Goal: Task Accomplishment & Management: Use online tool/utility

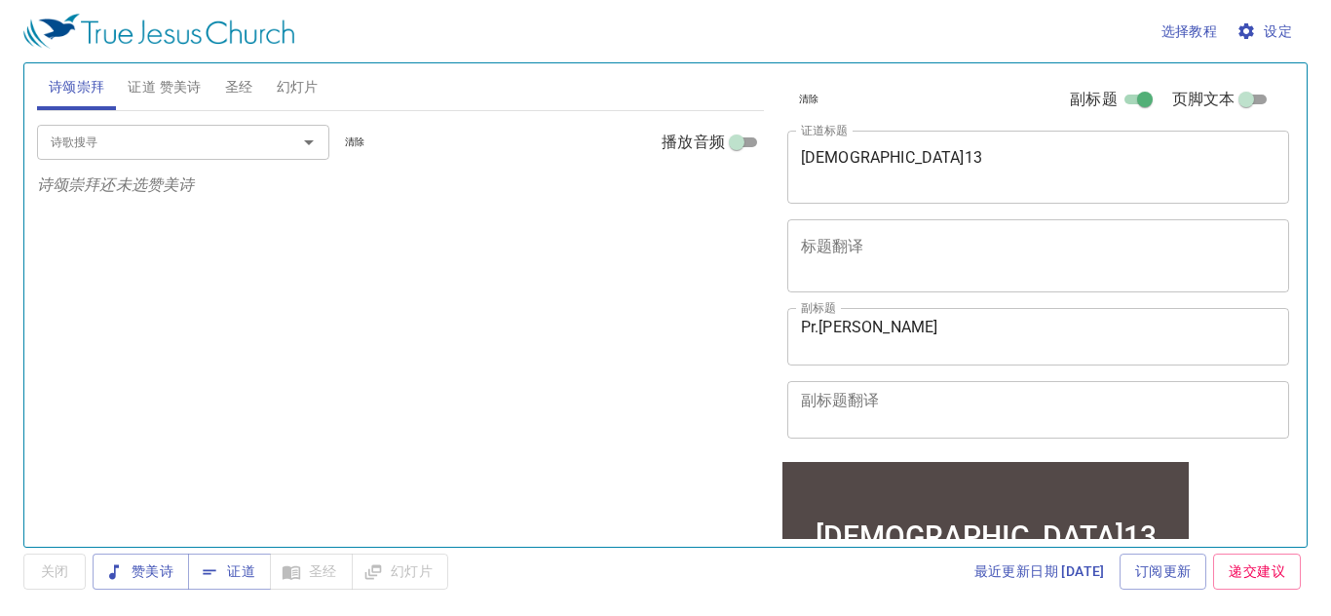
click at [903, 159] on textarea "申命记13" at bounding box center [1038, 166] width 475 height 37
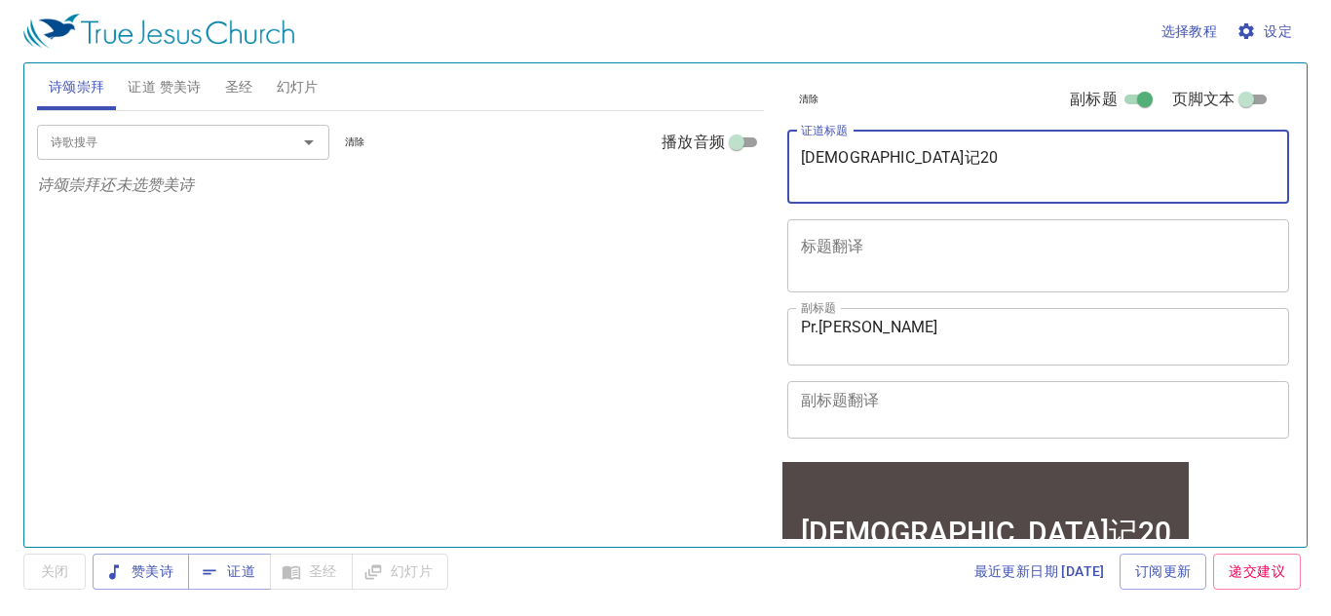
type textarea "申命记20"
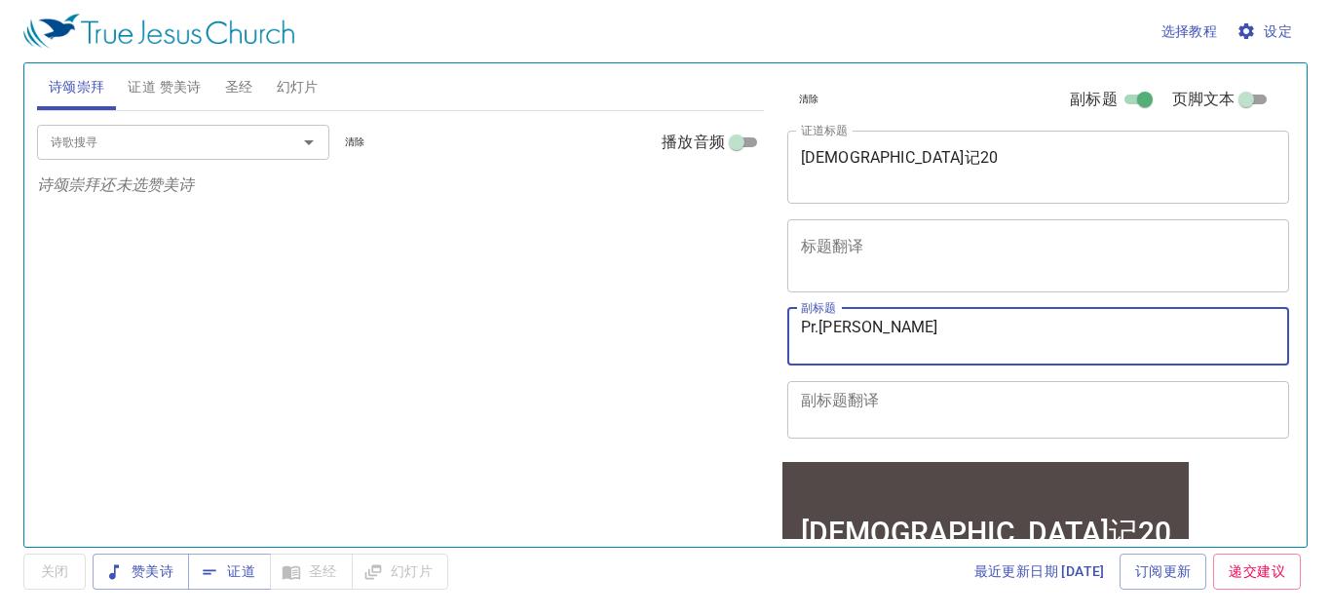
drag, startPoint x: 856, startPoint y: 341, endPoint x: 884, endPoint y: 345, distance: 27.6
click at [859, 340] on textarea "Pr.Chen" at bounding box center [1038, 336] width 475 height 37
type textarea "Pr.Chou"
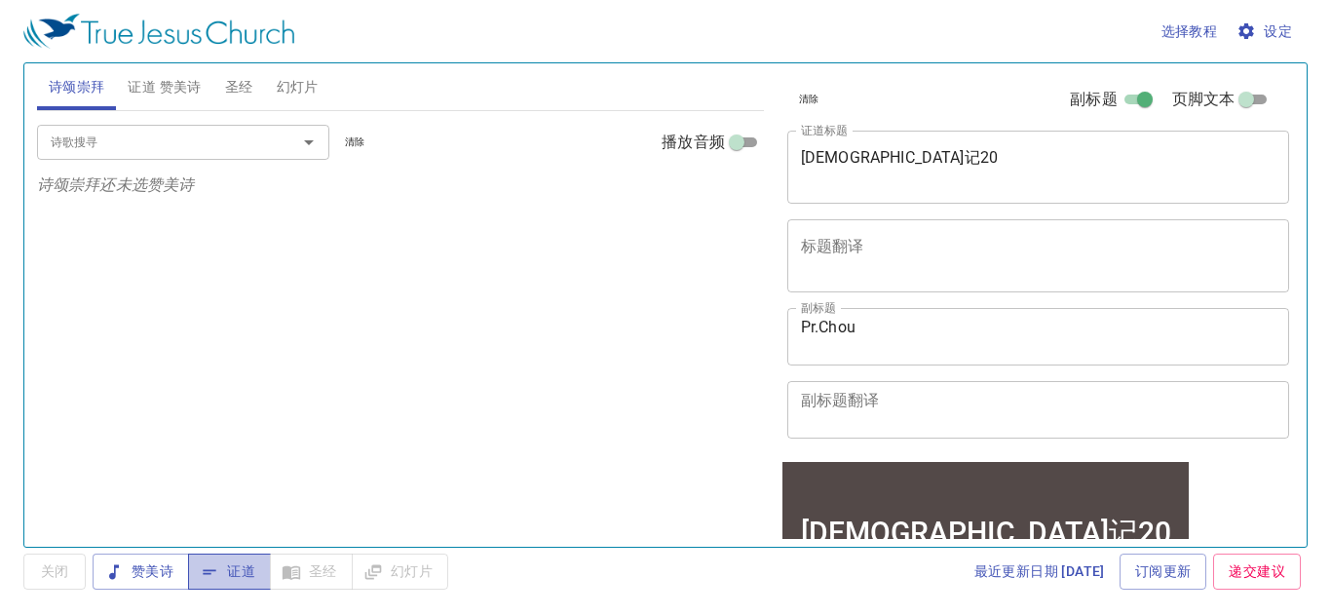
click at [231, 581] on span "证道" at bounding box center [230, 571] width 52 height 24
click at [1274, 39] on span "设定" at bounding box center [1266, 31] width 52 height 24
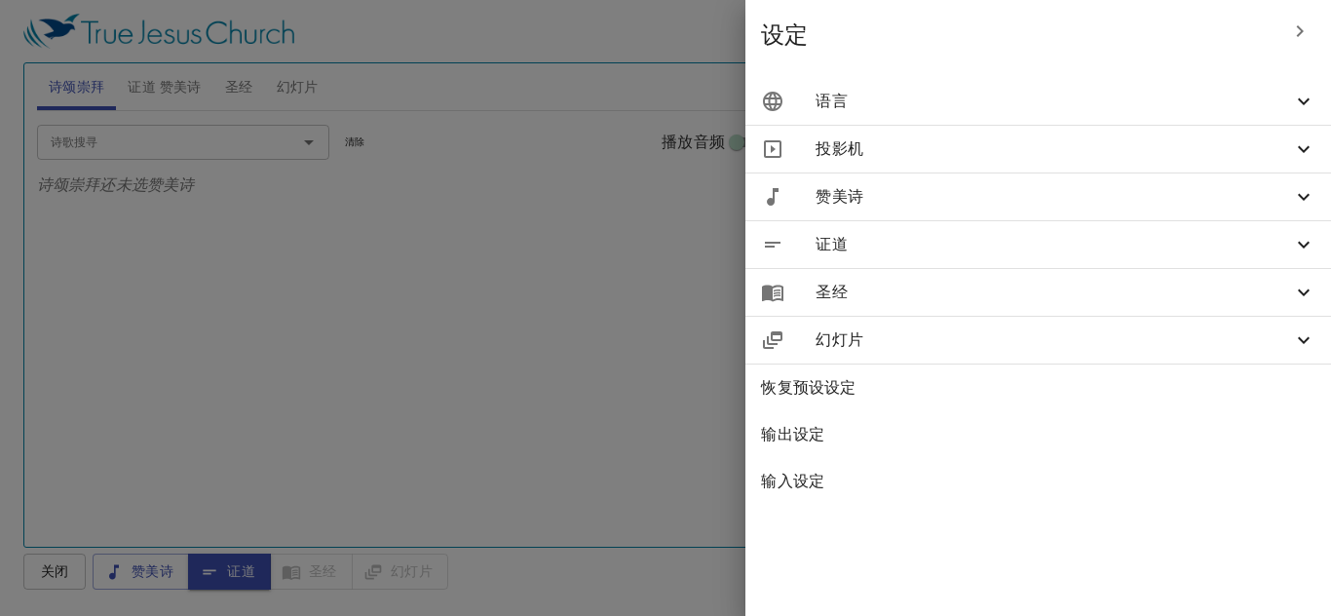
click at [1080, 108] on span "语言" at bounding box center [1053, 101] width 476 height 23
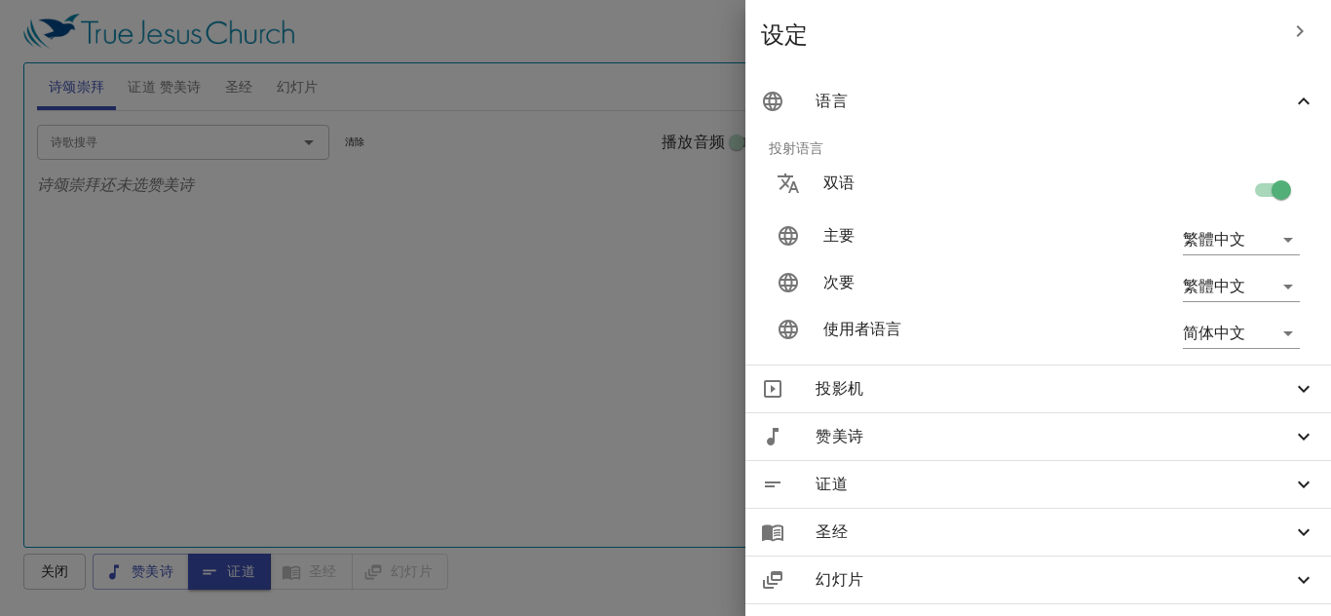
click at [1261, 199] on input "checkbox" at bounding box center [1281, 193] width 111 height 37
checkbox input "false"
click at [323, 308] on div at bounding box center [665, 308] width 1331 height 616
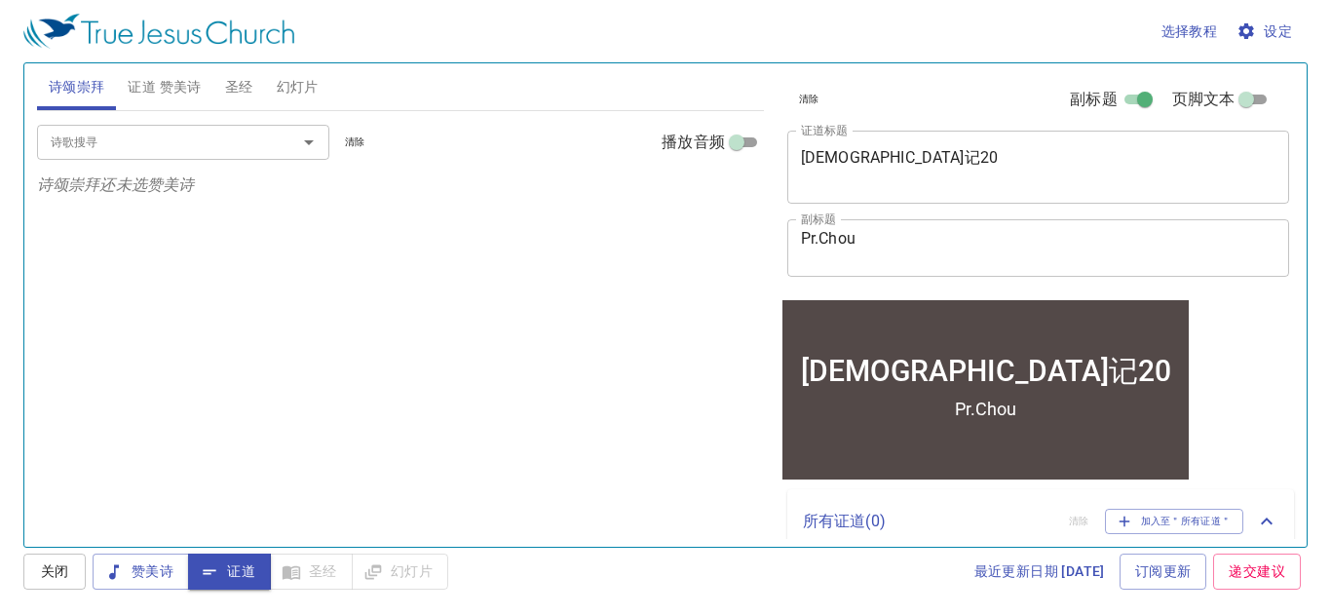
click at [243, 86] on span "圣经" at bounding box center [239, 87] width 28 height 24
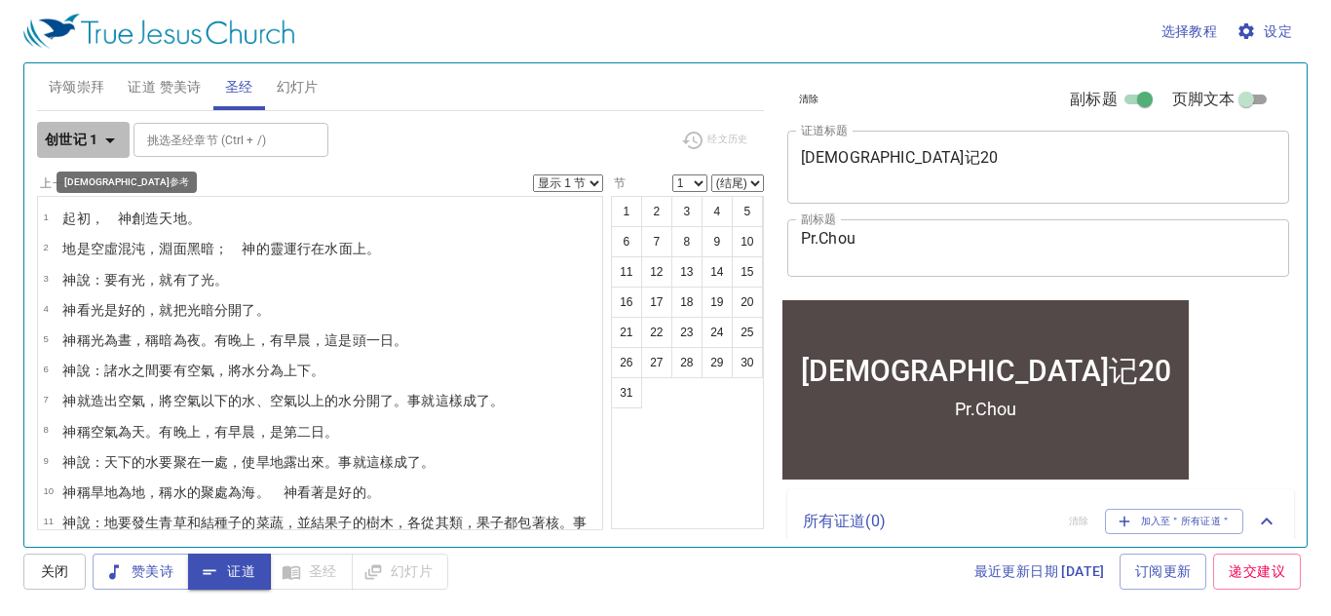
click at [102, 148] on icon "button" at bounding box center [109, 140] width 23 height 23
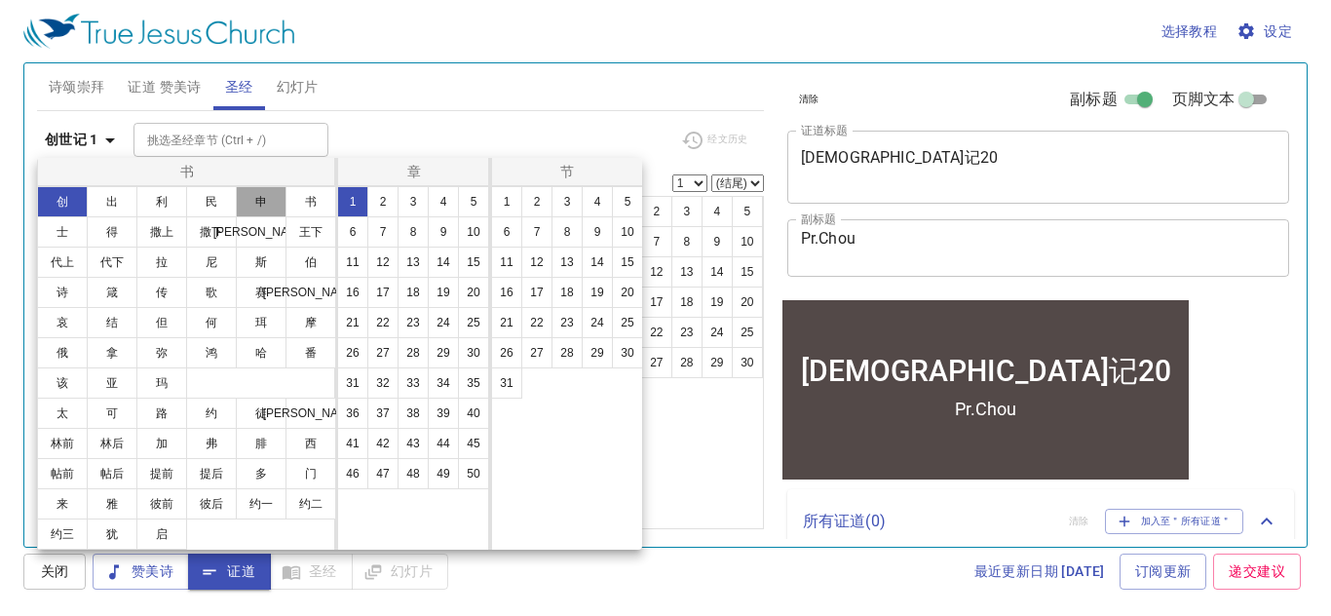
click at [247, 200] on button "申" at bounding box center [261, 201] width 51 height 31
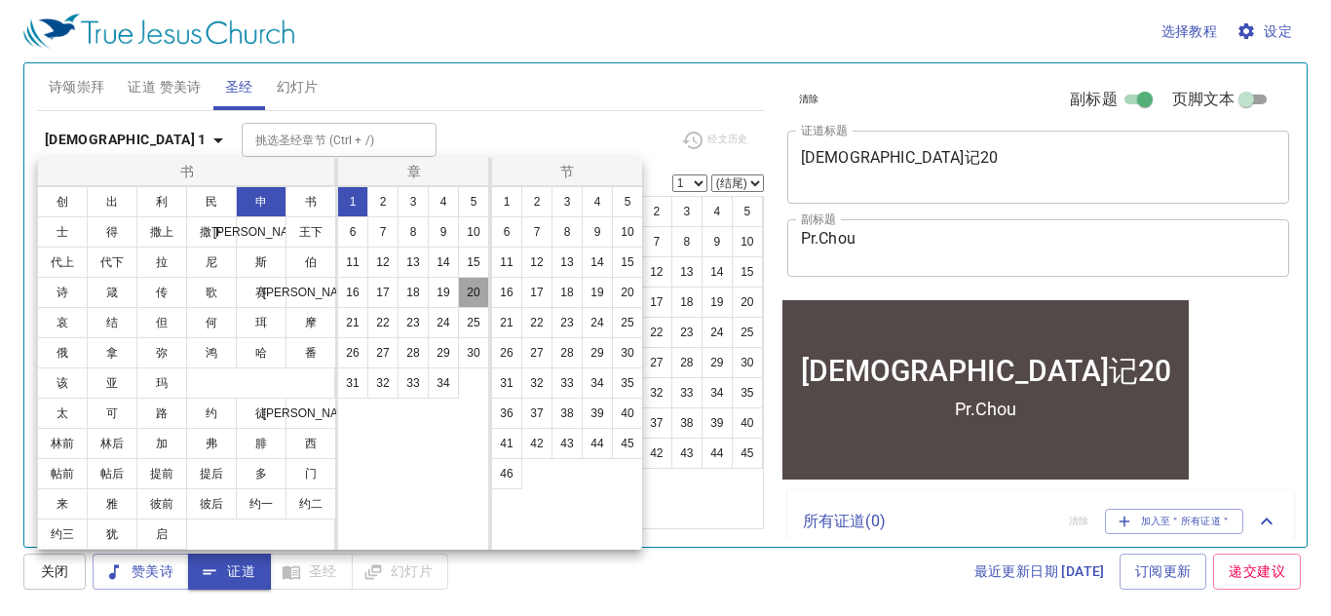
click at [479, 295] on button "20" at bounding box center [473, 292] width 31 height 31
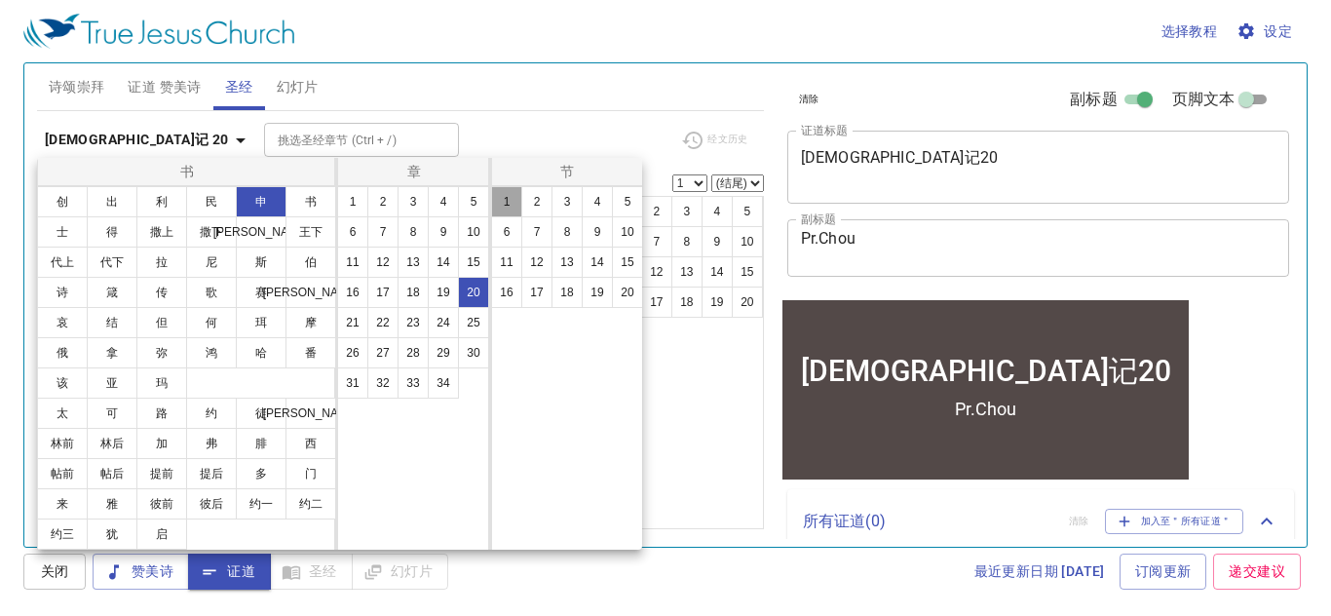
click at [499, 206] on button "1" at bounding box center [506, 201] width 31 height 31
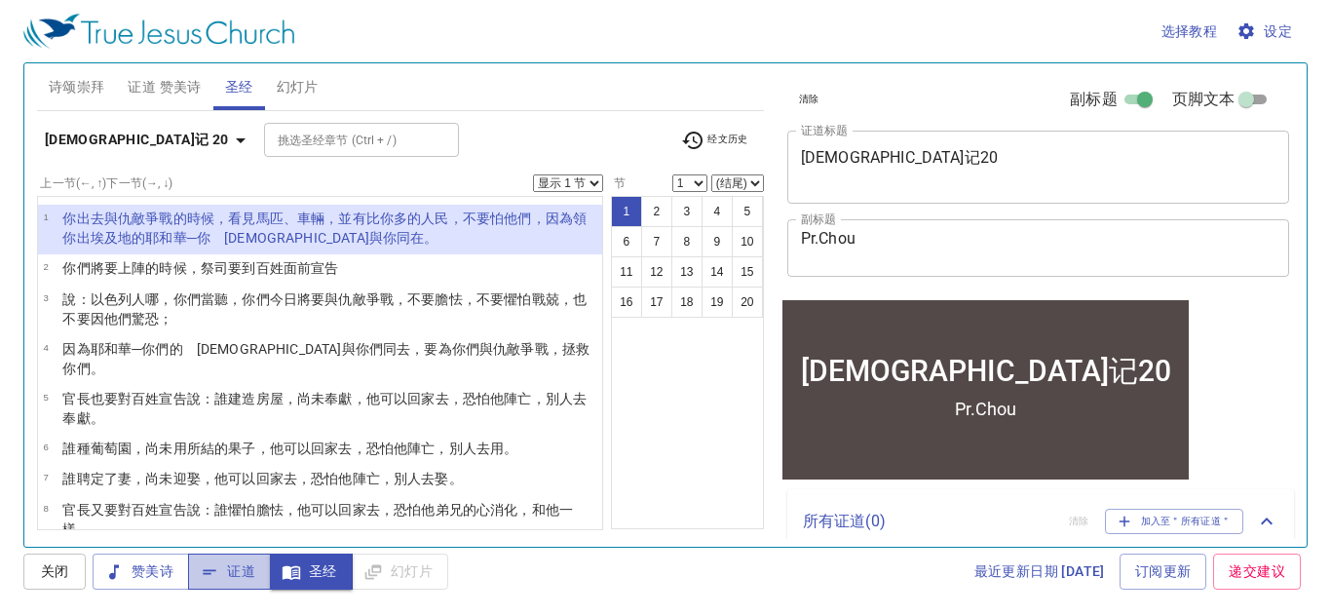
click at [242, 563] on span "证道" at bounding box center [230, 571] width 52 height 24
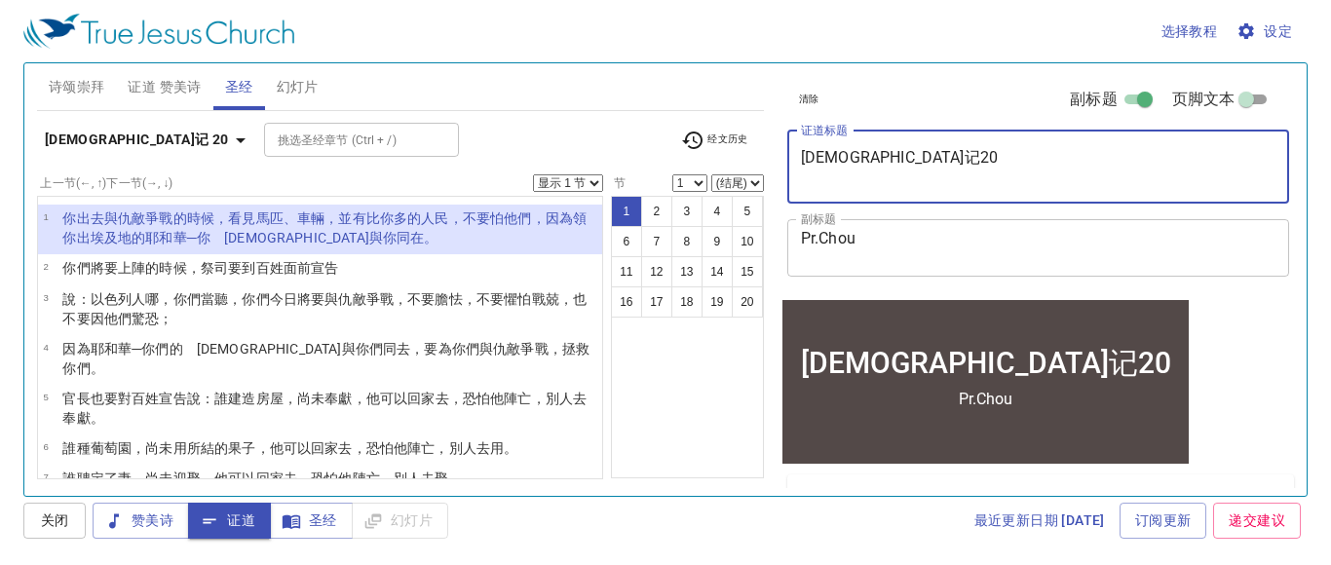
drag, startPoint x: 894, startPoint y: 159, endPoint x: 778, endPoint y: 163, distance: 116.0
click at [779, 163] on div "清除 副标题 页脚文本 证道标题 申命记20 x 证道标题 副标题 Pr.Chou x 副标题 页脚文本 页脚文本" at bounding box center [1036, 180] width 514 height 234
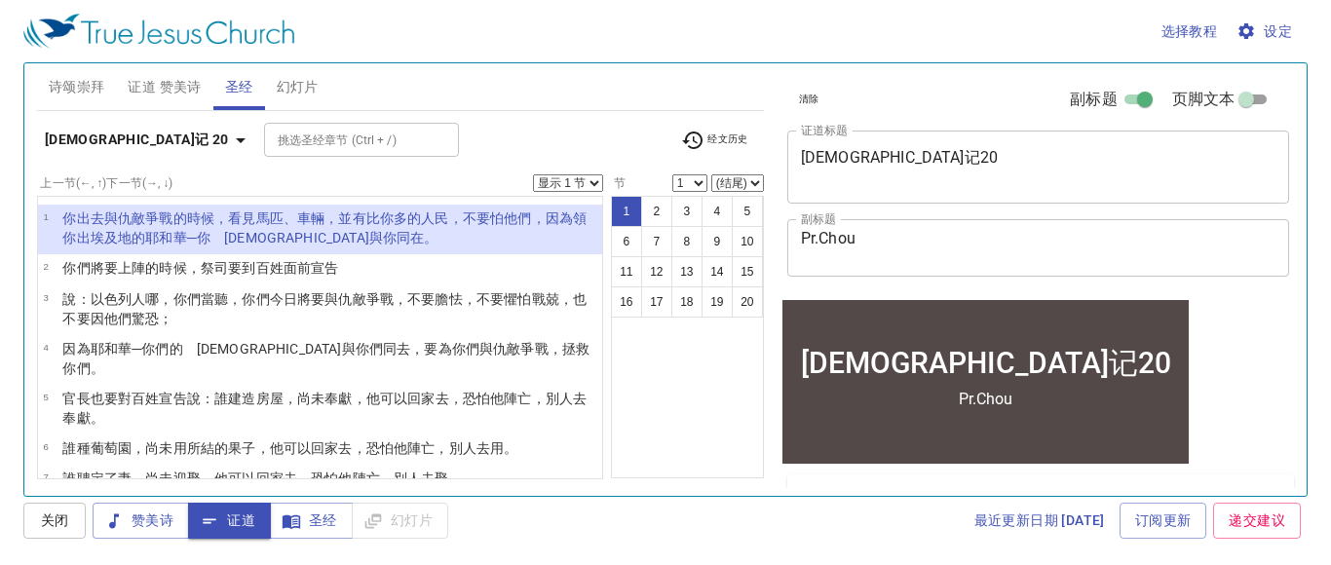
drag, startPoint x: 899, startPoint y: 140, endPoint x: 881, endPoint y: 151, distance: 21.4
click at [881, 151] on div "申命记20 x 证道标题" at bounding box center [1038, 167] width 503 height 73
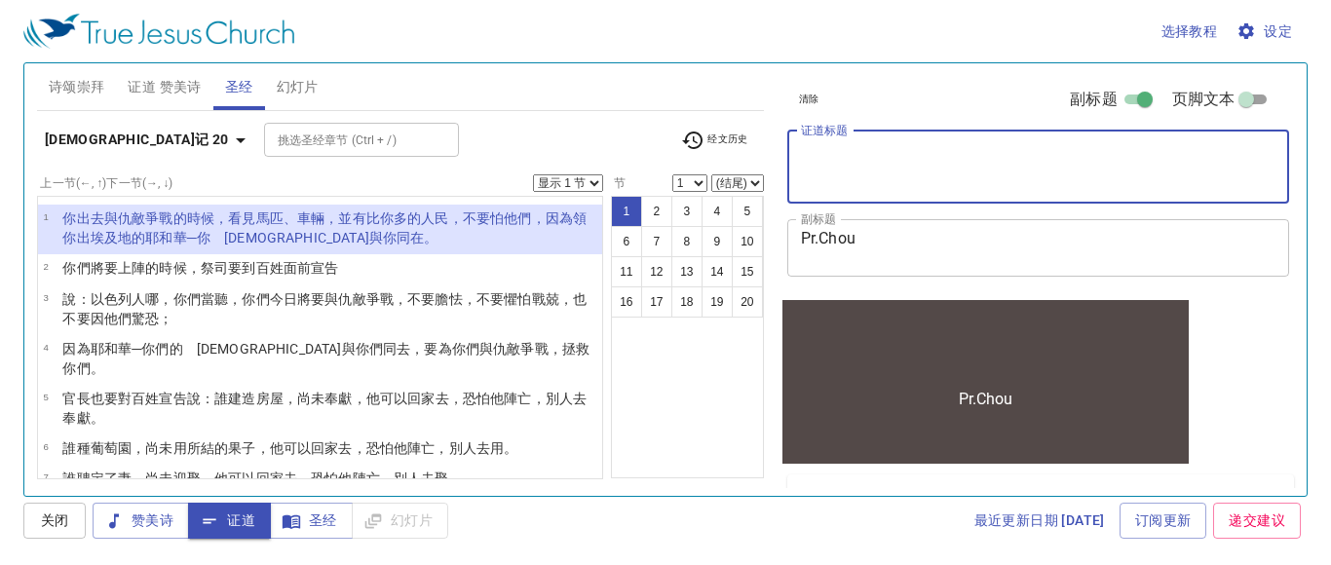
paste textarea "主醫治伯賽大的瞎子"
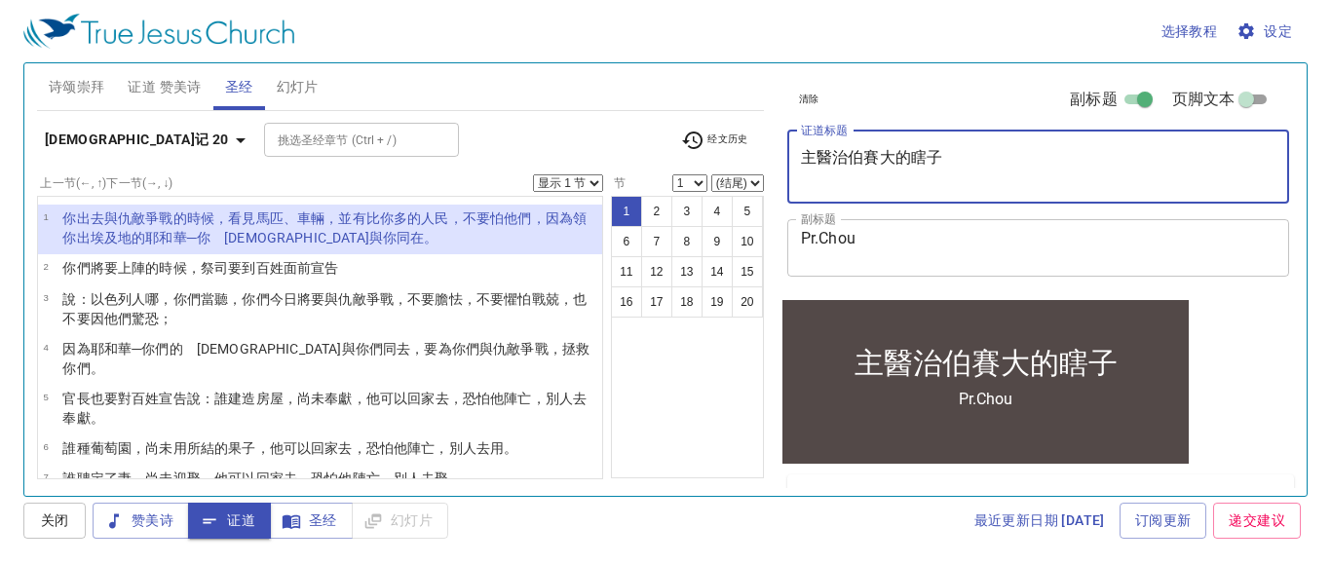
type textarea "主醫治伯賽大的瞎子"
click at [403, 146] on div "挑选圣经章节 (Ctrl + /) 挑选圣经章节 (Ctrl + /)" at bounding box center [464, 140] width 401 height 34
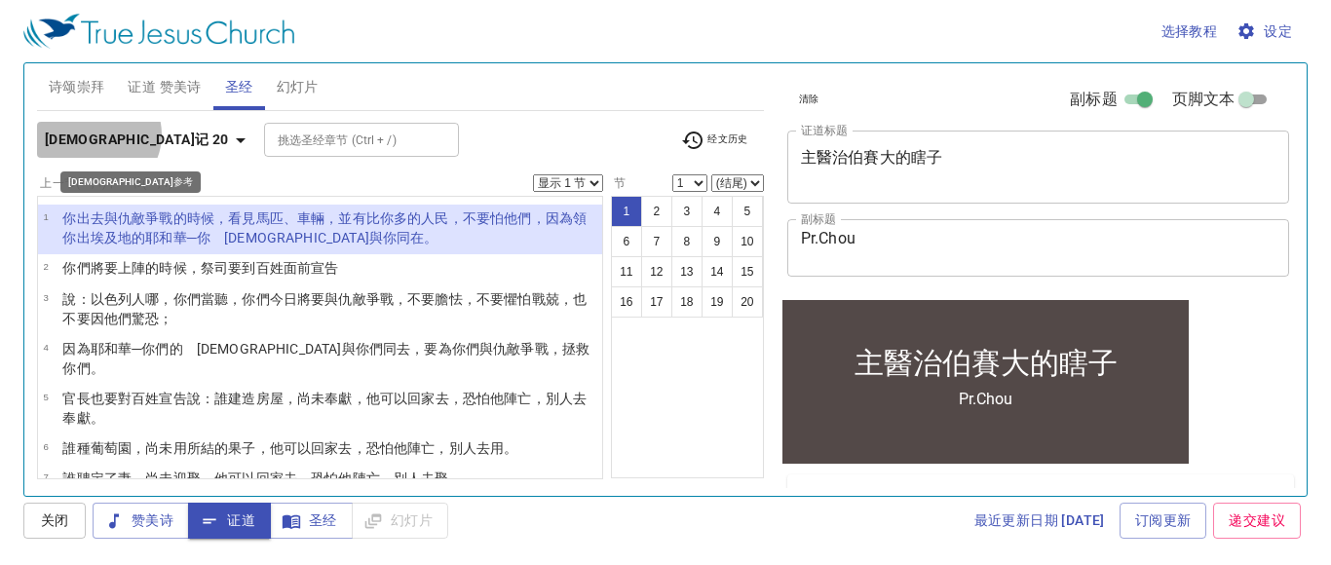
click at [96, 134] on b "申命记 20" at bounding box center [137, 140] width 184 height 24
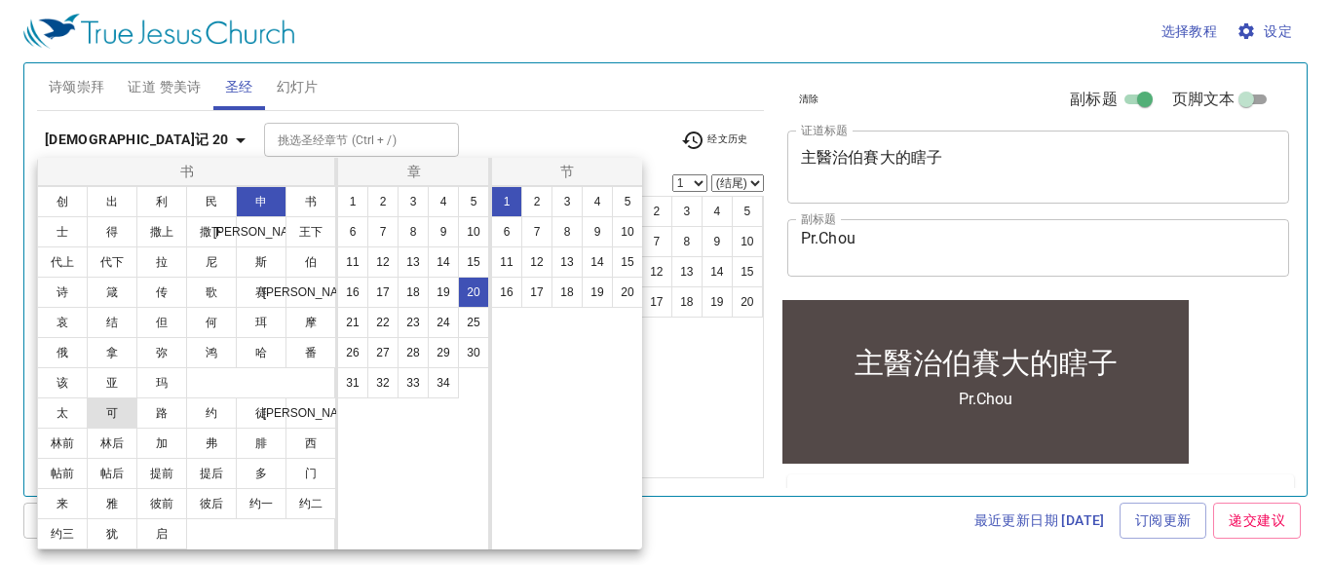
click at [118, 406] on button "可" at bounding box center [112, 412] width 51 height 31
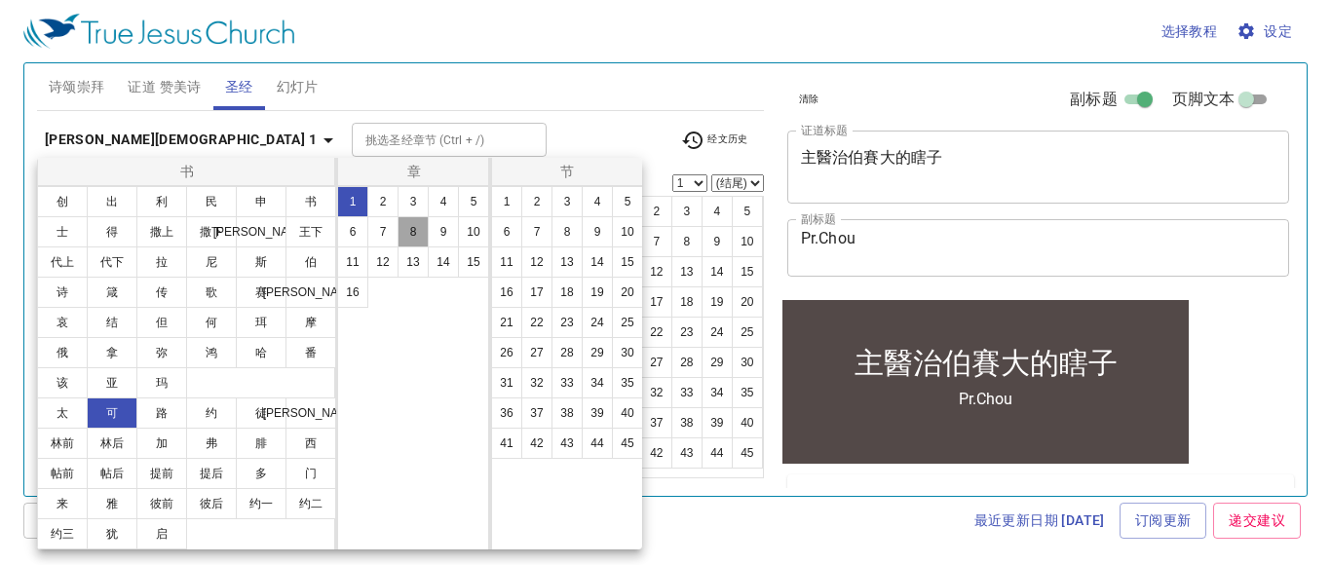
click at [408, 224] on button "8" at bounding box center [412, 231] width 31 height 31
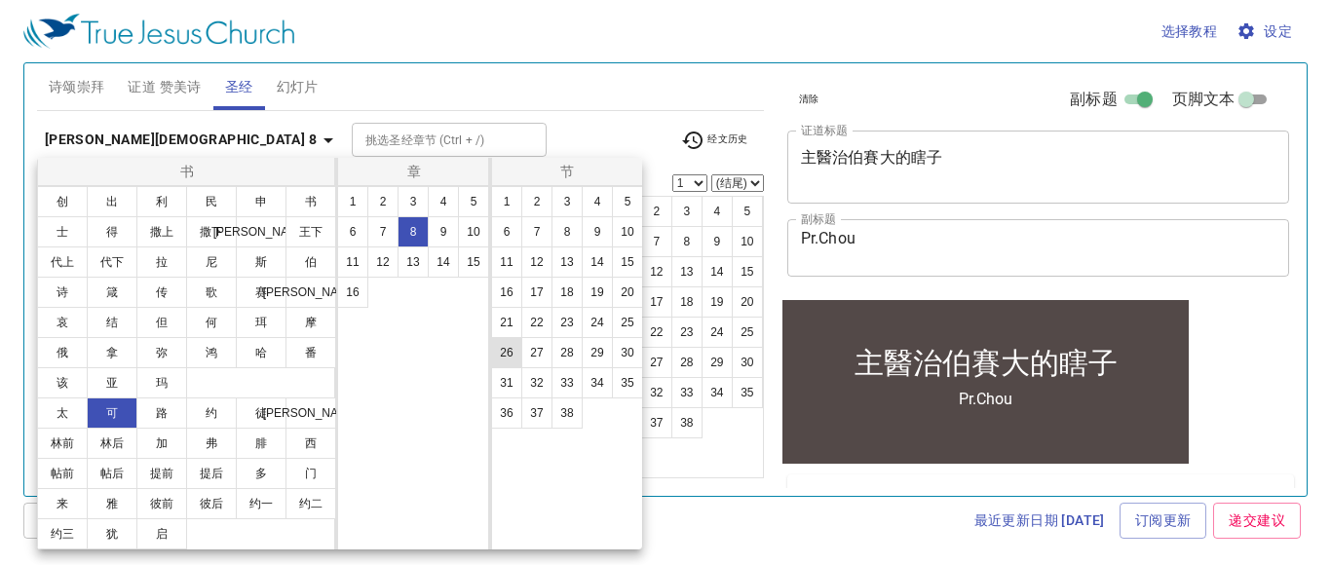
click at [510, 354] on button "26" at bounding box center [506, 352] width 31 height 31
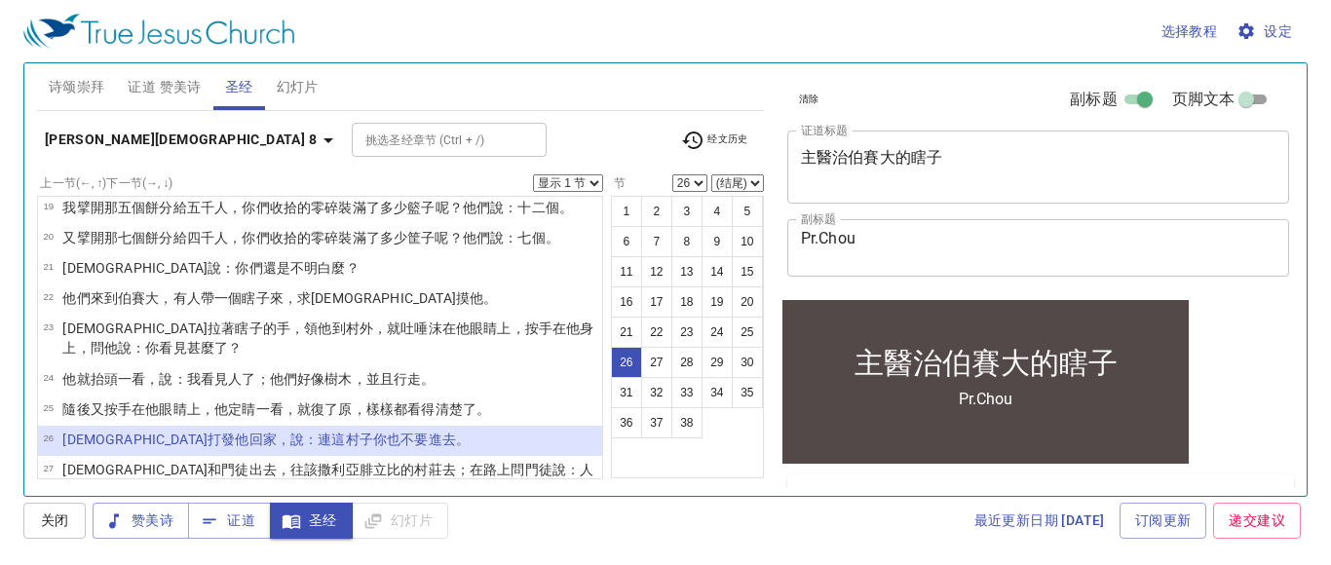
scroll to position [654, 0]
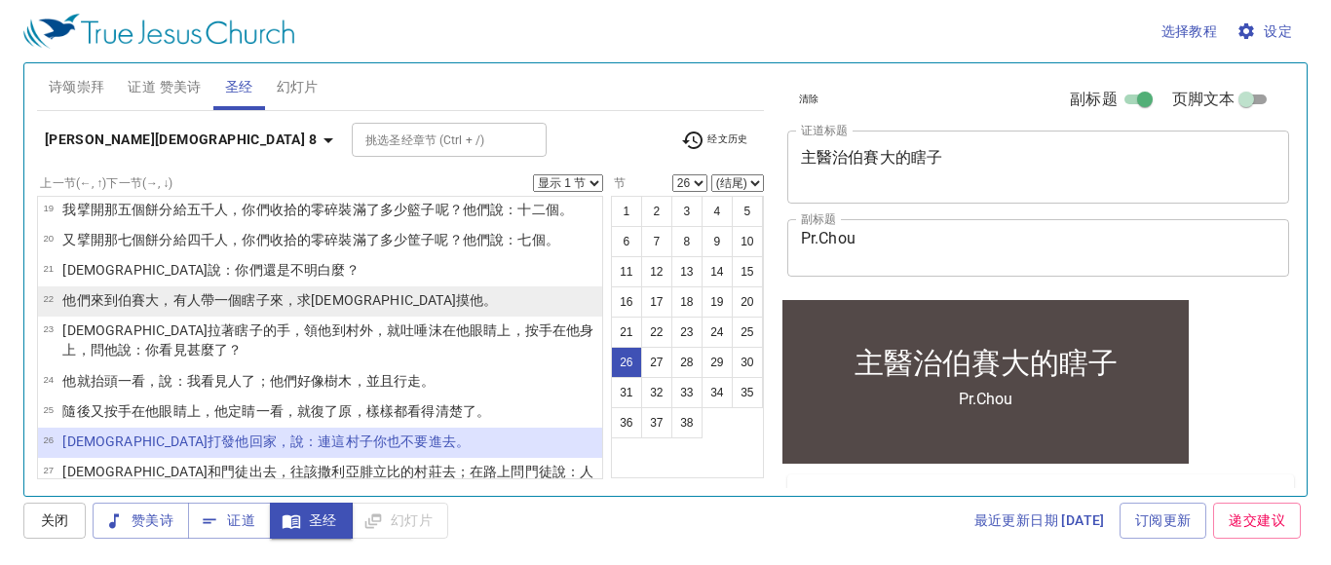
click at [283, 292] on wg5185 "來，求 耶穌摸 他 。" at bounding box center [384, 300] width 228 height 16
select select "22"
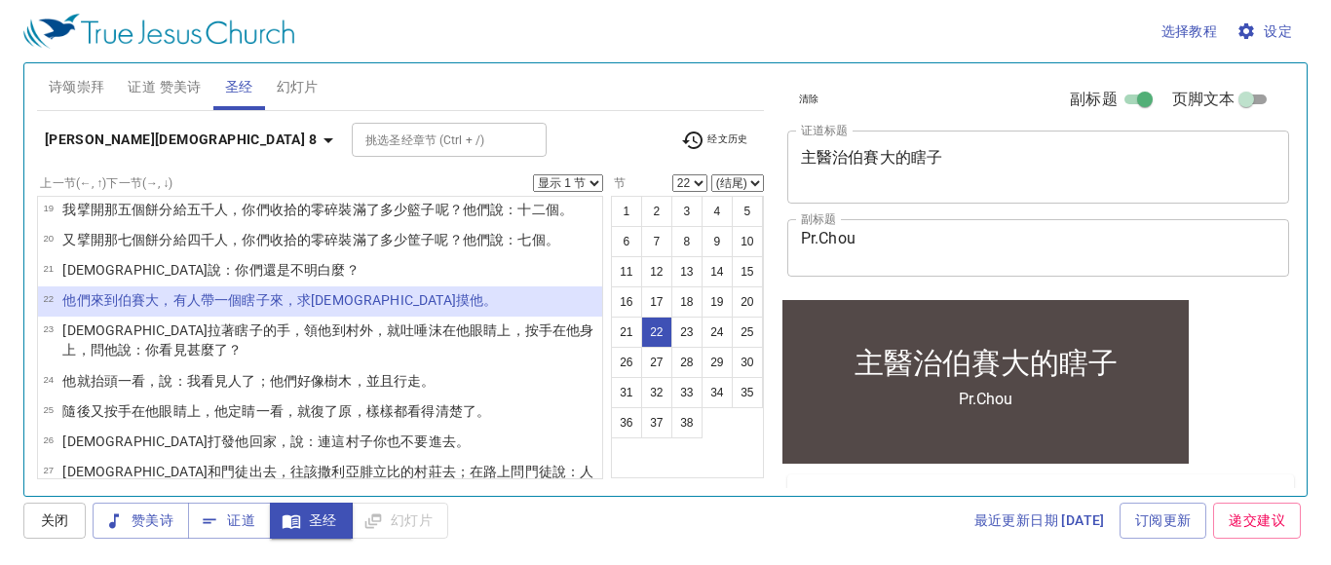
click at [586, 179] on select "显示 1 节 显示 2 节 显示 3 节 显示 4 节 显示 5 节" at bounding box center [568, 183] width 70 height 18
click at [536, 174] on select "显示 1 节 显示 2 节 显示 3 节 显示 4 节 显示 5 节" at bounding box center [568, 183] width 70 height 18
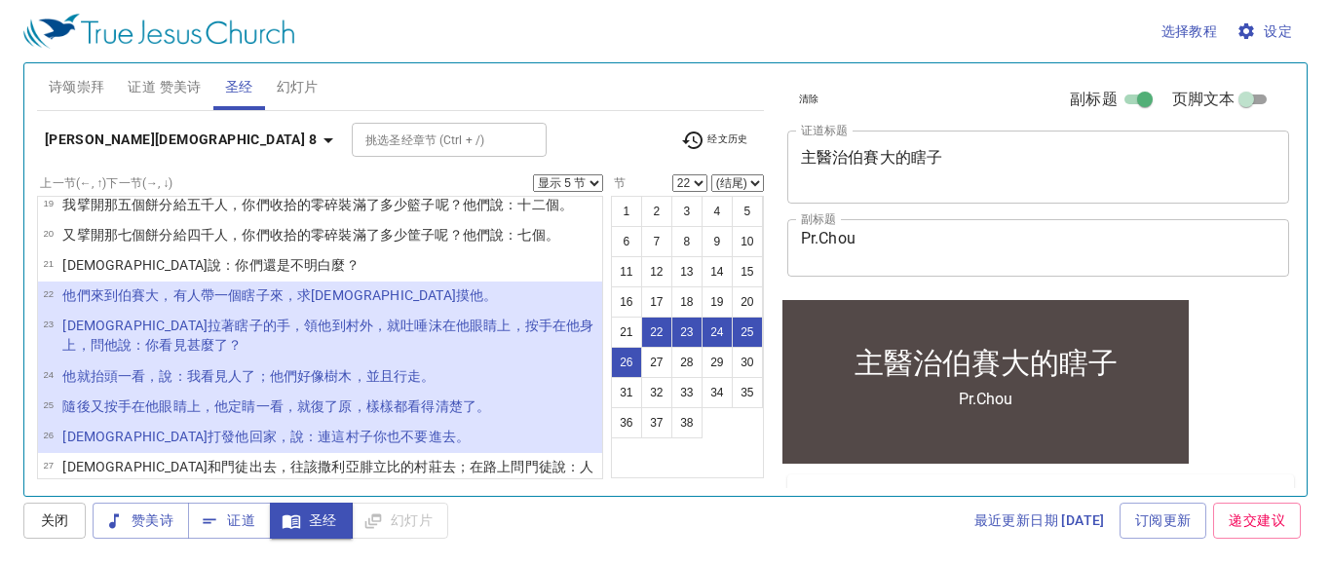
scroll to position [673, 0]
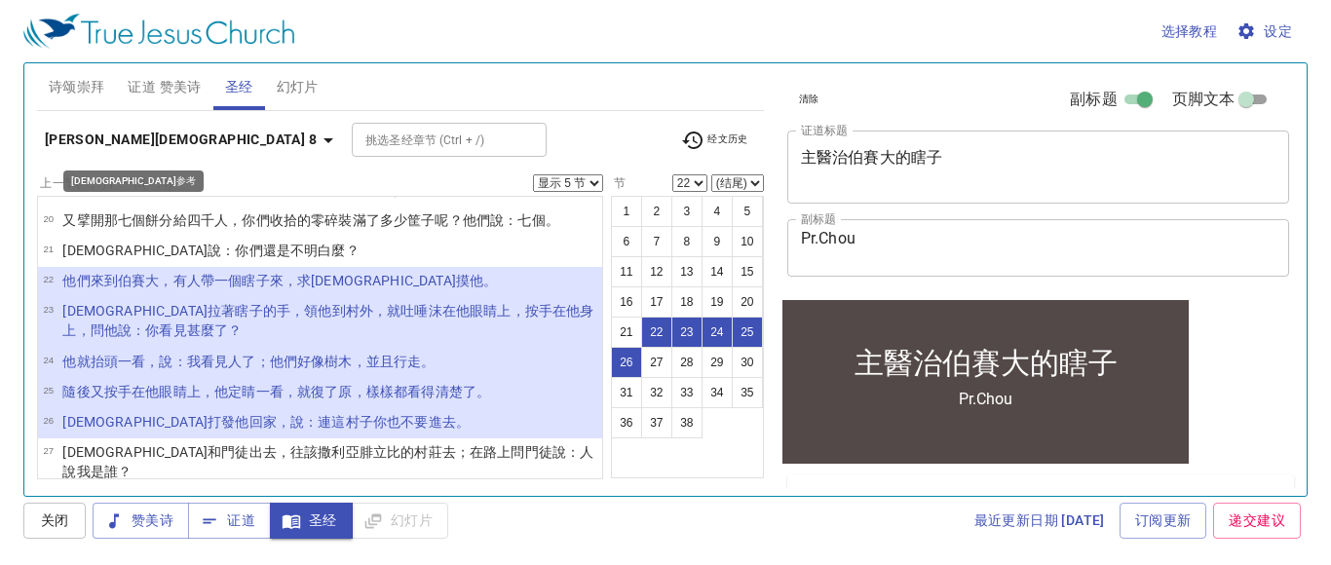
click at [317, 134] on icon "button" at bounding box center [328, 140] width 23 height 23
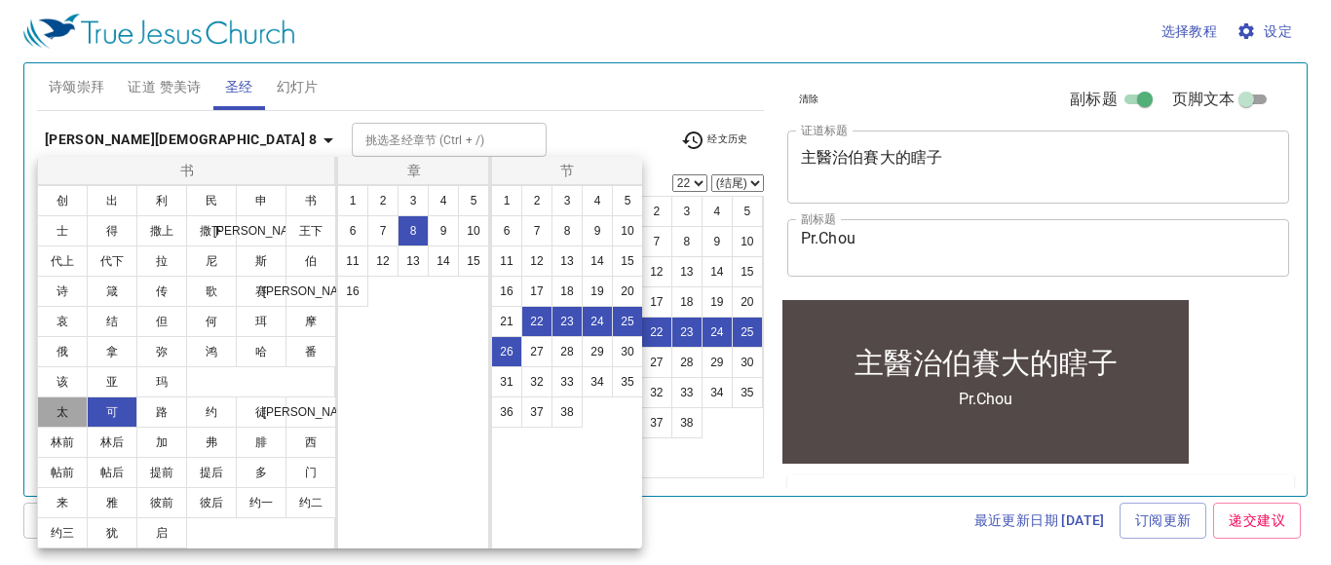
click at [69, 402] on button "太" at bounding box center [62, 411] width 51 height 31
select select "1"
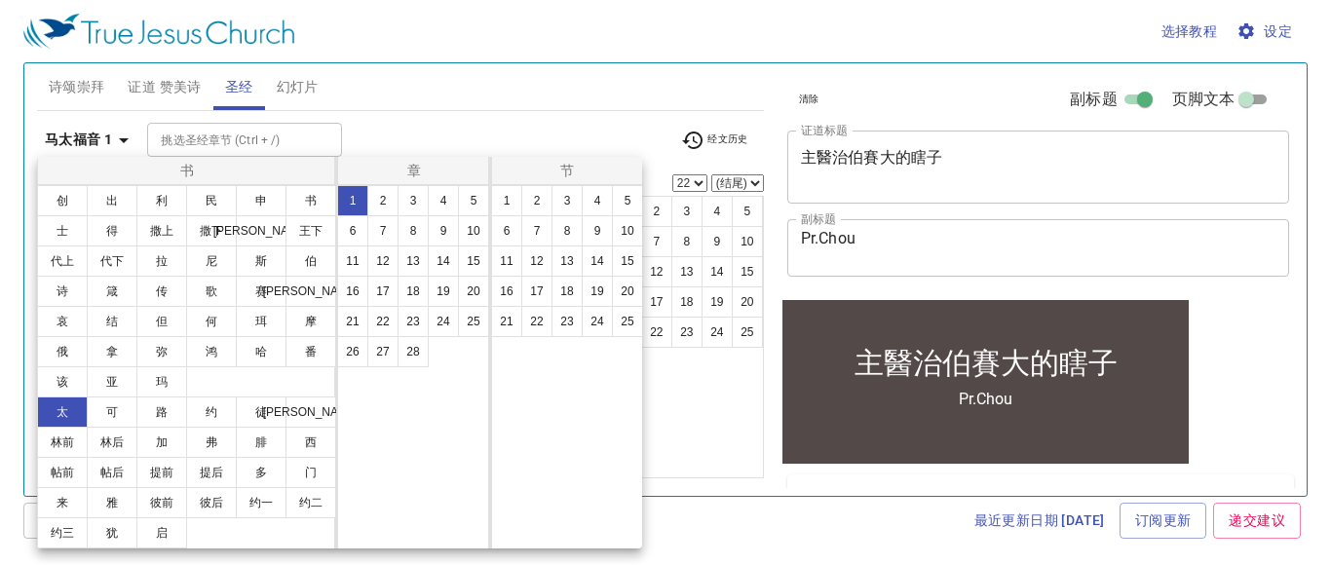
scroll to position [0, 0]
drag, startPoint x: 349, startPoint y: 267, endPoint x: 360, endPoint y: 263, distance: 12.3
click at [348, 267] on button "11" at bounding box center [352, 260] width 31 height 31
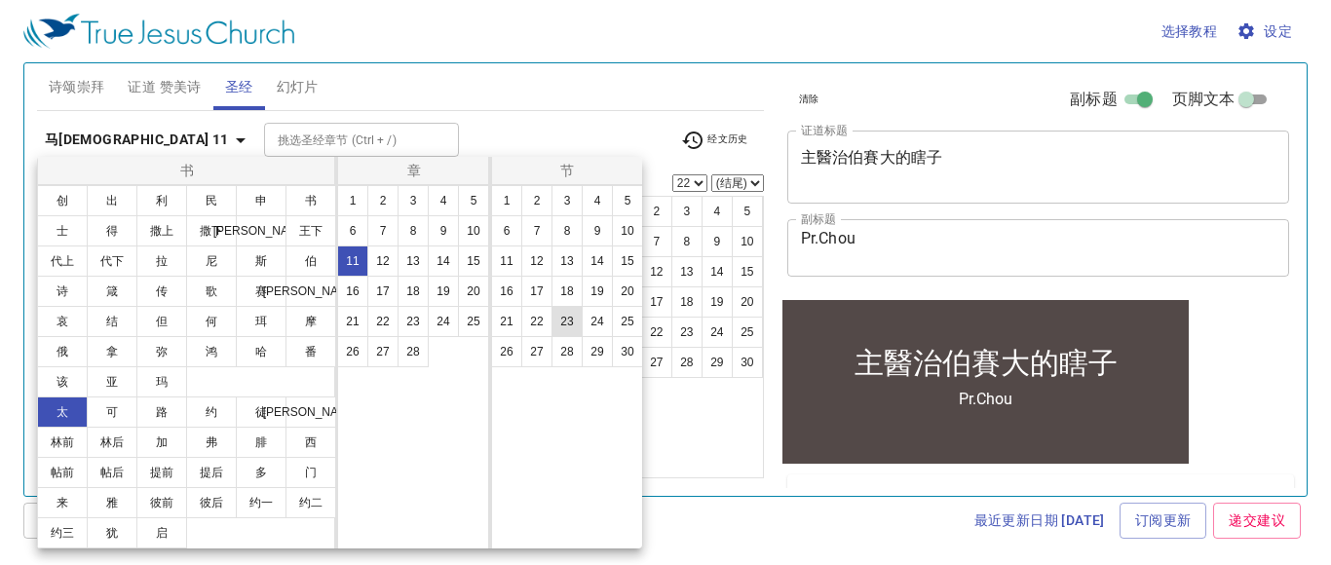
click at [559, 322] on button "23" at bounding box center [566, 321] width 31 height 31
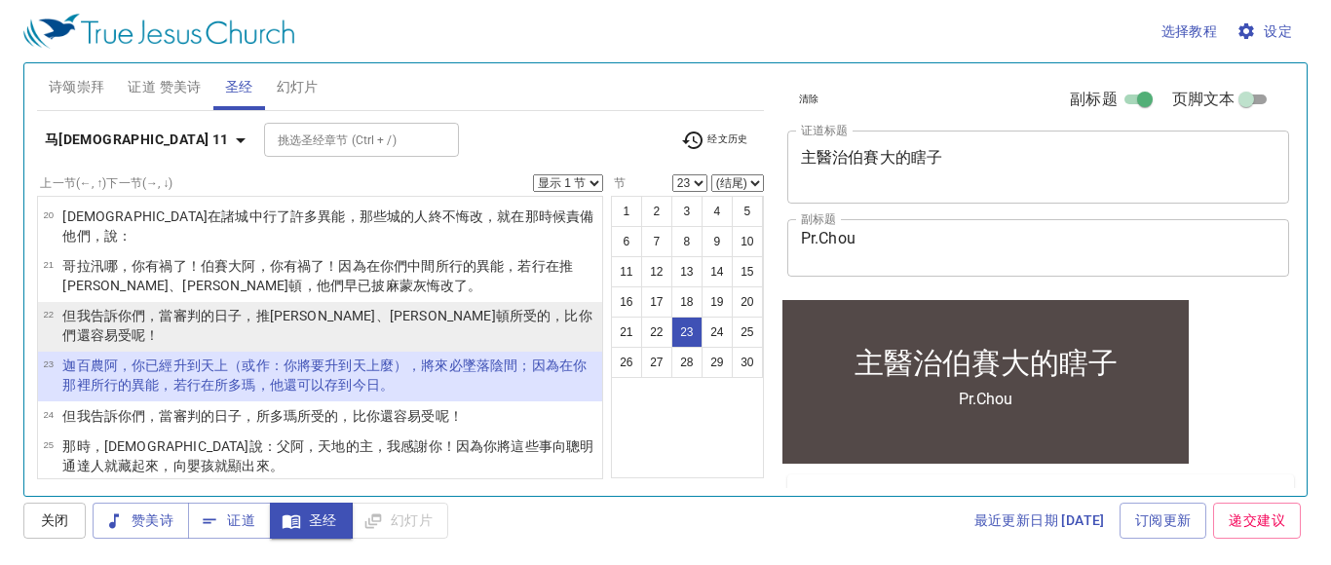
scroll to position [648, 0]
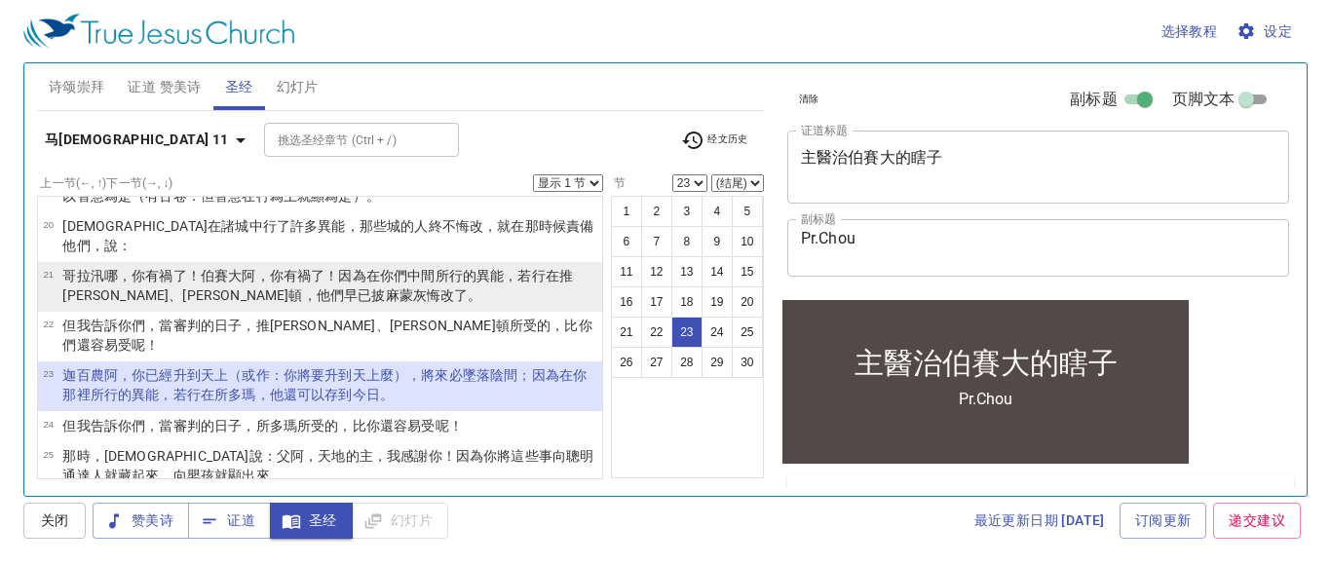
click at [305, 272] on p "哥拉汛哪 ，你 有禍了 ！伯賽大阿 ，你 有禍了 ！因為 在你們 中間 所行 的異能 ，若 行 在 推羅 、西頓 ，他們 早已 披 麻 蒙灰 悔改了 。" at bounding box center [329, 285] width 534 height 39
select select "21"
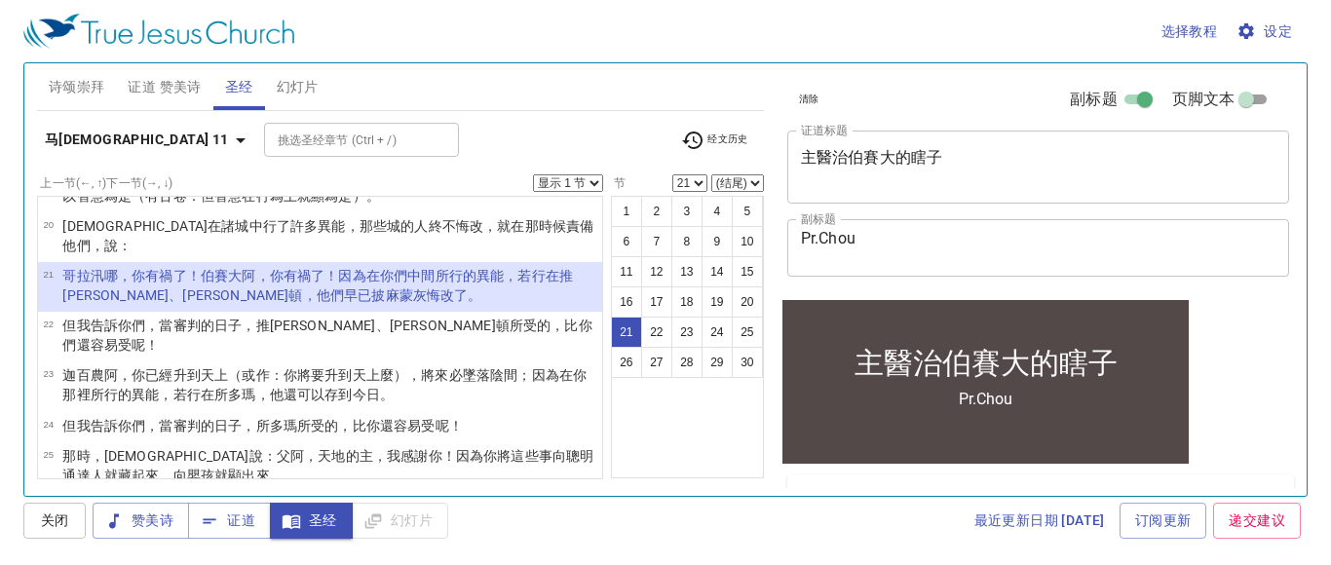
click at [582, 181] on select "显示 1 节 显示 2 节 显示 3 节 显示 4 节 显示 5 节" at bounding box center [568, 183] width 70 height 18
click at [536, 174] on select "显示 1 节 显示 2 节 显示 3 节 显示 4 节 显示 5 节" at bounding box center [568, 183] width 70 height 18
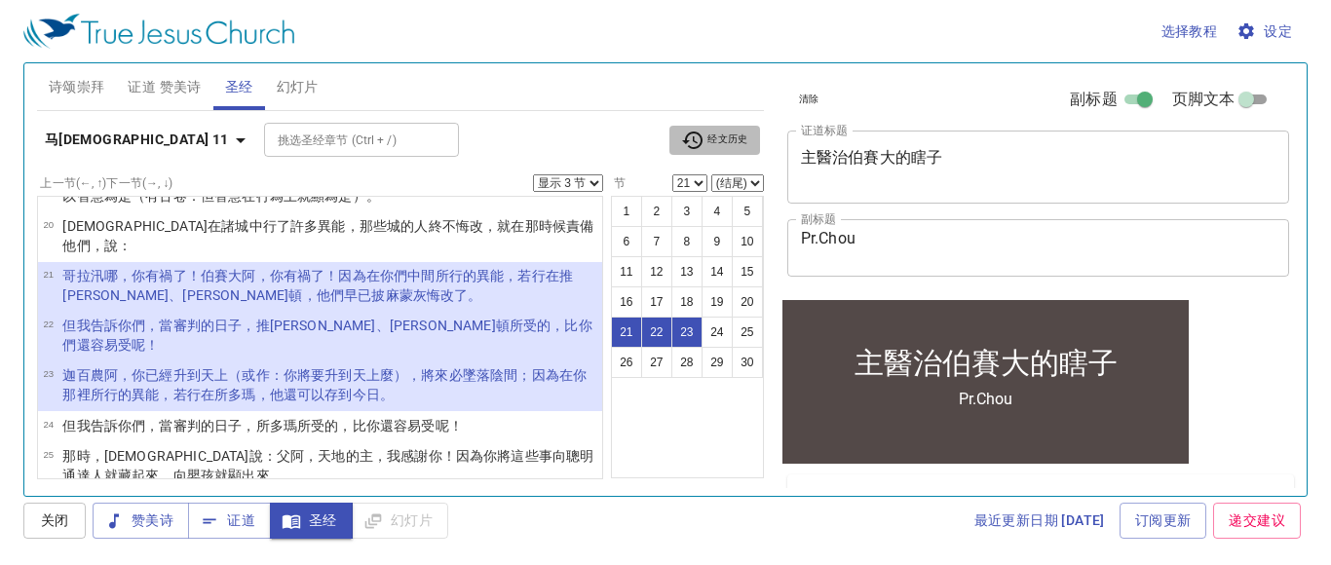
click at [736, 141] on span "经文历史" at bounding box center [714, 140] width 67 height 23
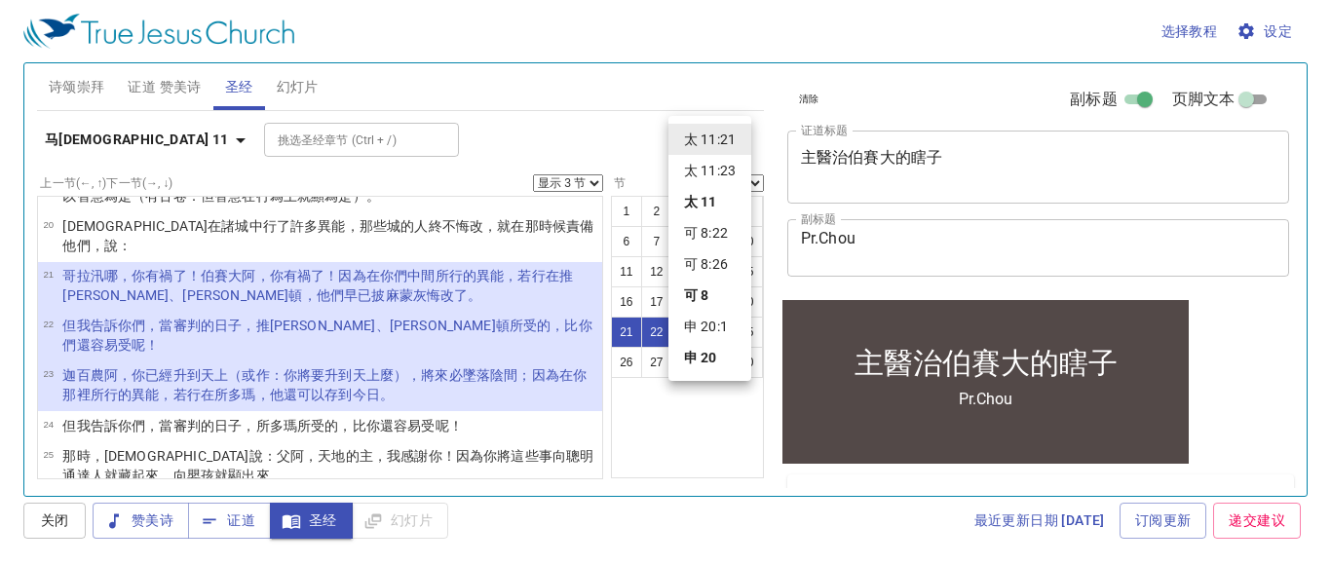
click at [724, 231] on li "可 8:22" at bounding box center [709, 232] width 83 height 31
select select "1"
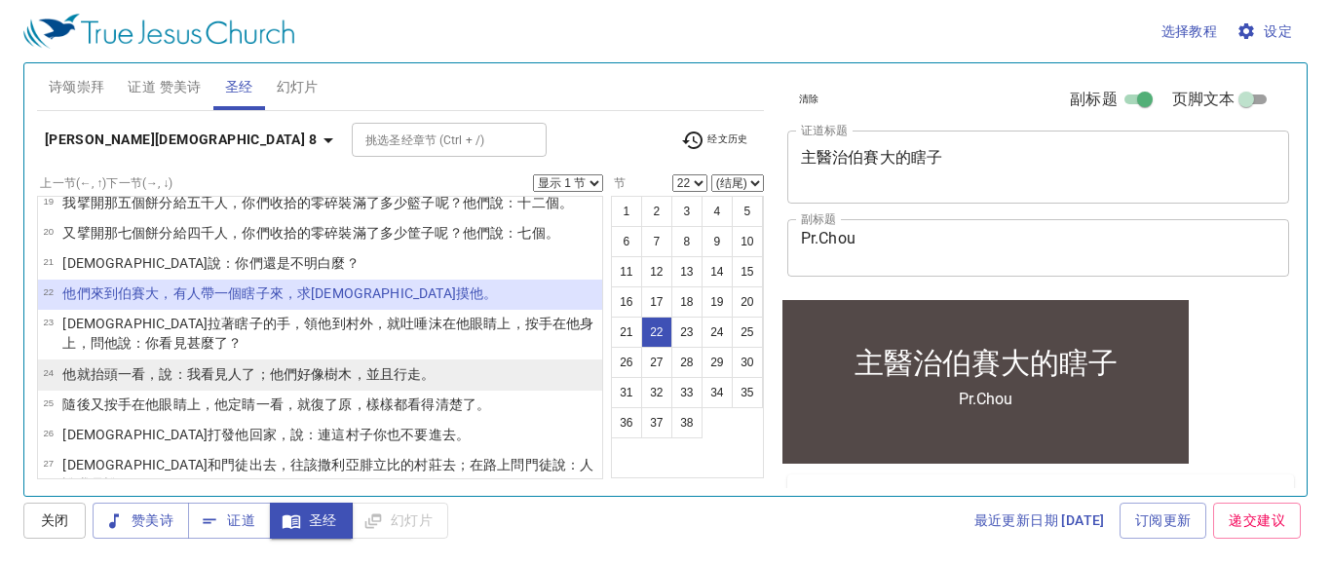
scroll to position [667, 0]
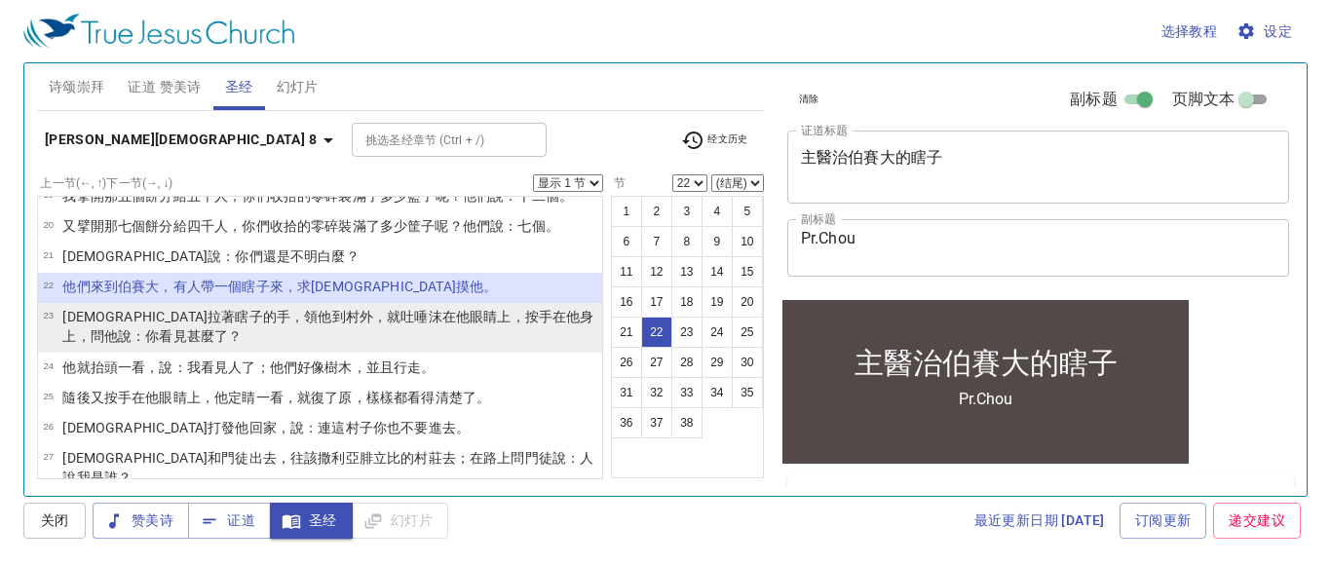
click at [468, 309] on wg846 "身上，問 他 說：你看見 甚麼 了？" at bounding box center [327, 326] width 531 height 35
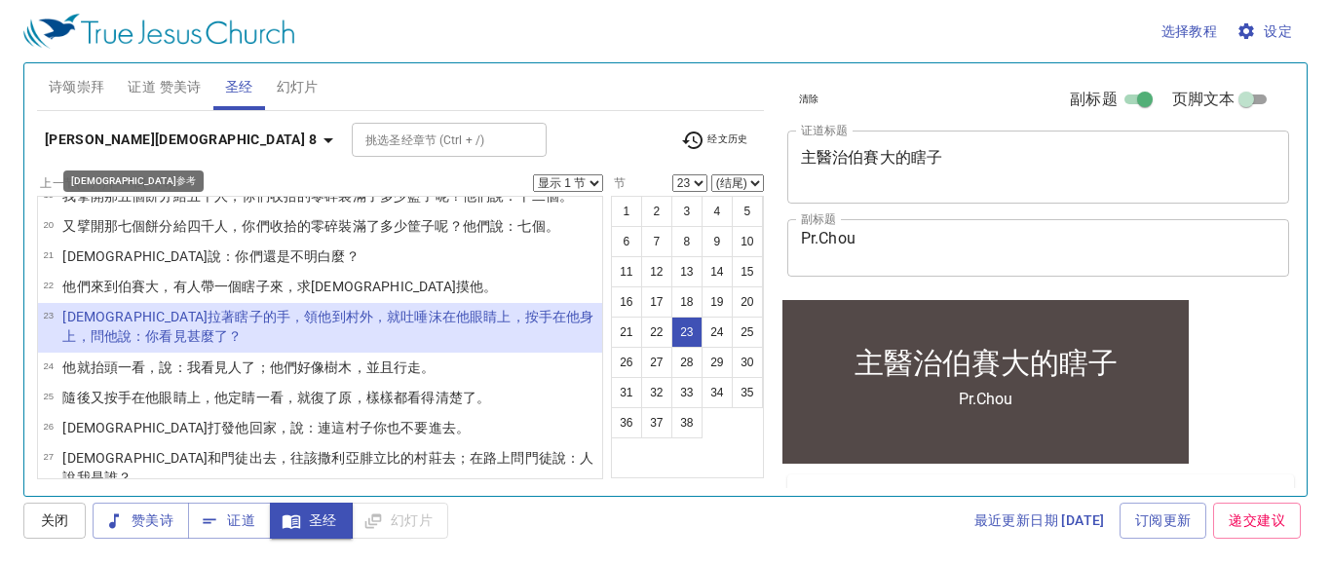
click at [317, 146] on icon "button" at bounding box center [328, 140] width 23 height 23
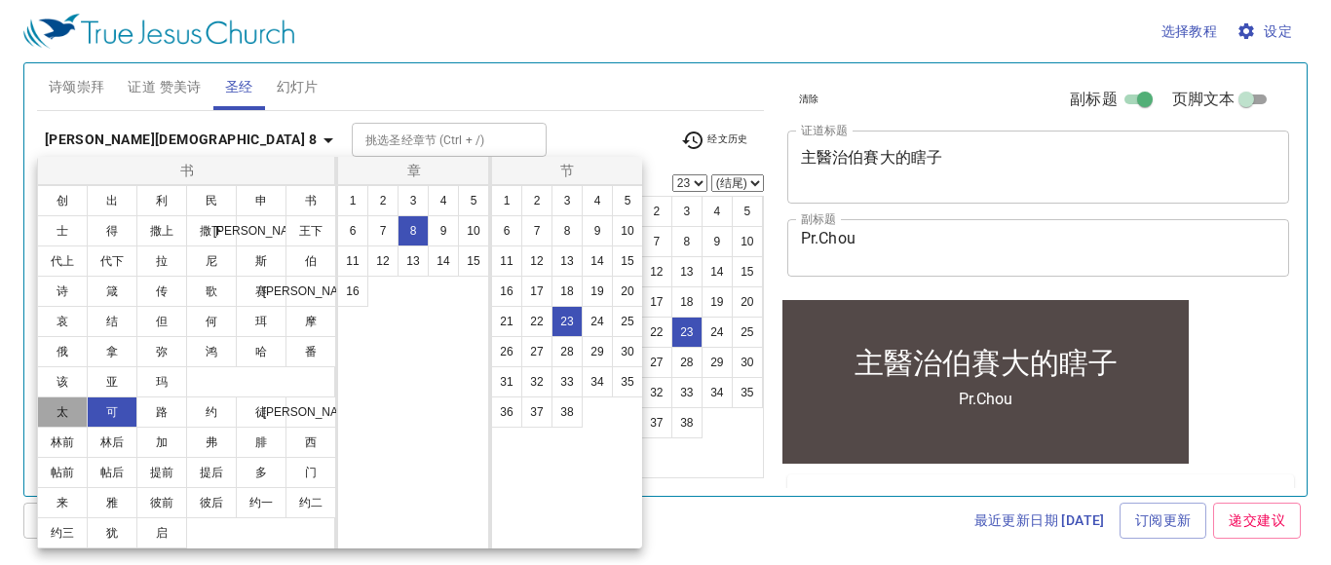
click at [57, 420] on button "太" at bounding box center [62, 411] width 51 height 31
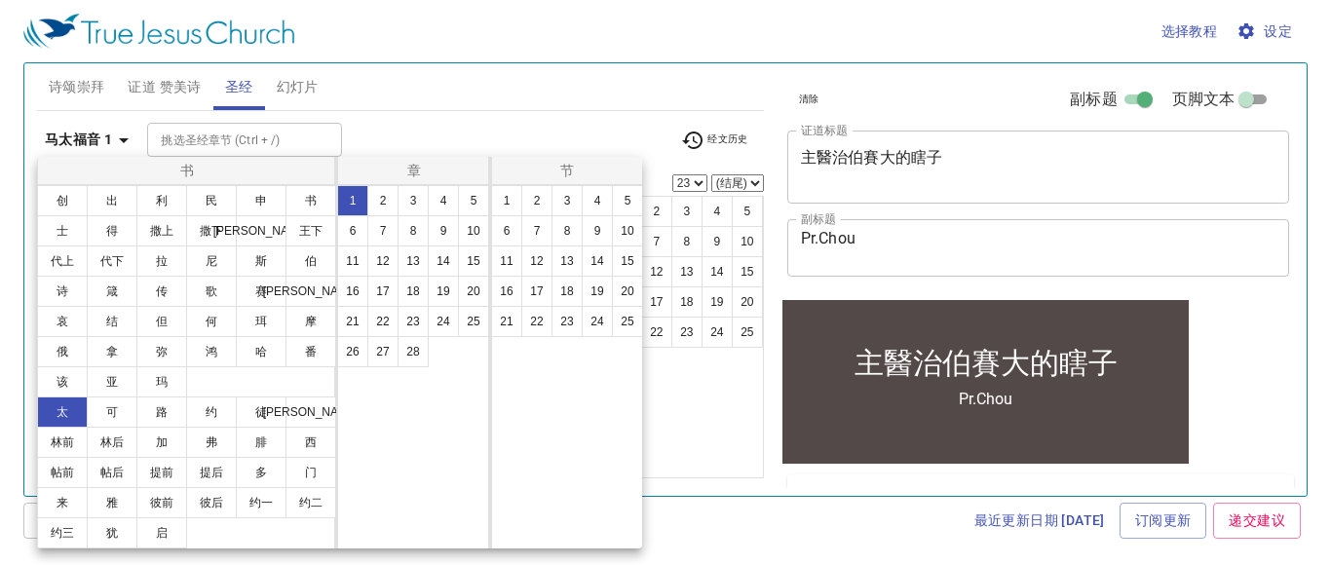
scroll to position [0, 0]
click at [475, 199] on button "5" at bounding box center [473, 200] width 31 height 31
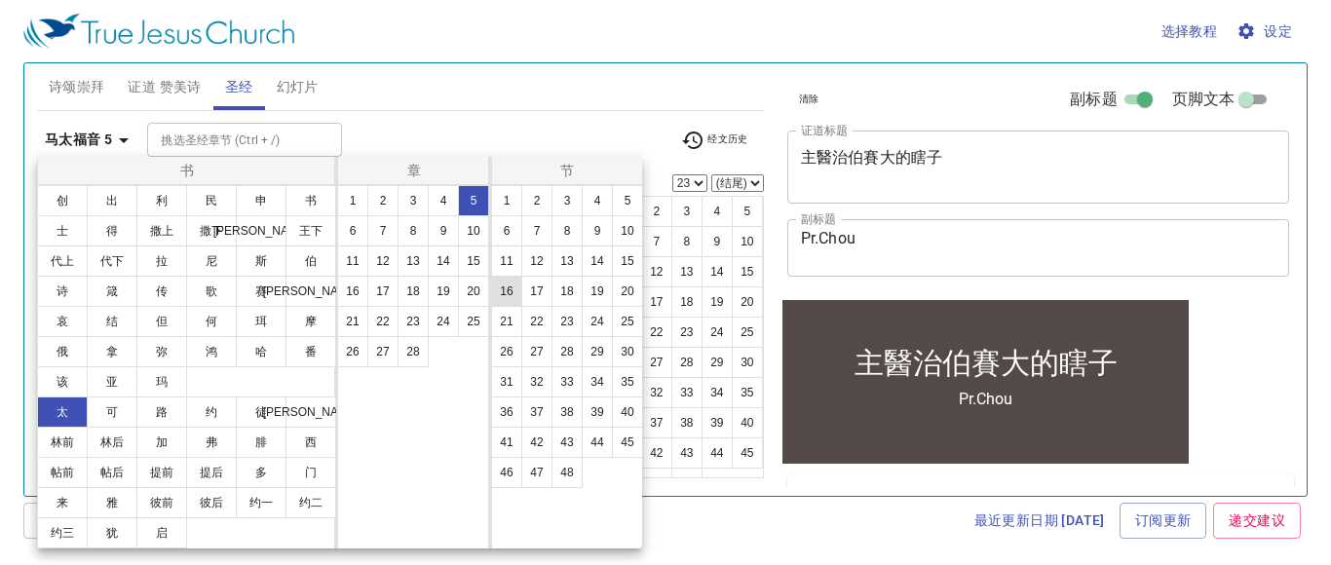
click at [513, 296] on button "16" at bounding box center [506, 291] width 31 height 31
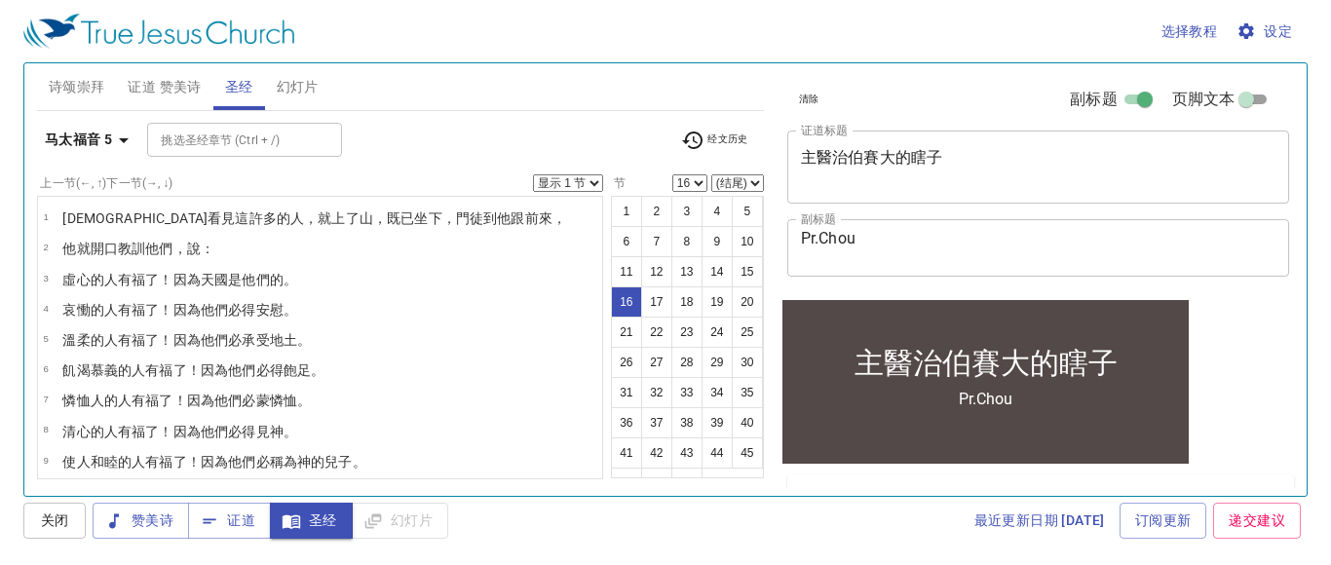
scroll to position [387, 0]
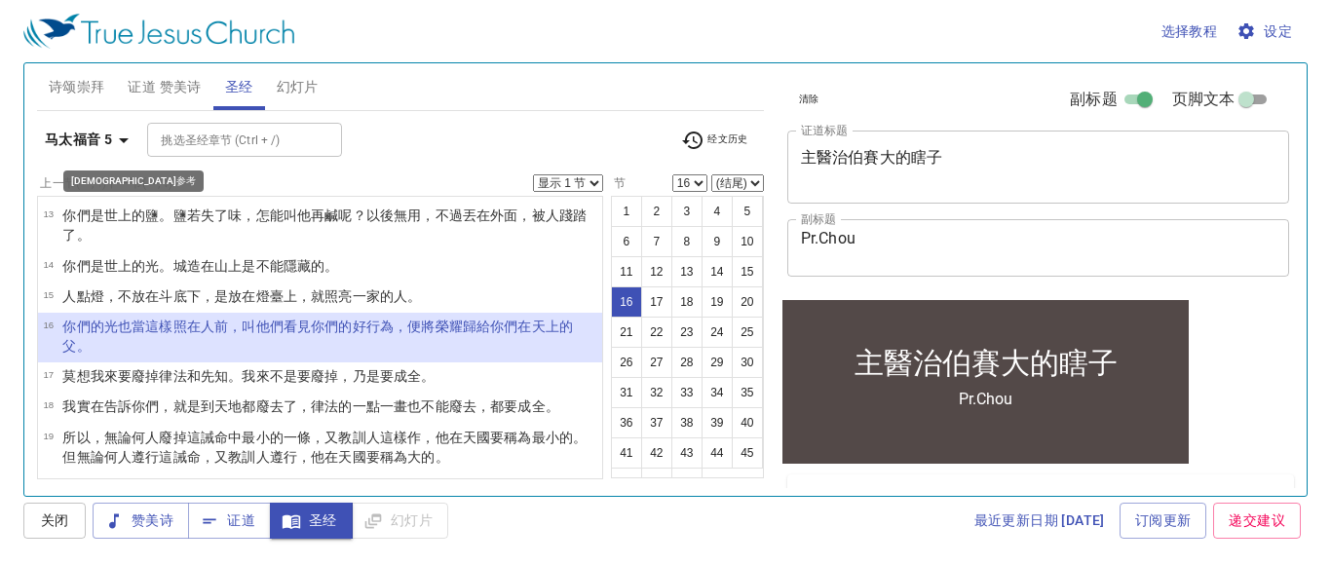
click at [121, 144] on icon "button" at bounding box center [123, 140] width 23 height 23
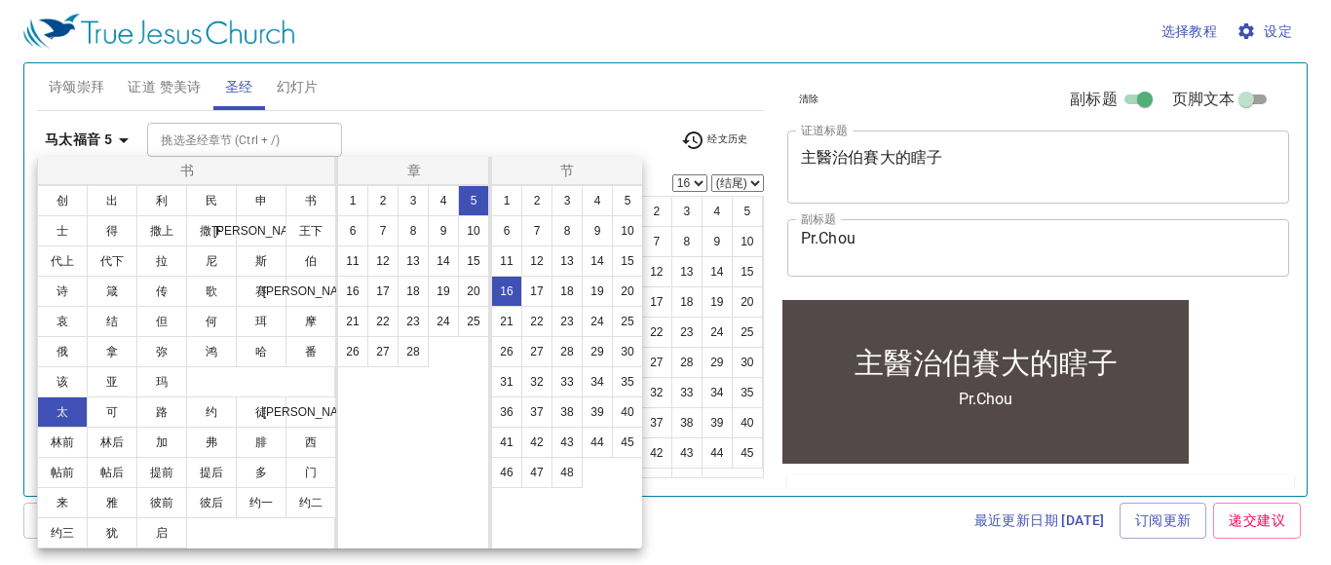
click at [489, 74] on div at bounding box center [665, 282] width 1331 height 565
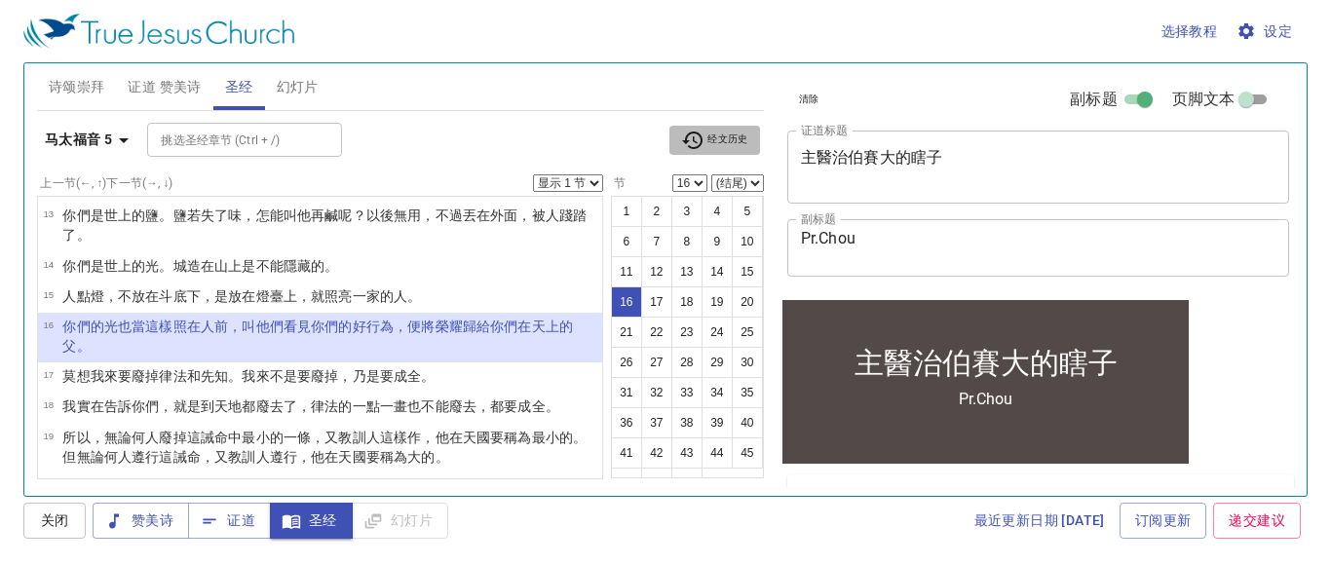
click at [710, 141] on span "经文历史" at bounding box center [714, 140] width 67 height 23
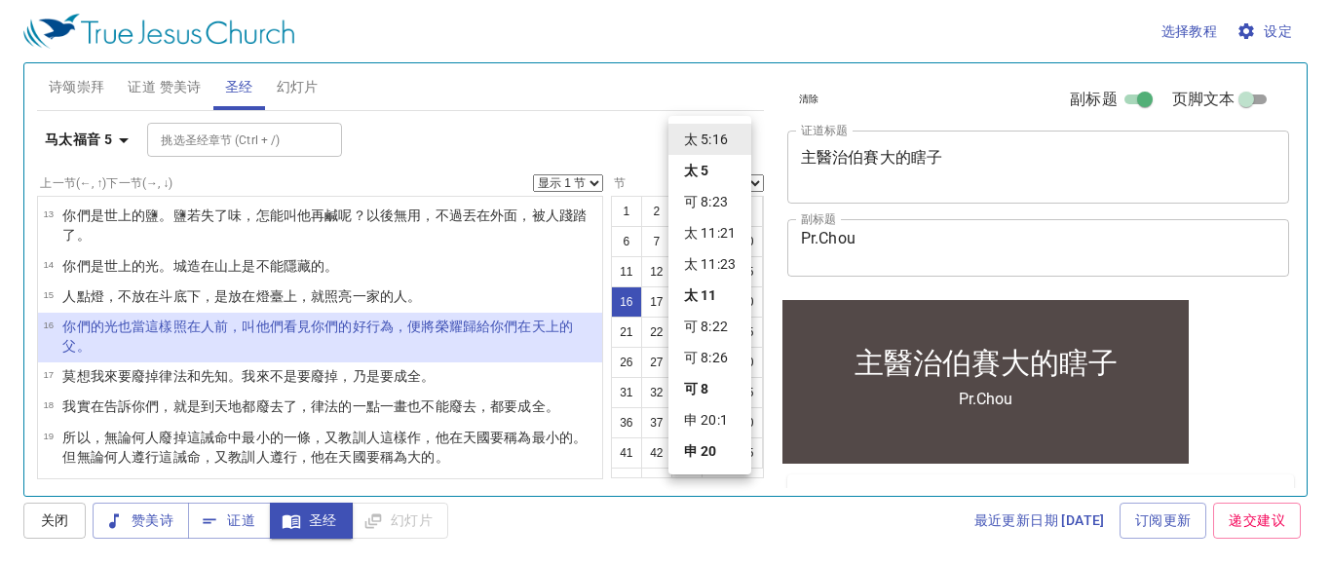
click at [729, 324] on li "可 8:22" at bounding box center [709, 326] width 83 height 31
select select "22"
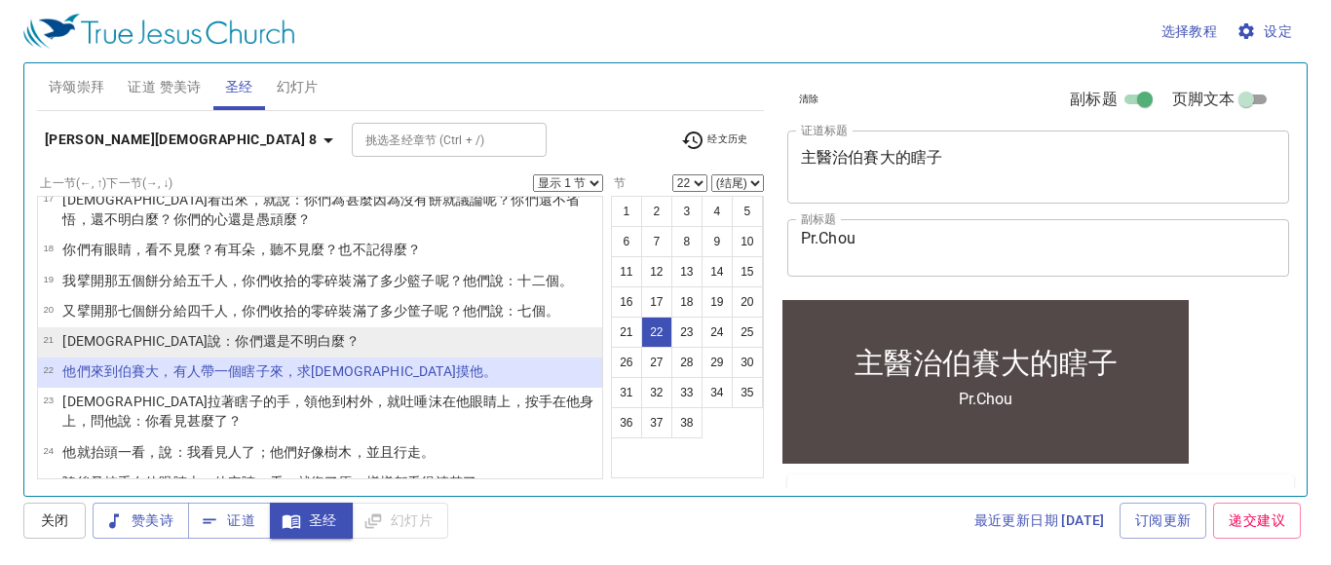
scroll to position [588, 0]
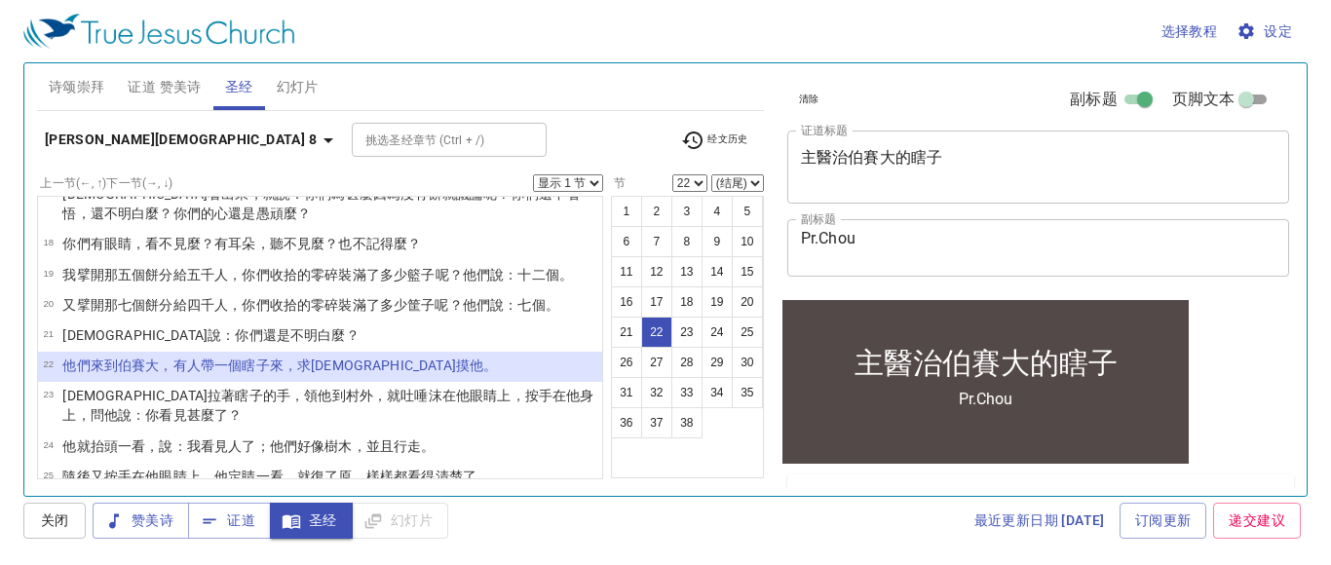
click at [592, 183] on select "显示 1 节 显示 2 节 显示 3 节 显示 4 节 显示 5 节" at bounding box center [568, 183] width 70 height 18
click at [536, 174] on select "显示 1 节 显示 2 节 显示 3 节 显示 4 节 显示 5 节" at bounding box center [568, 183] width 70 height 18
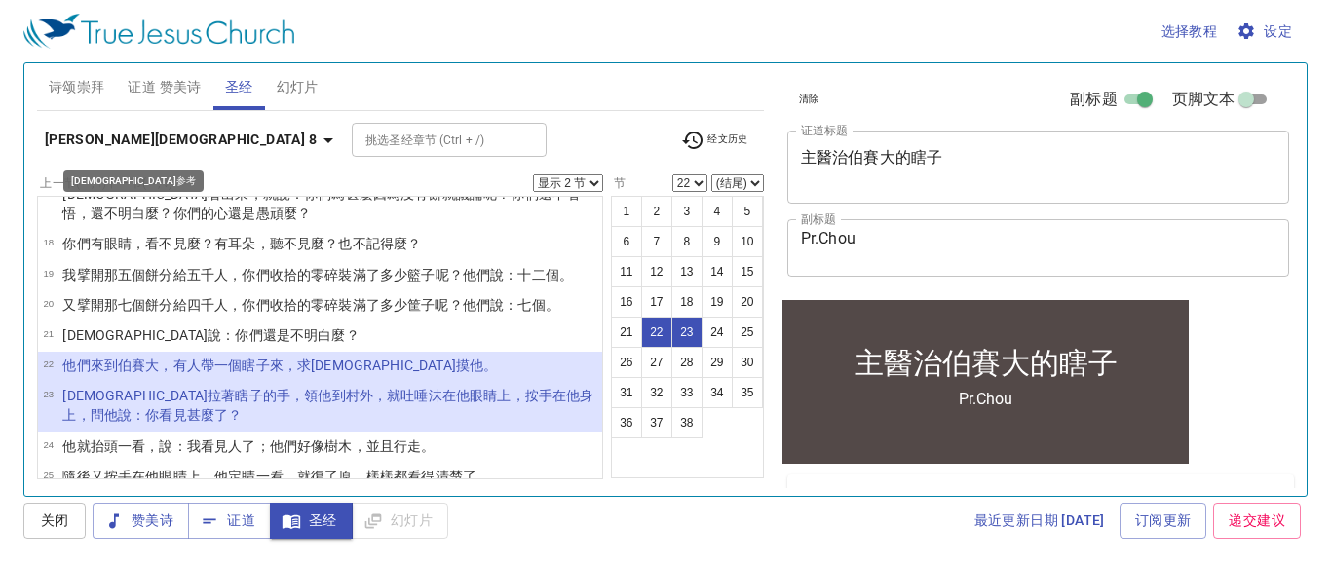
click at [317, 141] on icon "button" at bounding box center [328, 140] width 23 height 23
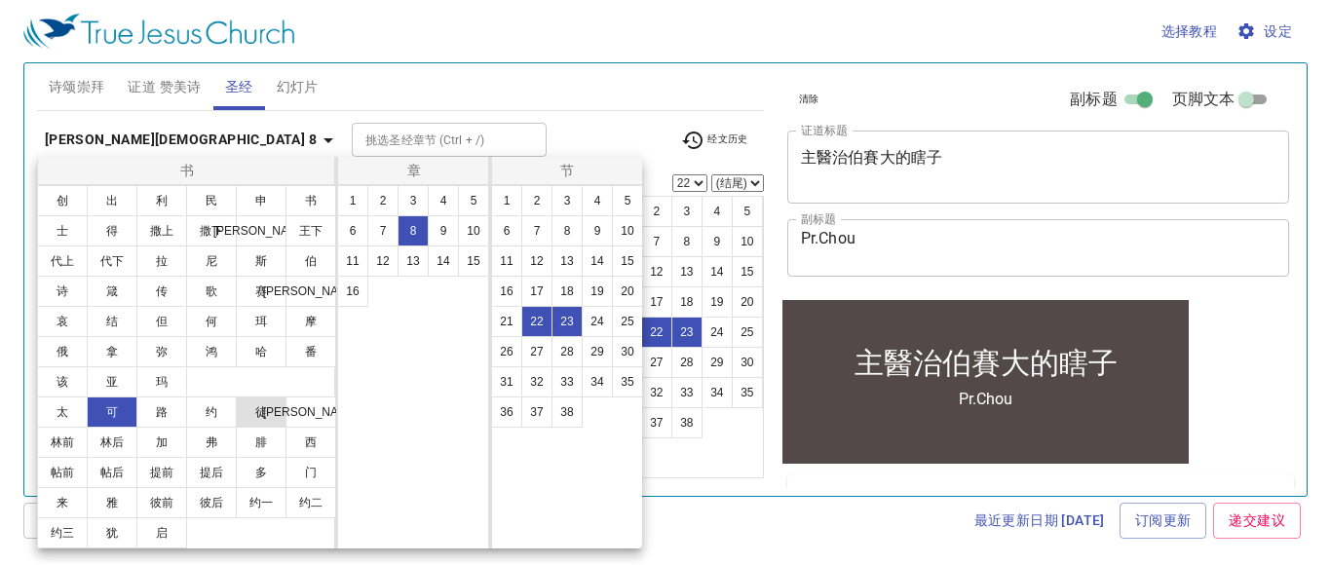
click at [252, 408] on button "徒" at bounding box center [261, 411] width 51 height 31
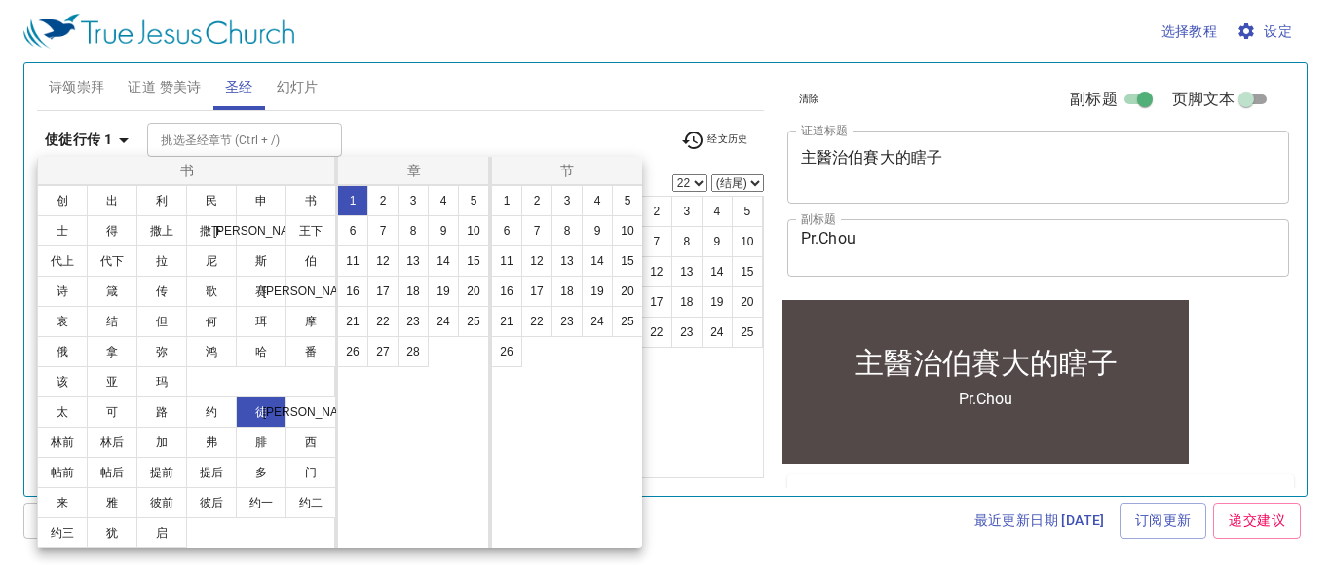
select select "1"
click at [422, 236] on button "8" at bounding box center [412, 230] width 31 height 31
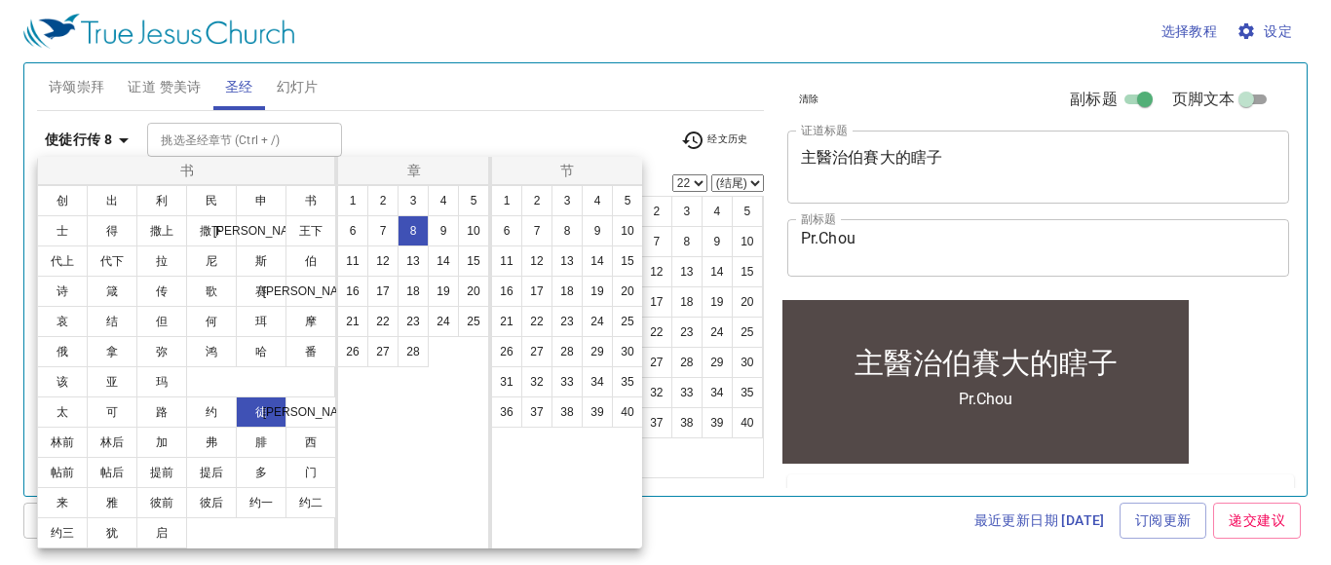
click at [599, 83] on div at bounding box center [665, 282] width 1331 height 565
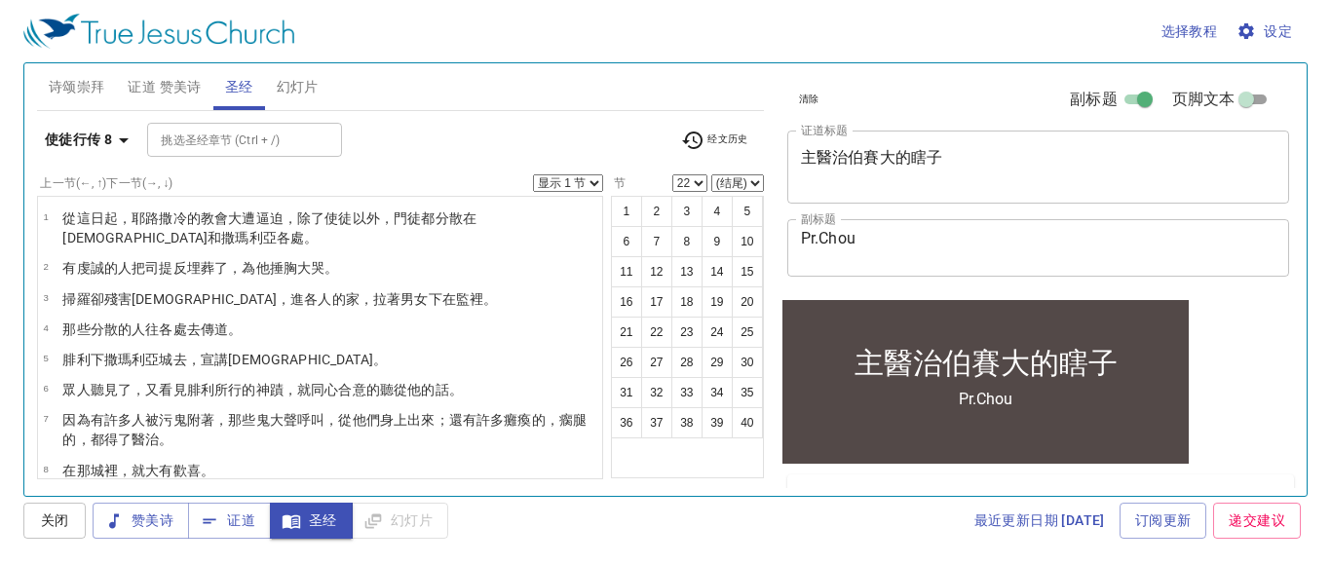
click at [692, 139] on icon "button" at bounding box center [692, 141] width 20 height 18
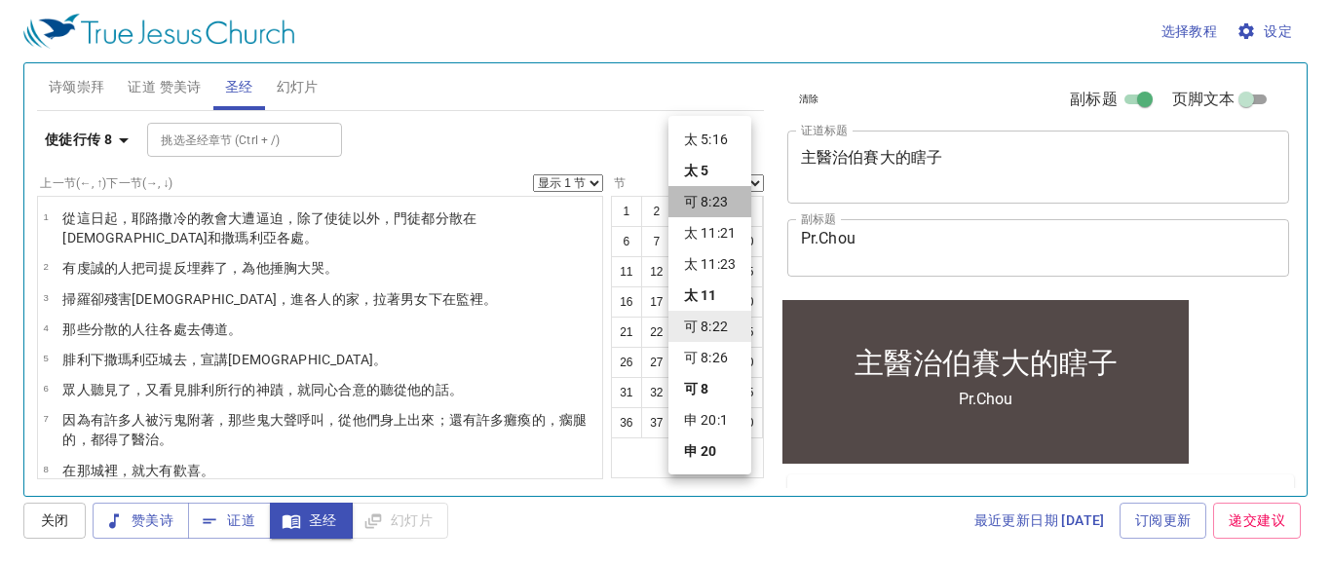
click at [704, 208] on li "可 8:23" at bounding box center [709, 201] width 83 height 31
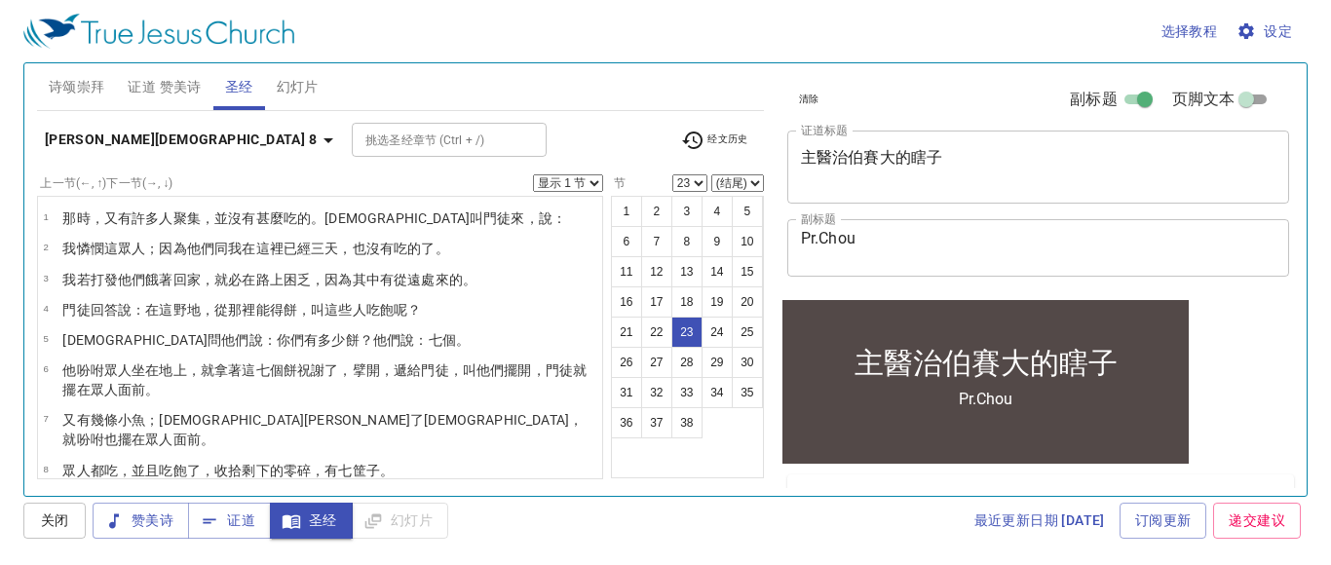
scroll to position [619, 0]
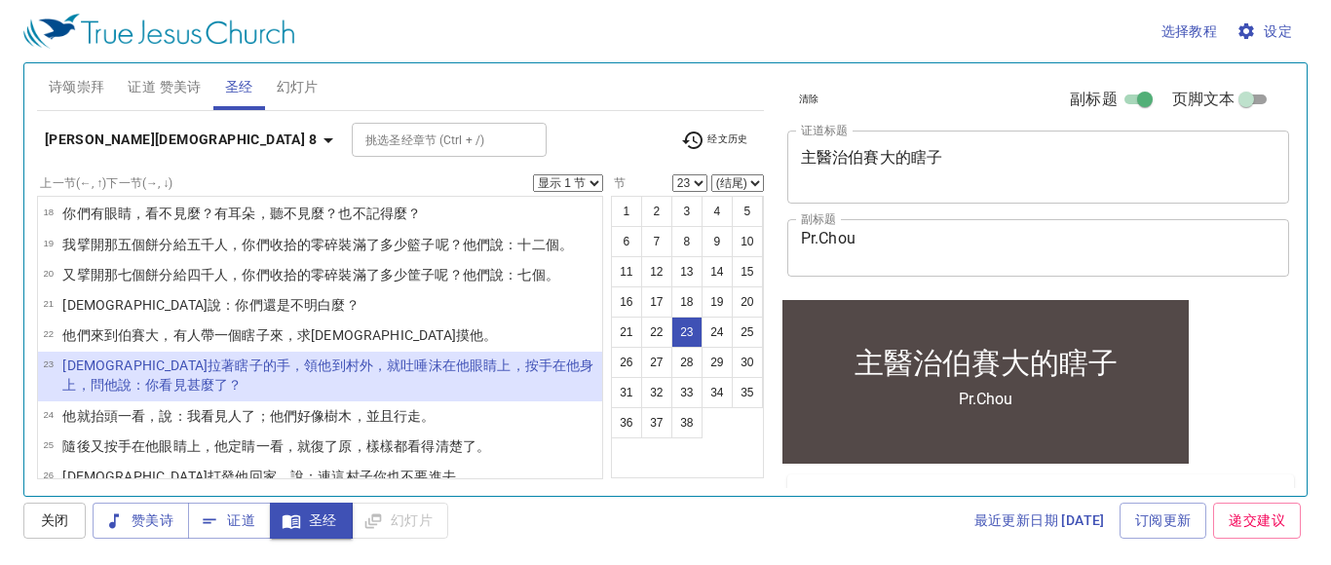
click at [748, 136] on button "经文历史" at bounding box center [714, 140] width 91 height 29
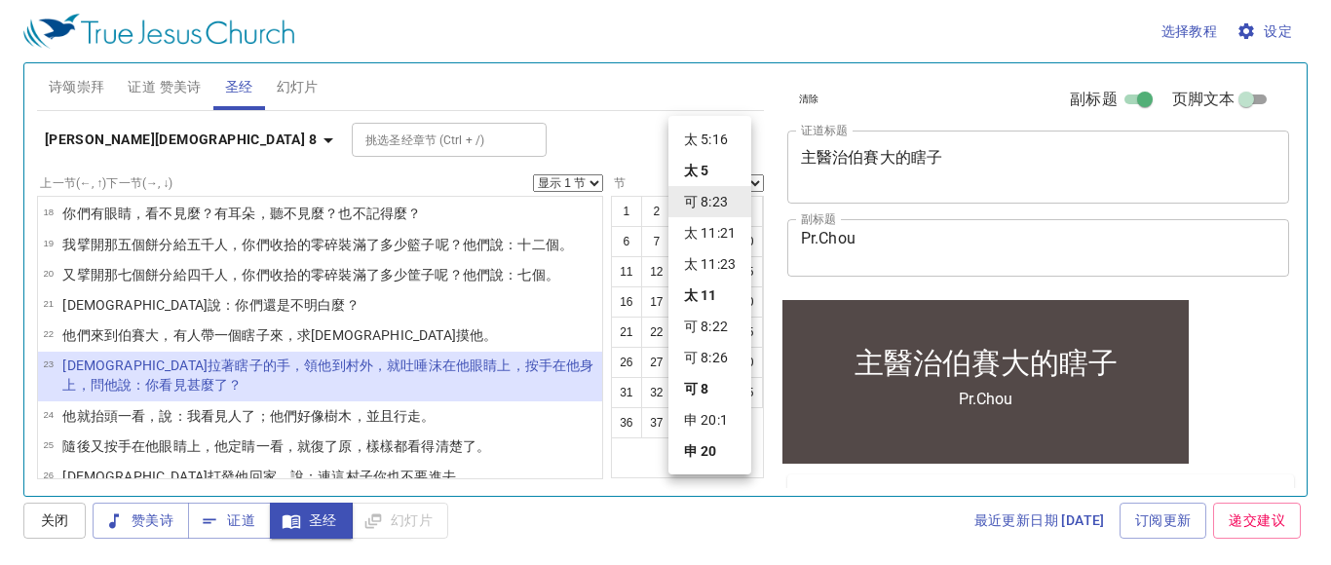
click at [310, 435] on div at bounding box center [665, 282] width 1331 height 565
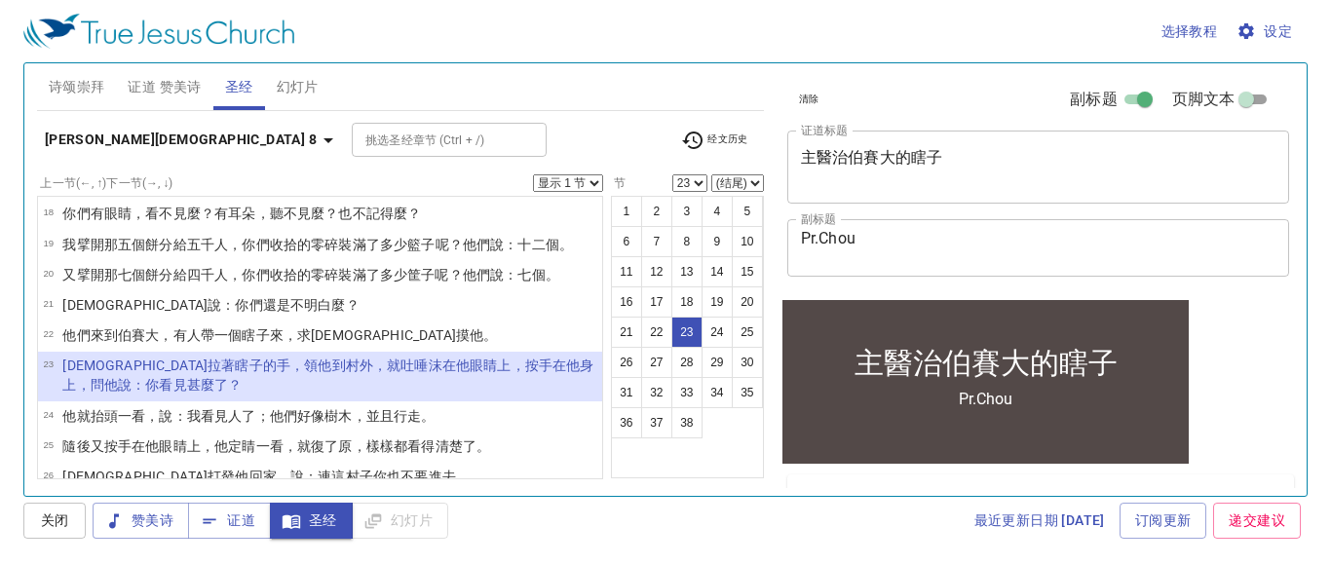
click at [429, 469] on wg3366 "進去 。" at bounding box center [449, 477] width 41 height 16
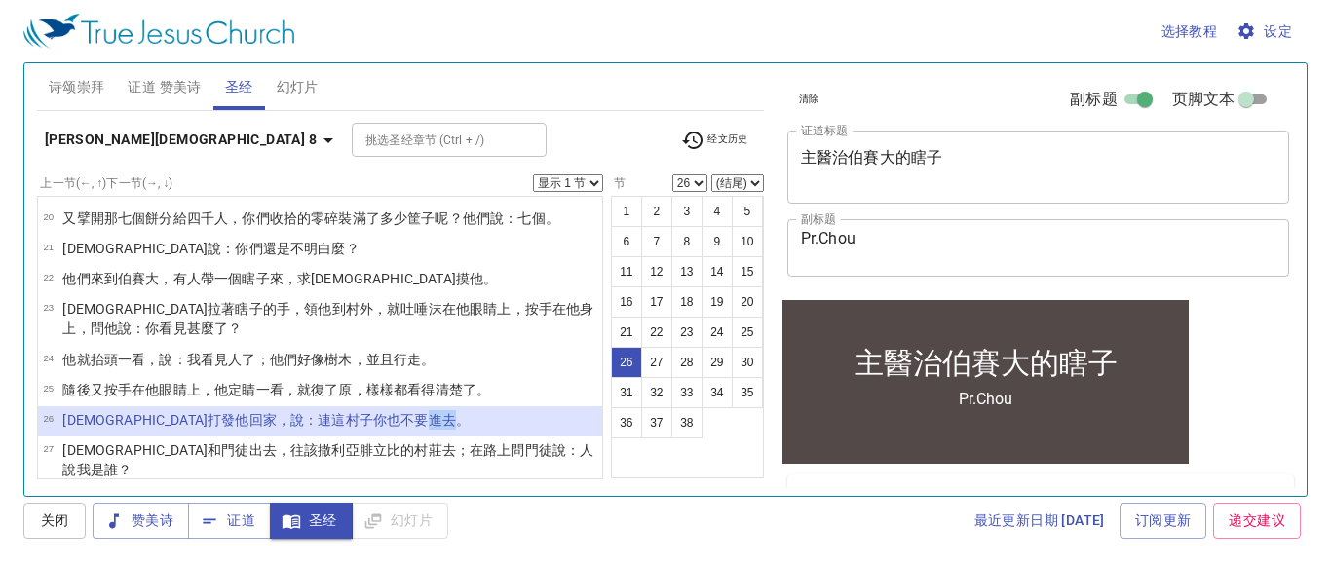
scroll to position [665, 0]
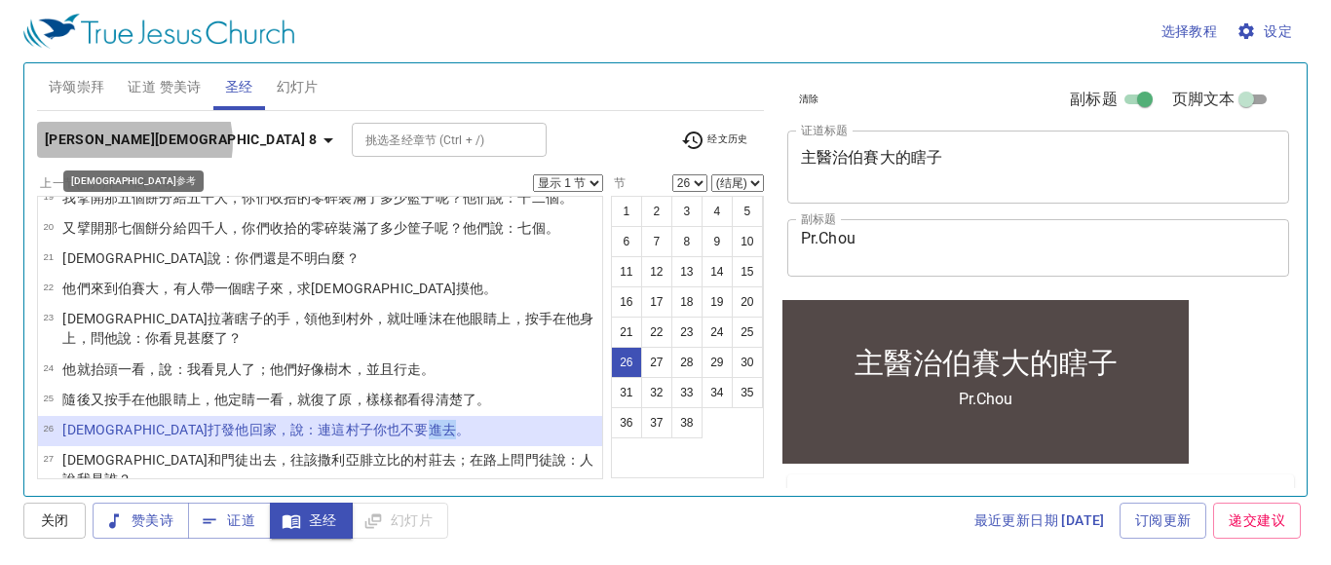
click at [317, 141] on icon "button" at bounding box center [328, 140] width 23 height 23
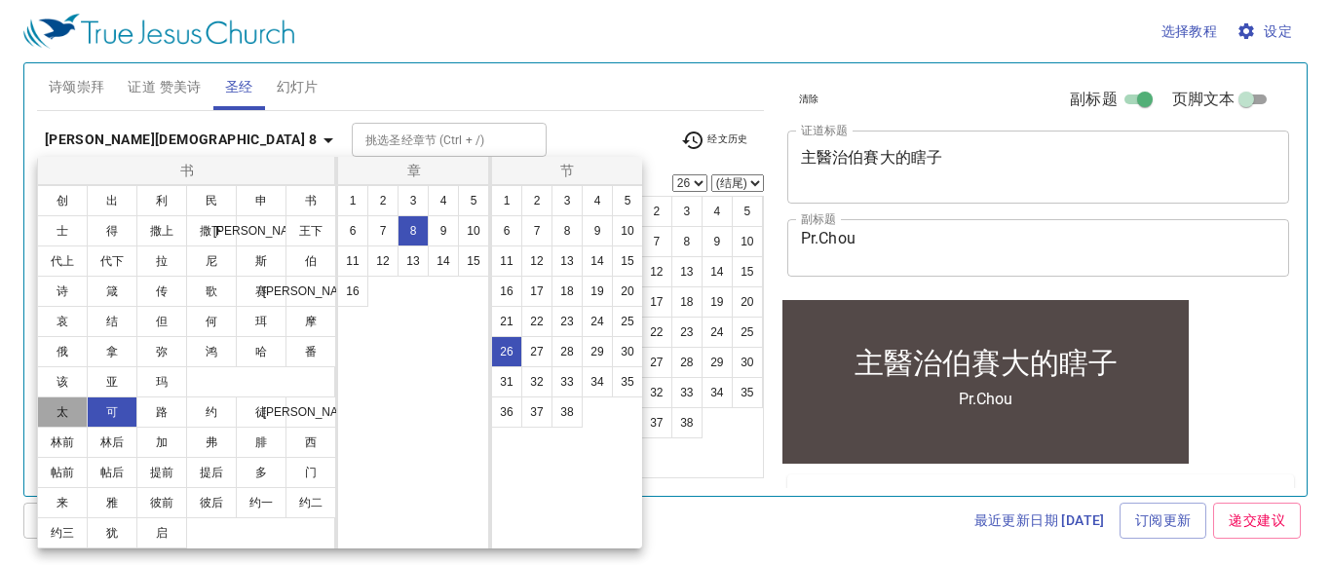
click at [60, 413] on button "太" at bounding box center [62, 411] width 51 height 31
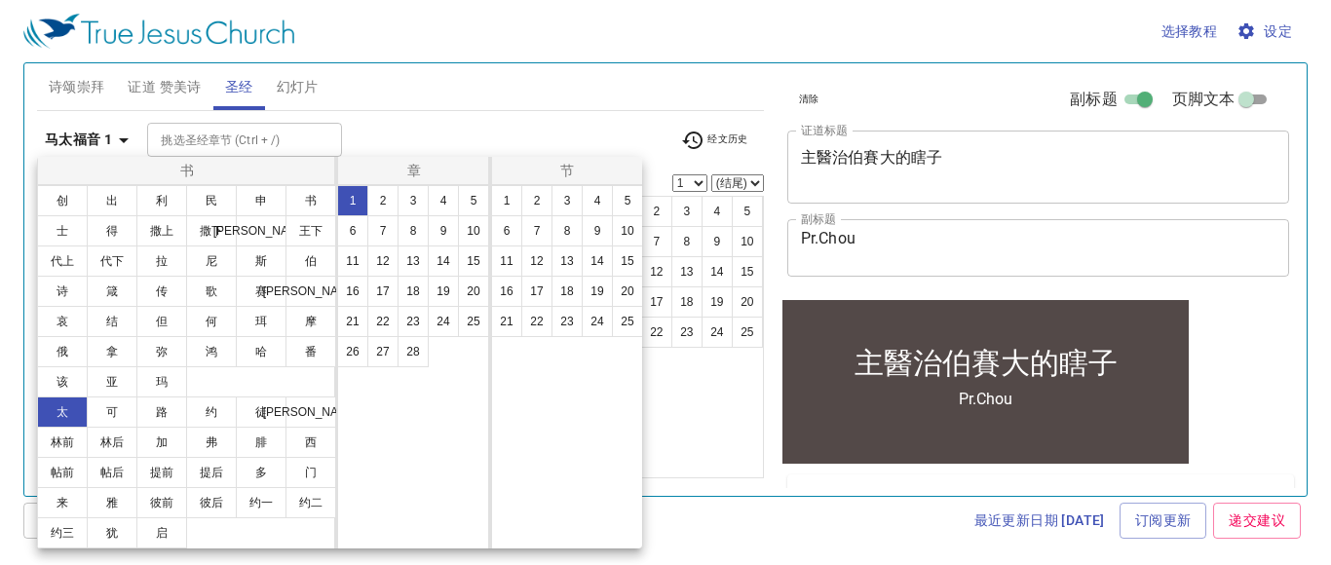
scroll to position [0, 0]
click at [410, 238] on button "8" at bounding box center [412, 230] width 31 height 31
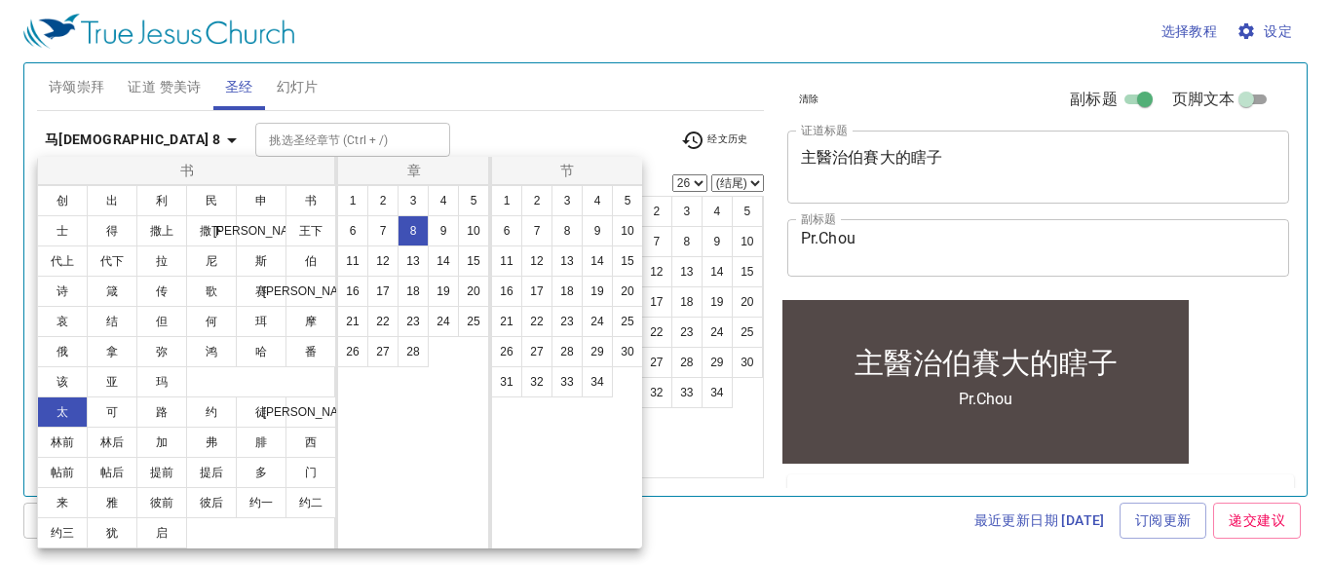
click at [583, 77] on div at bounding box center [665, 282] width 1331 height 565
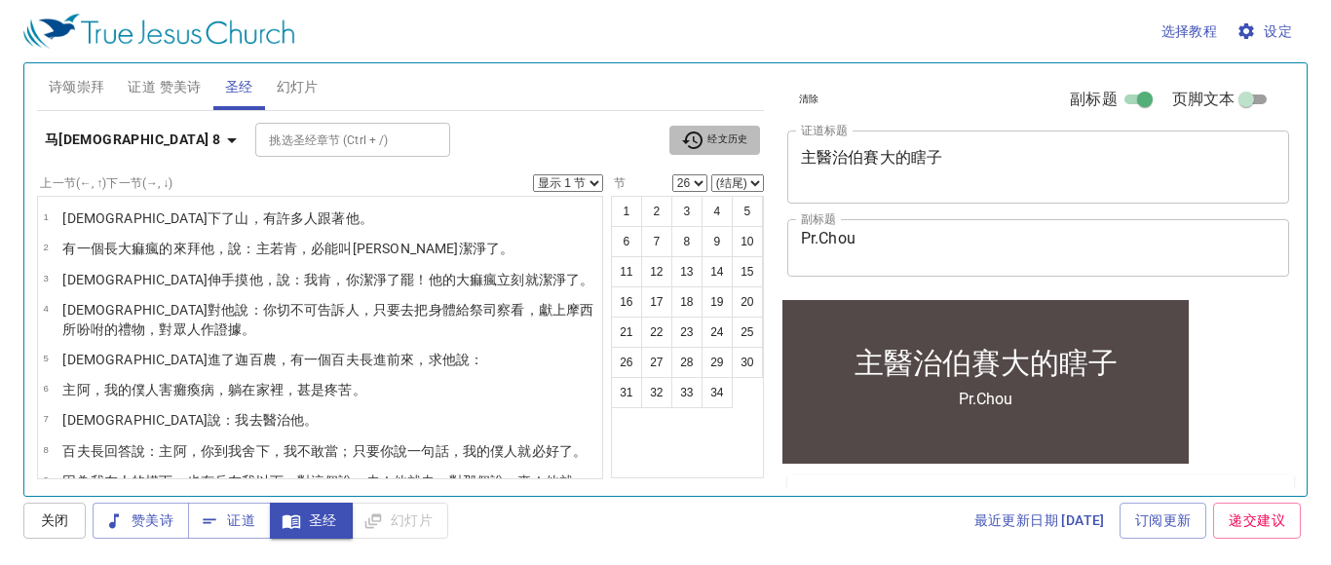
click at [695, 136] on icon "button" at bounding box center [692, 140] width 23 height 23
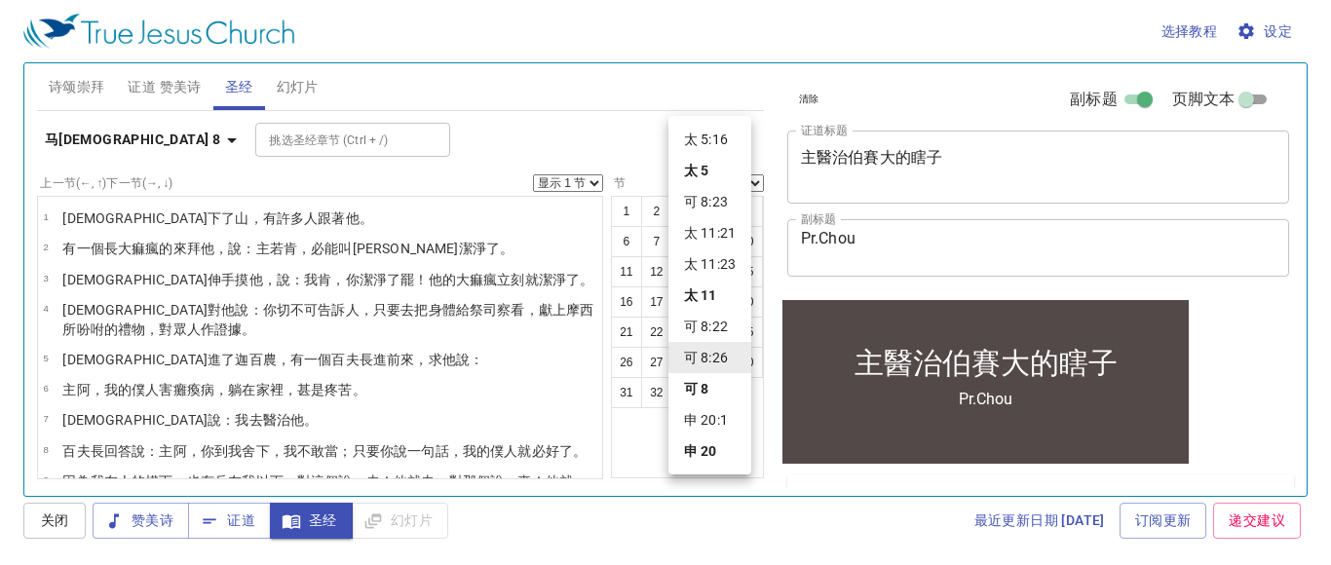
click at [699, 208] on li "可 8:23" at bounding box center [709, 201] width 83 height 31
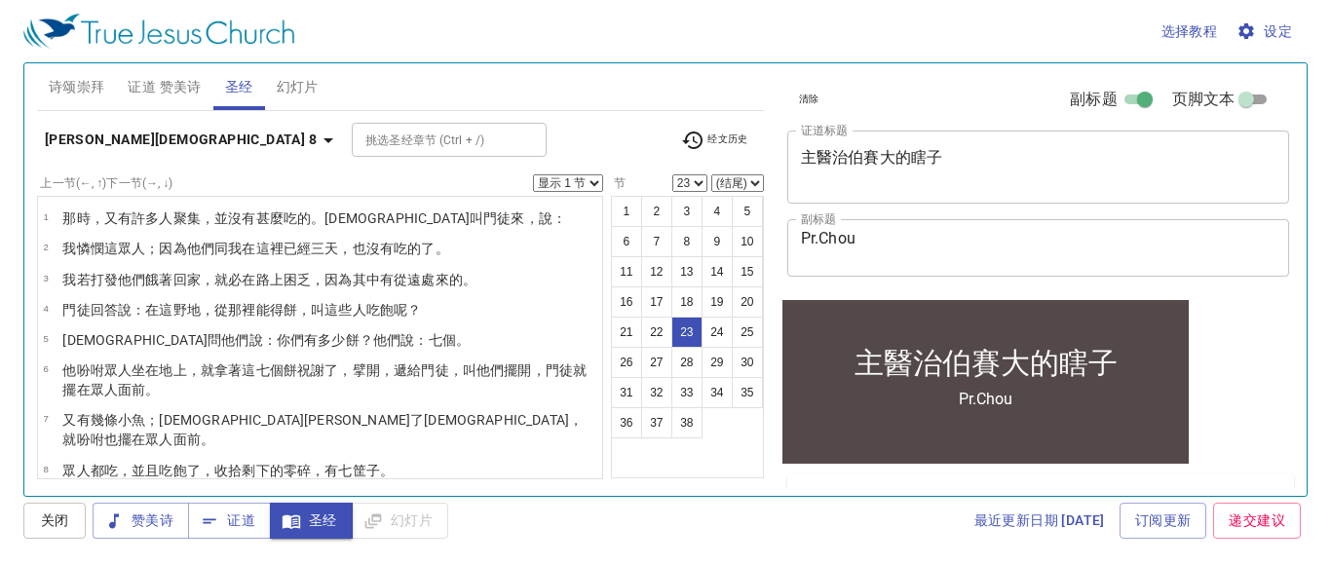
scroll to position [619, 0]
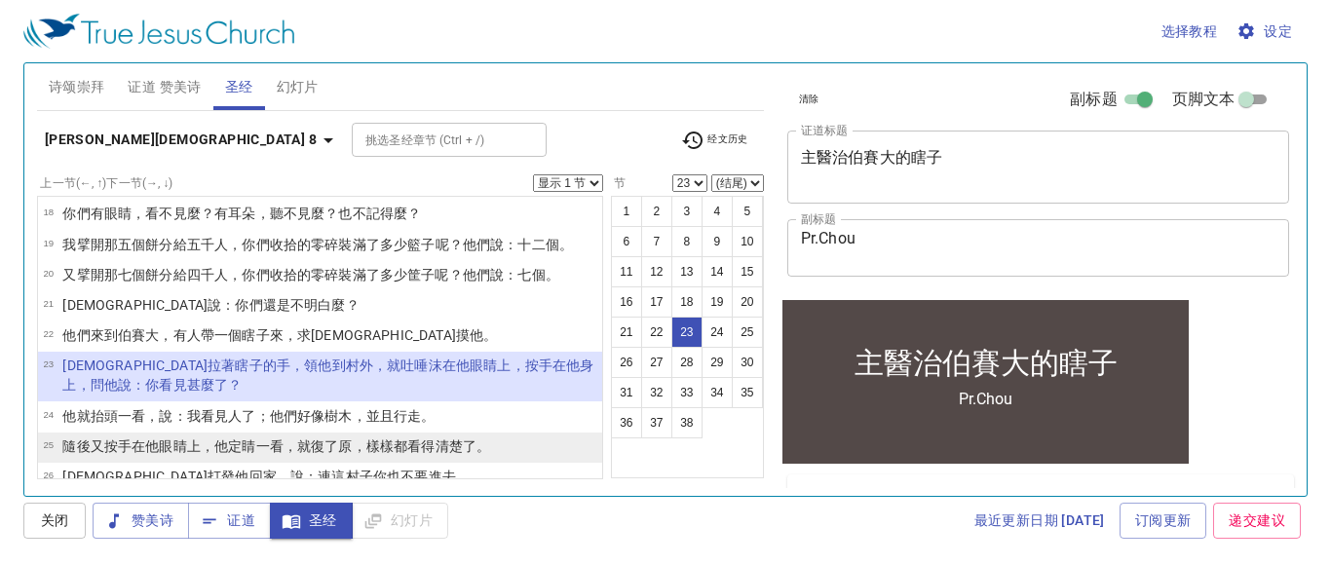
click at [287, 436] on td "隨後 又 按 手 在他 眼睛 上 ，他 定睛一看，就 復了原 ，樣樣 都看 得清楚 了。" at bounding box center [276, 447] width 428 height 22
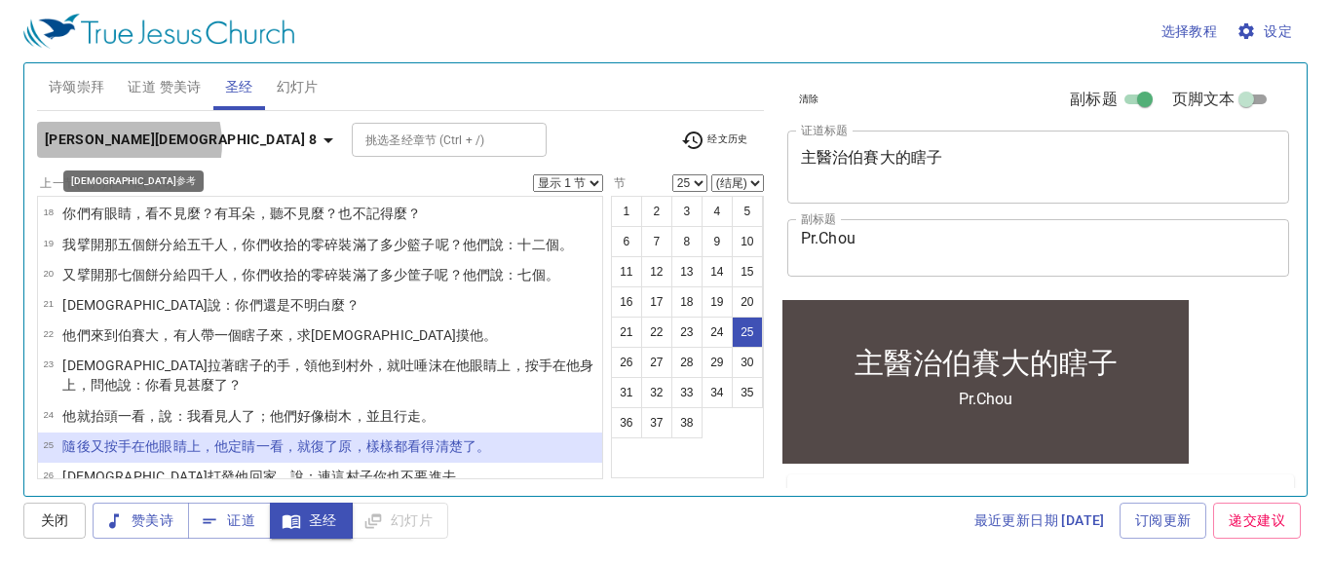
click at [317, 142] on icon "button" at bounding box center [328, 140] width 23 height 23
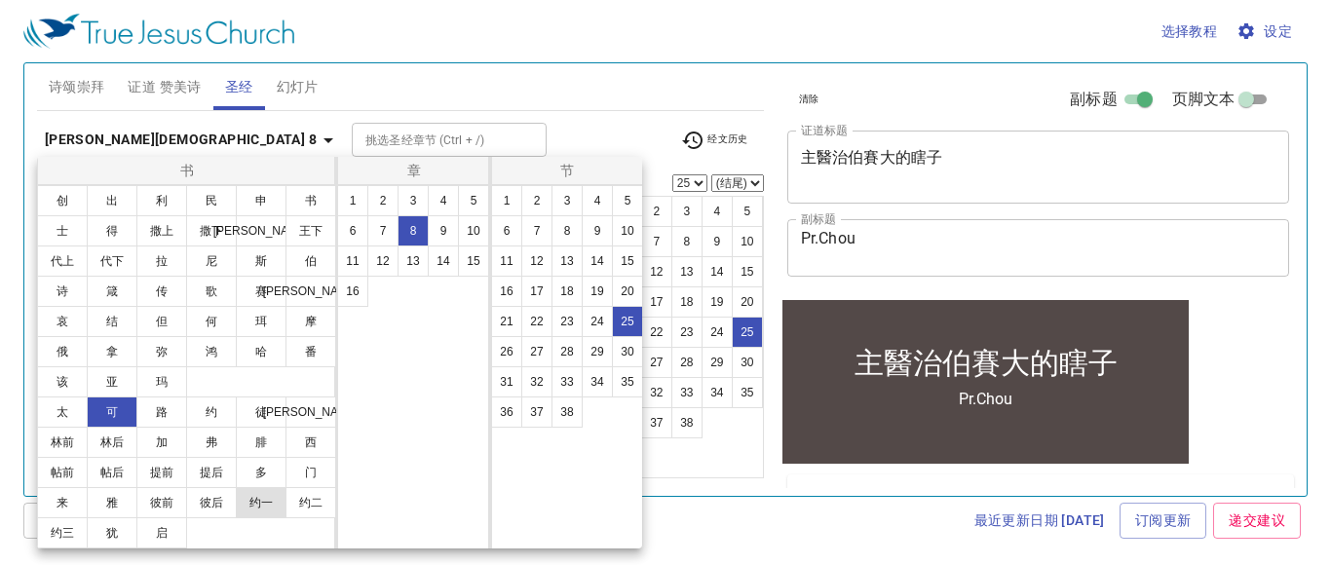
click at [273, 493] on button "约一" at bounding box center [261, 502] width 51 height 31
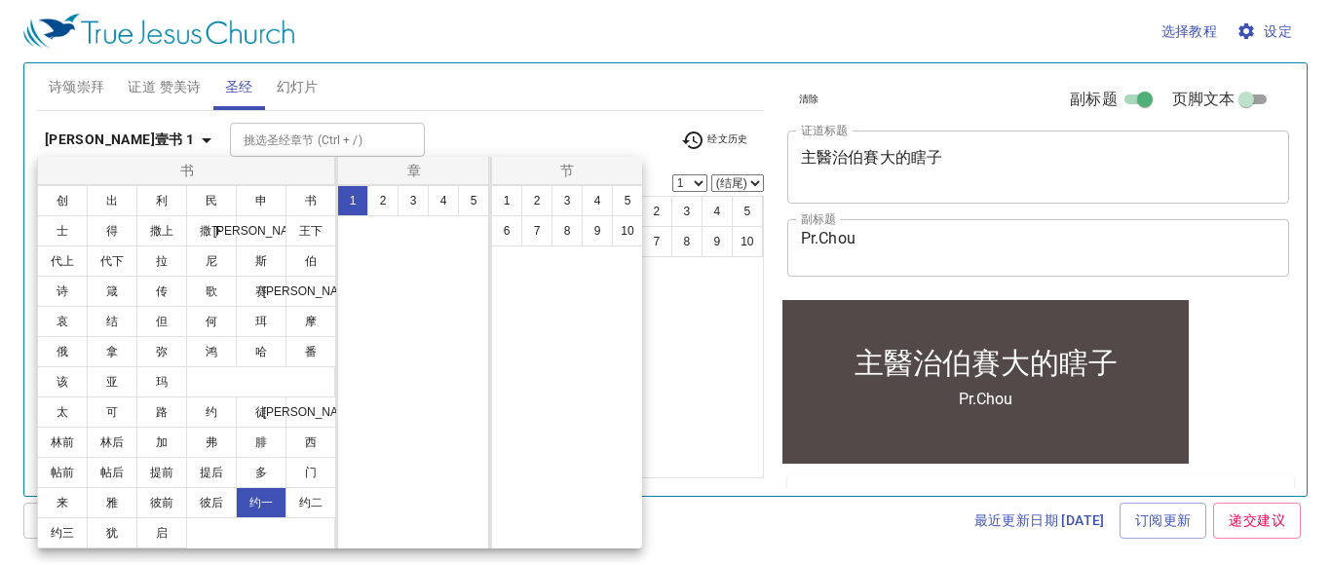
scroll to position [0, 0]
click at [595, 236] on button "9" at bounding box center [597, 230] width 31 height 31
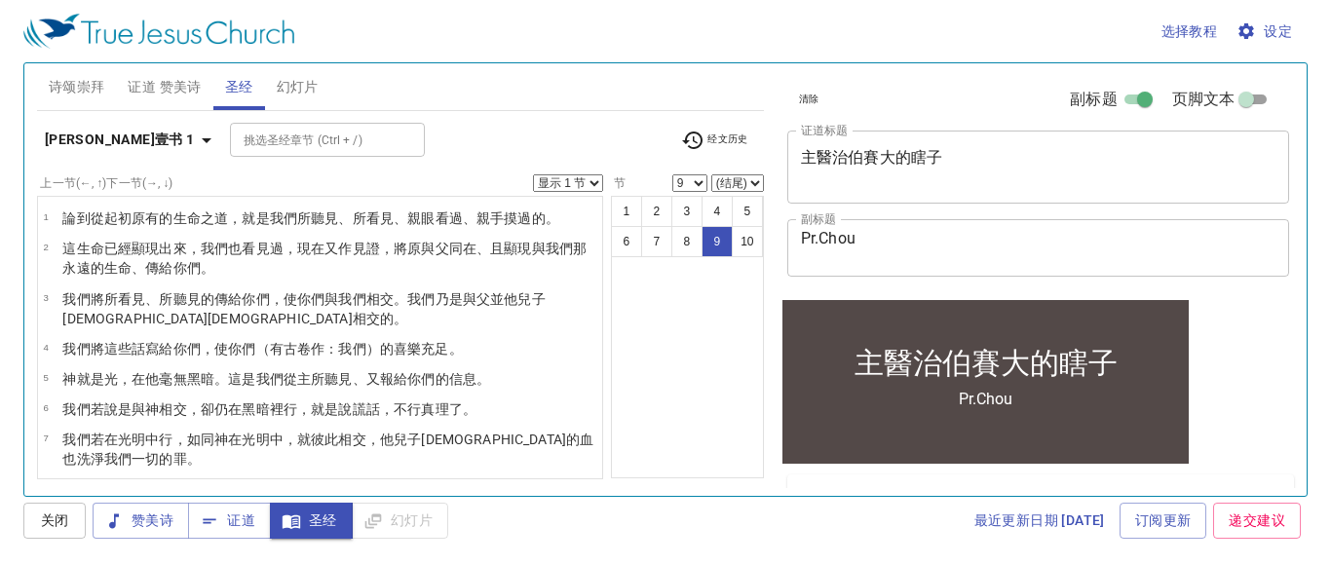
scroll to position [116, 0]
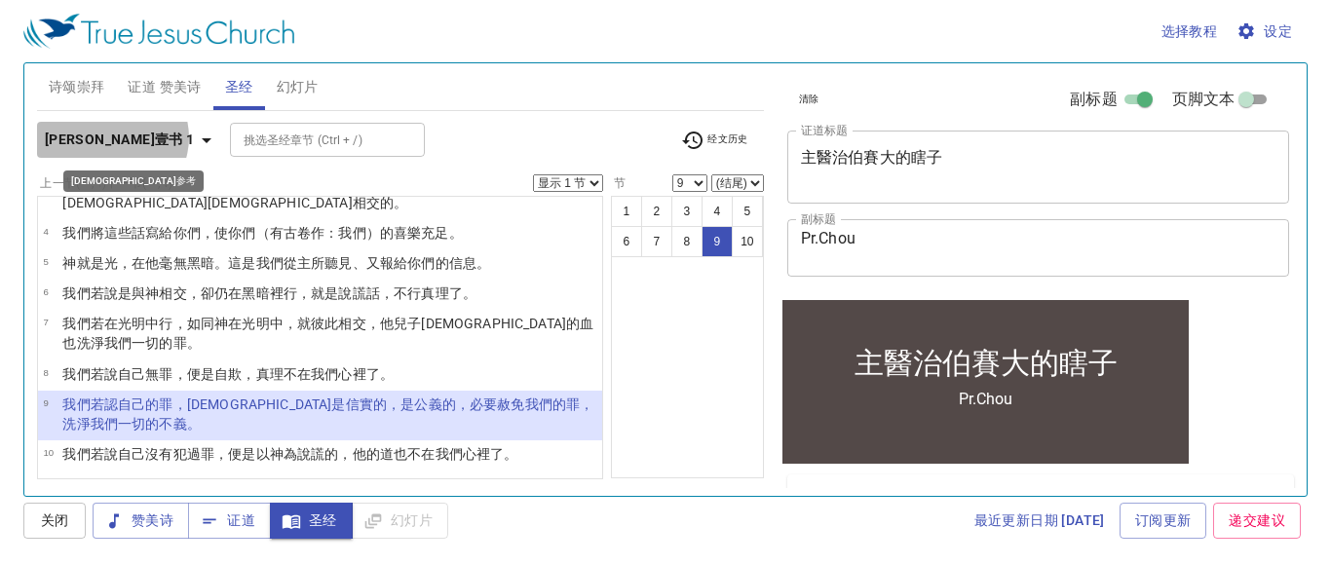
click at [111, 136] on b "约翰壹书 1" at bounding box center [120, 140] width 150 height 24
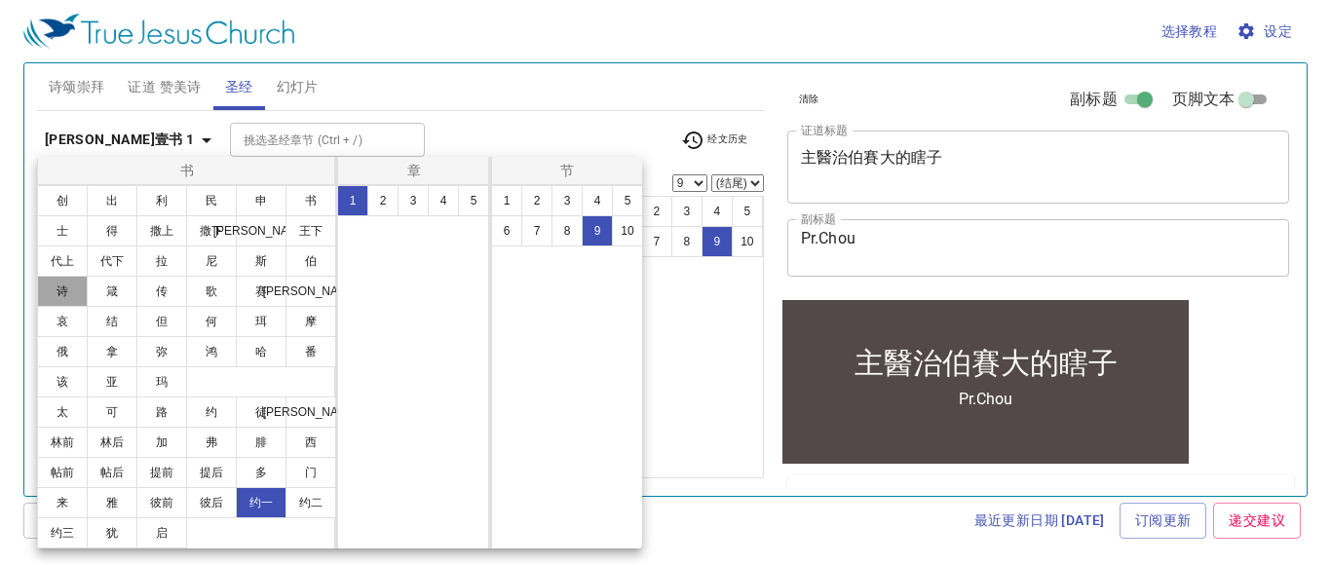
click at [60, 297] on button "诗" at bounding box center [62, 291] width 51 height 31
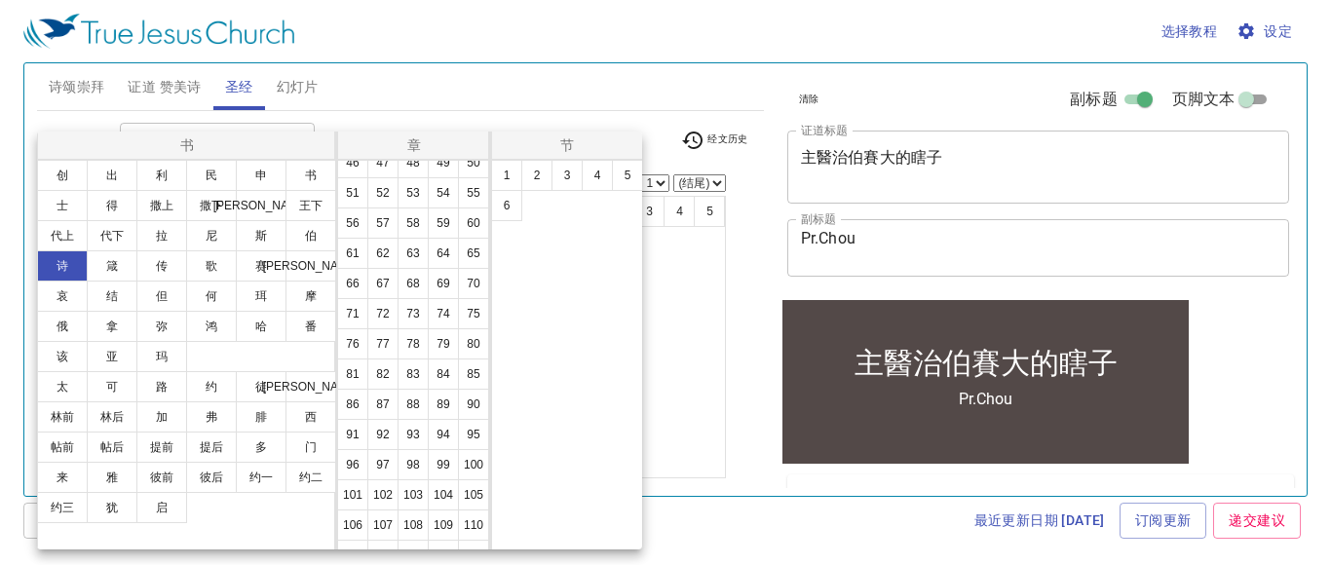
scroll to position [517, 0]
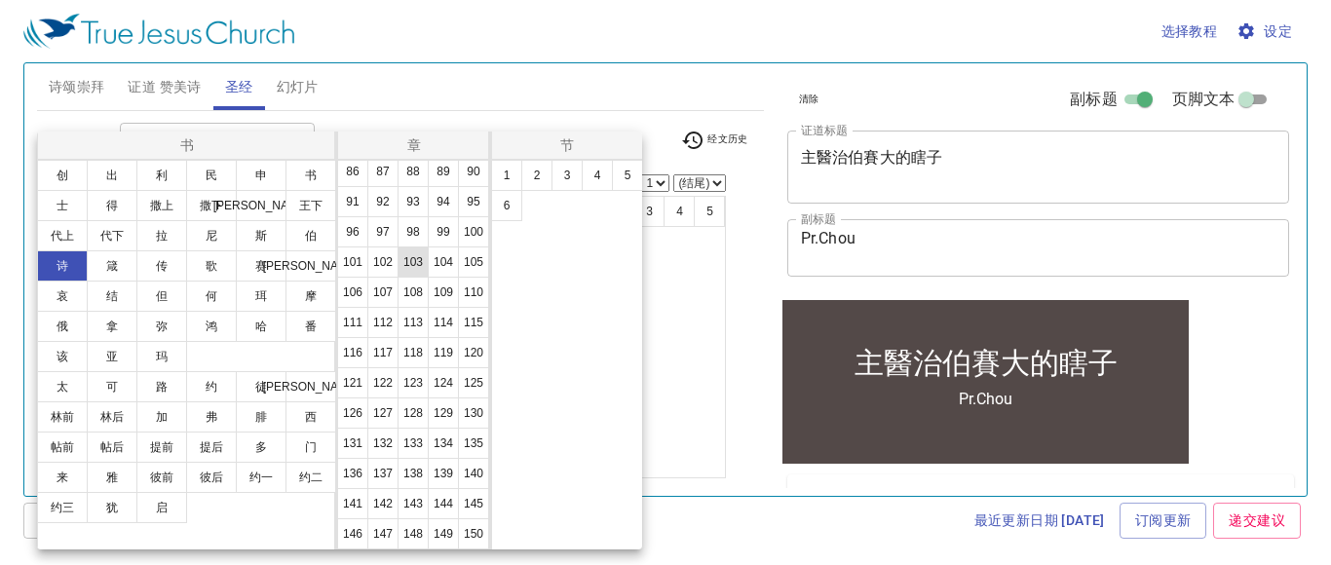
click at [420, 266] on button "103" at bounding box center [412, 261] width 31 height 31
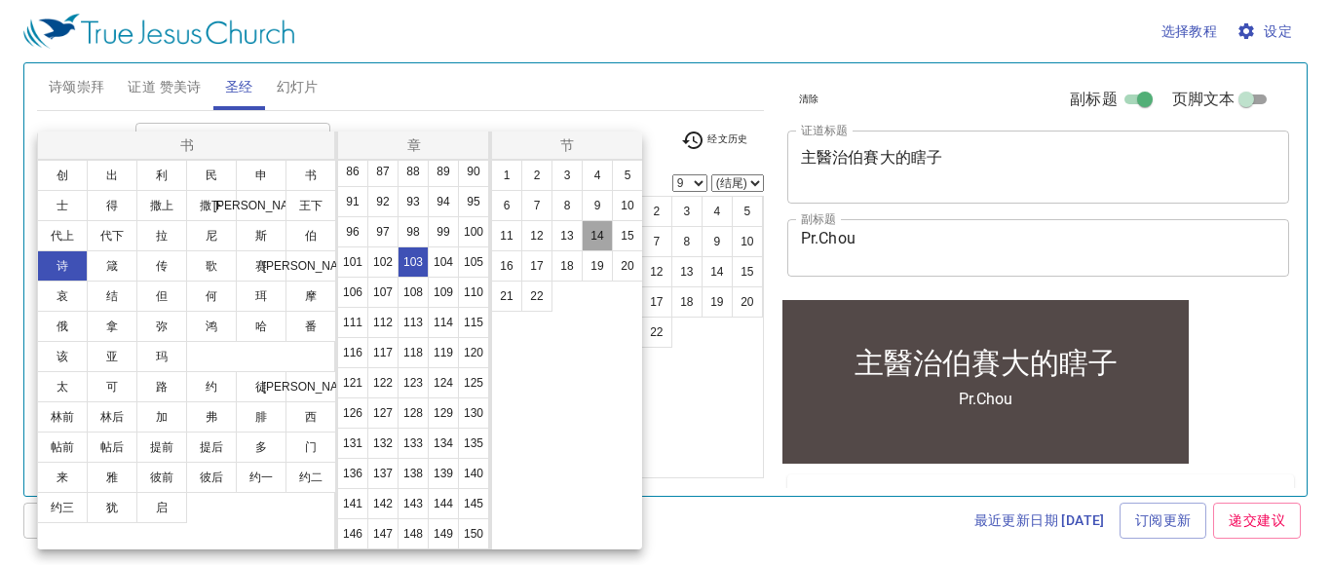
click at [599, 230] on button "14" at bounding box center [597, 235] width 31 height 31
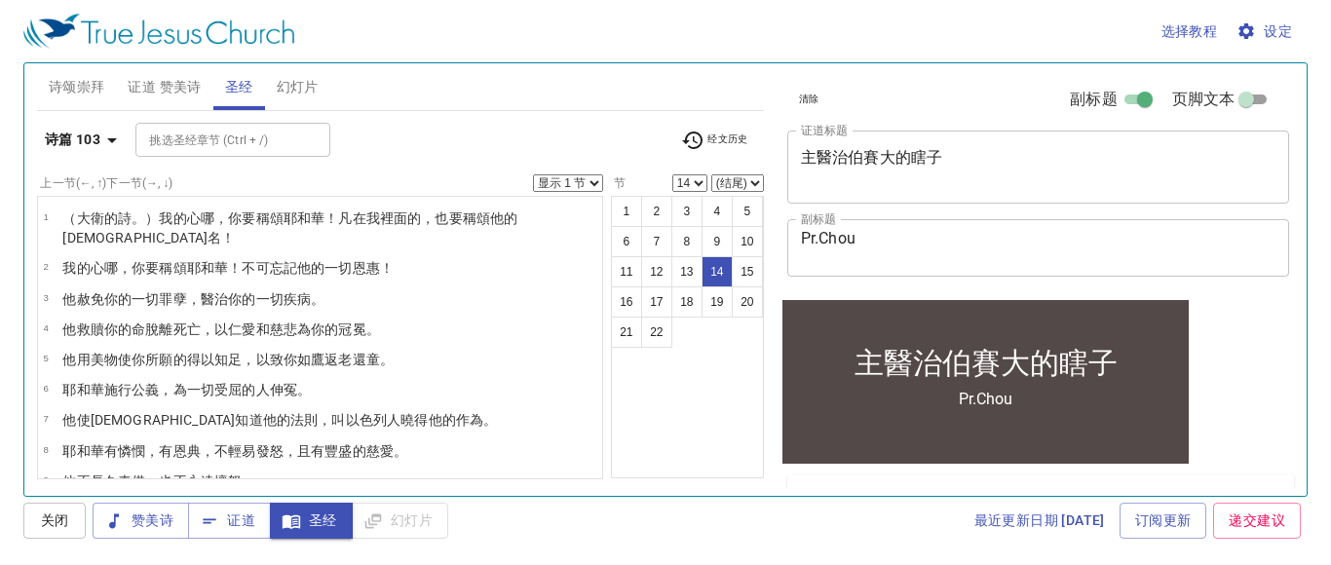
scroll to position [278, 0]
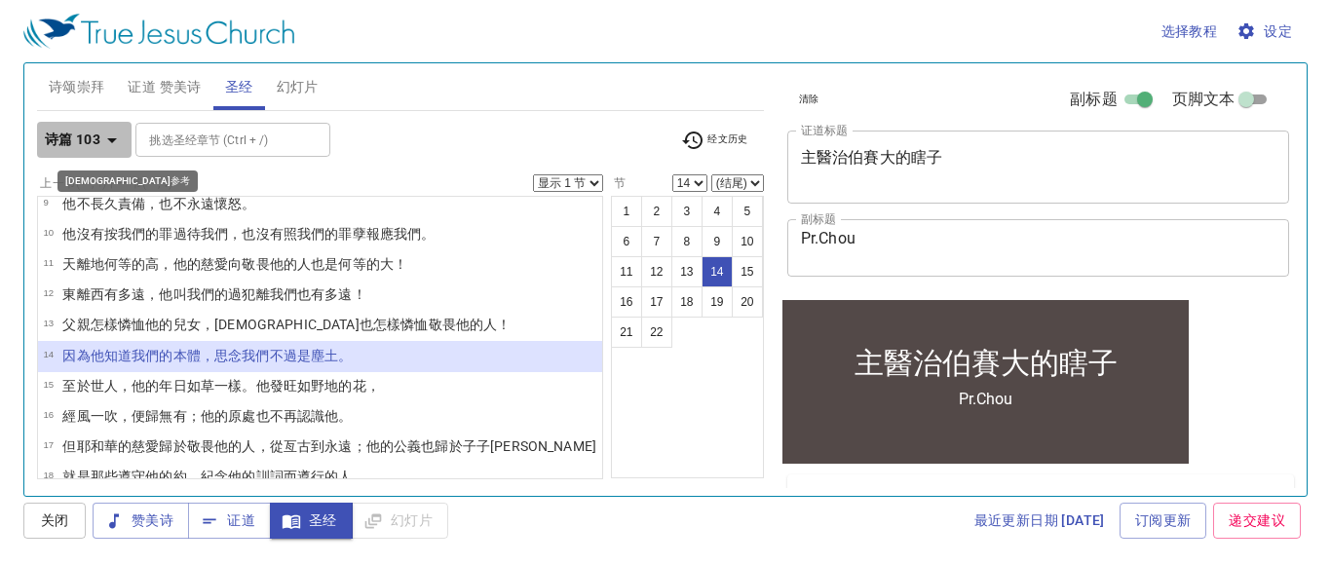
click at [110, 135] on icon "button" at bounding box center [111, 140] width 23 height 23
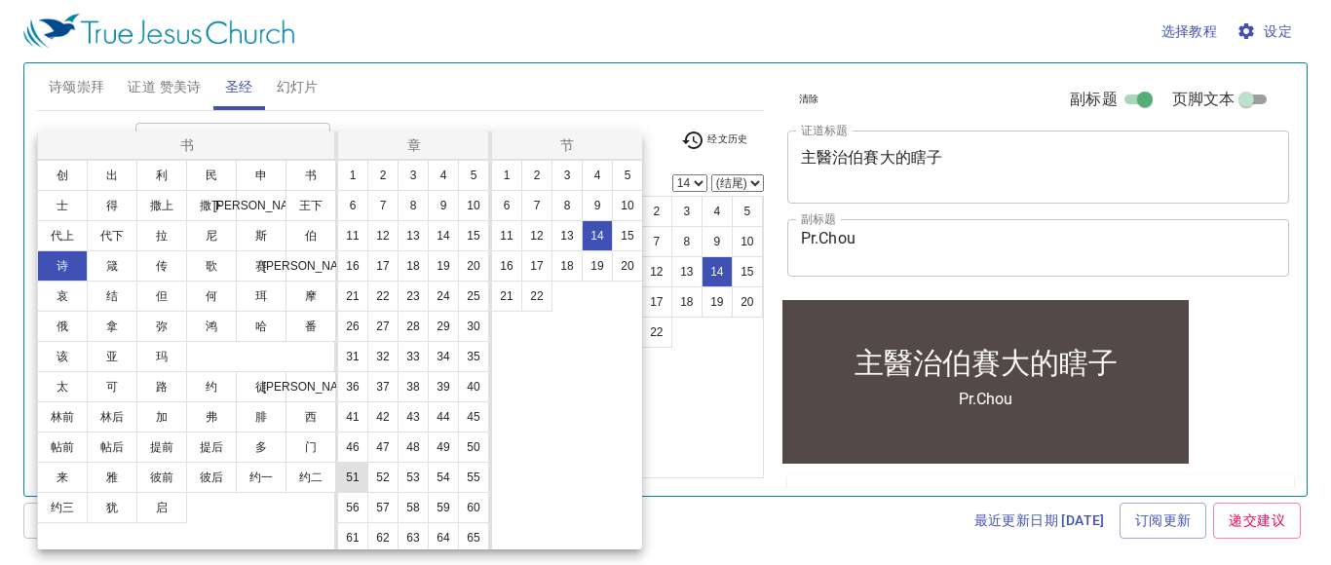
click at [352, 472] on button "51" at bounding box center [352, 477] width 31 height 31
click at [590, 205] on button "9" at bounding box center [597, 205] width 31 height 31
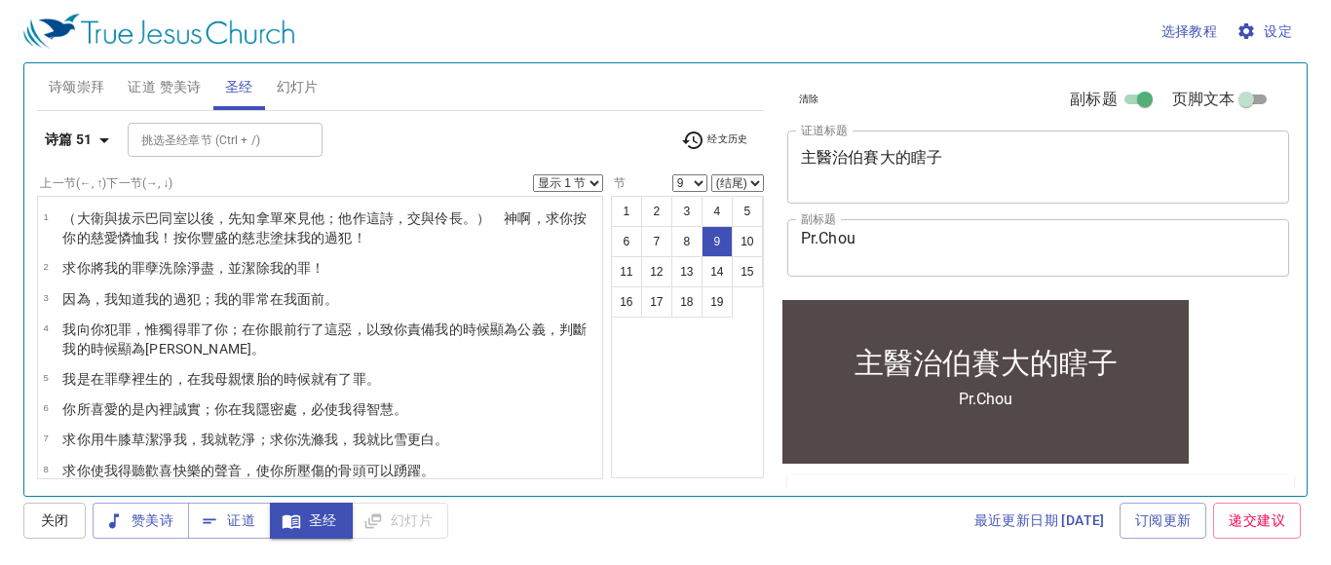
scroll to position [165, 0]
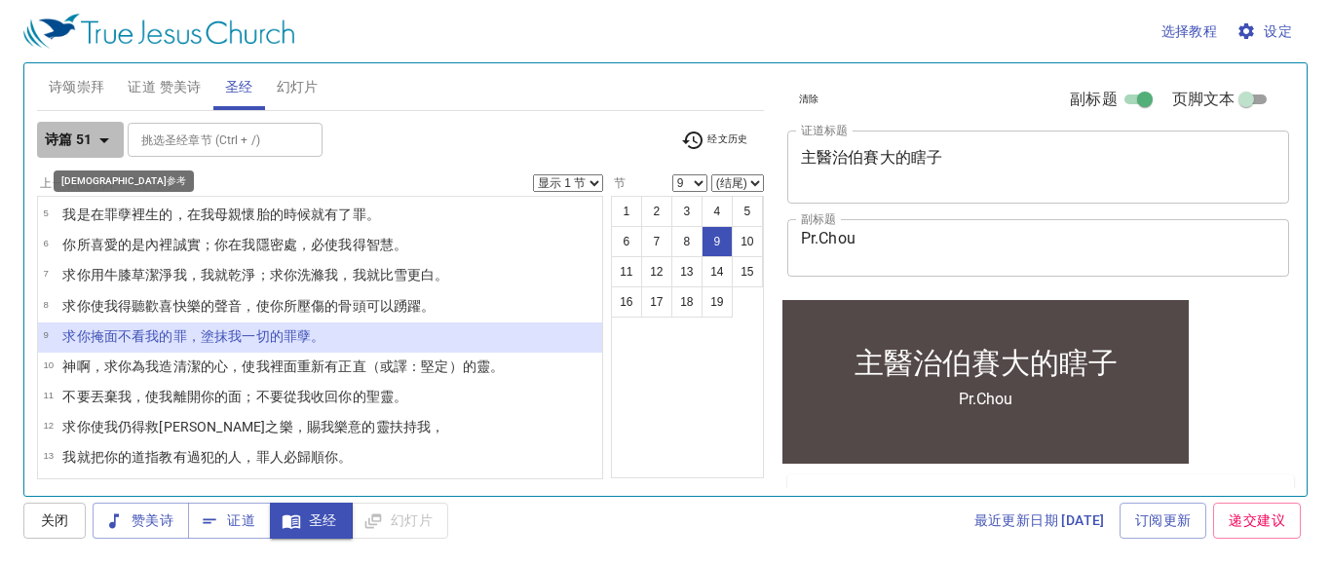
click at [95, 132] on icon "button" at bounding box center [104, 140] width 23 height 23
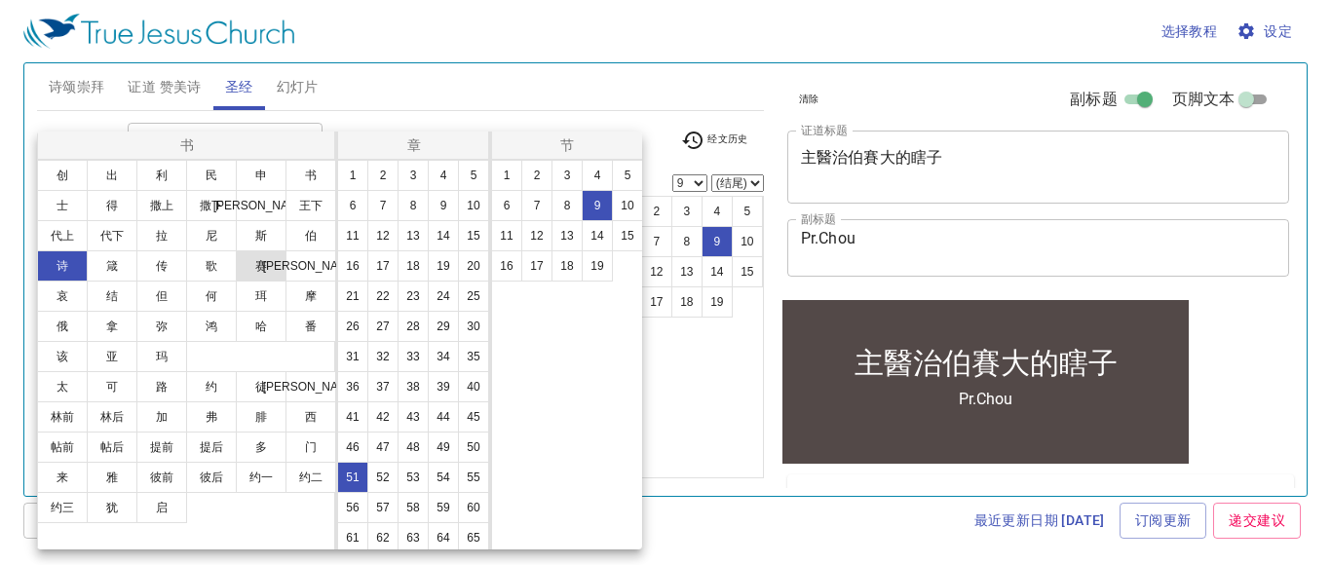
click at [250, 267] on button "赛" at bounding box center [261, 265] width 51 height 31
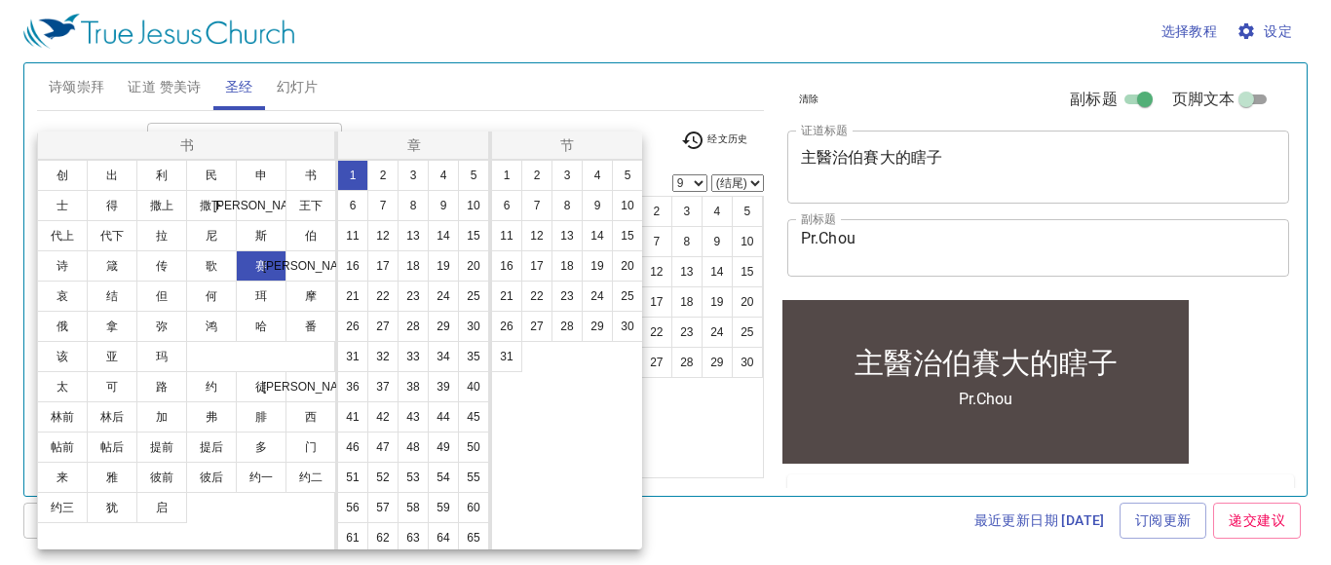
scroll to position [0, 0]
click at [441, 421] on button "44" at bounding box center [443, 416] width 31 height 31
click at [541, 306] on button "22" at bounding box center [536, 296] width 31 height 31
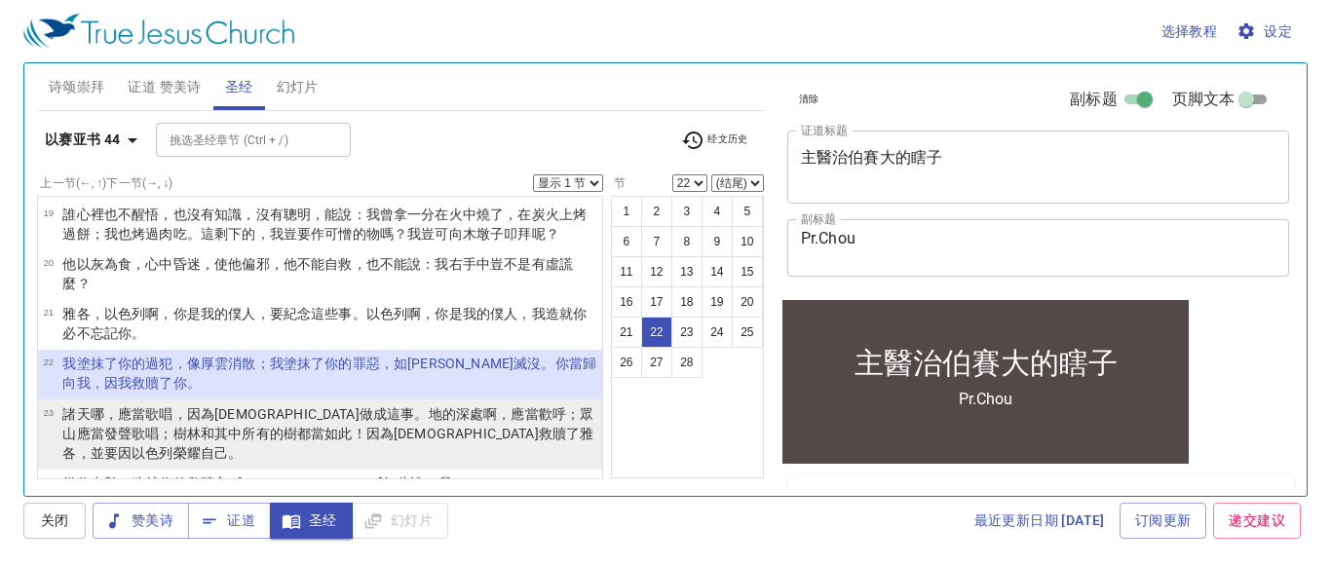
scroll to position [838, 0]
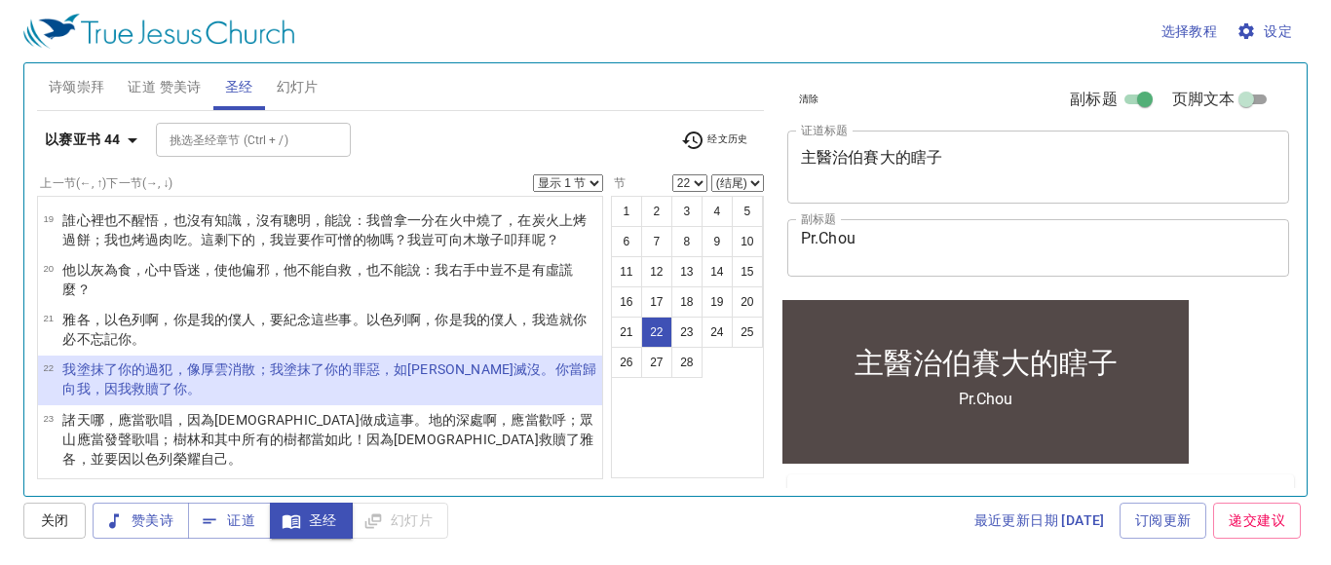
click at [736, 135] on span "经文历史" at bounding box center [714, 140] width 67 height 23
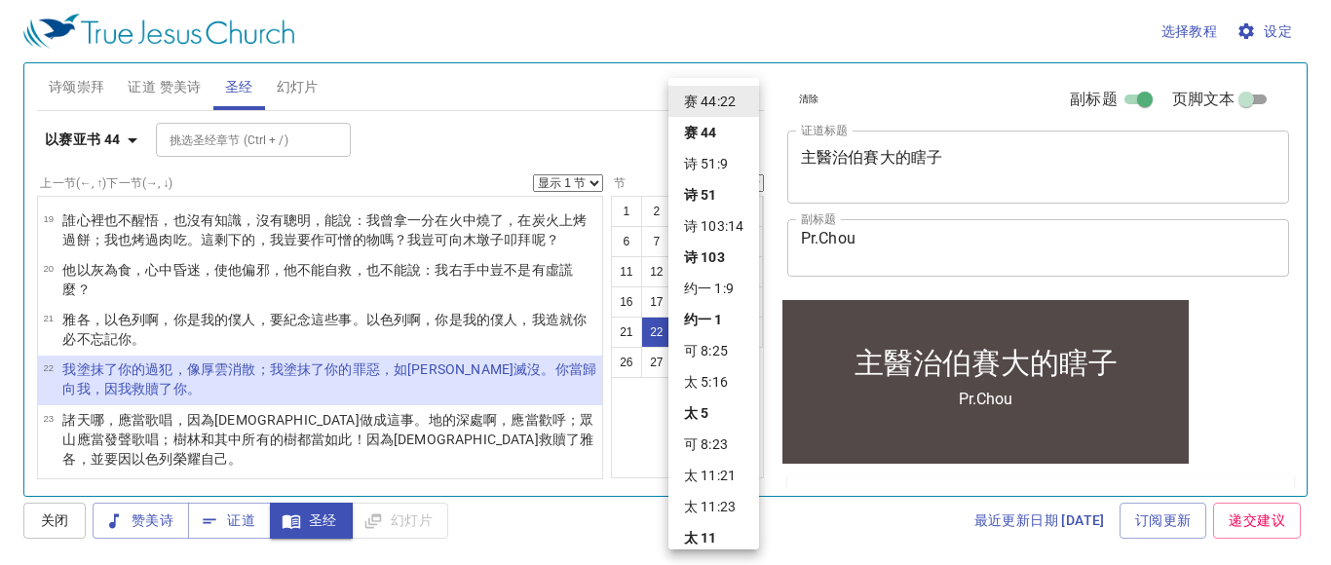
click at [737, 447] on li "可 8:23" at bounding box center [713, 444] width 91 height 31
select select "23"
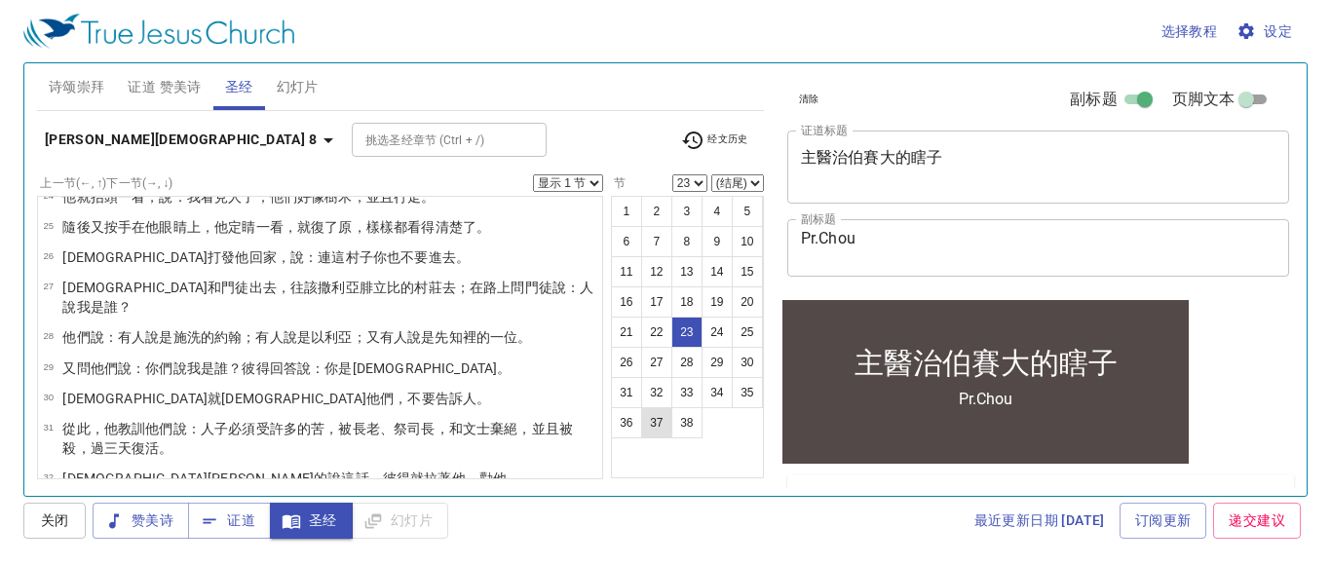
scroll to position [623, 0]
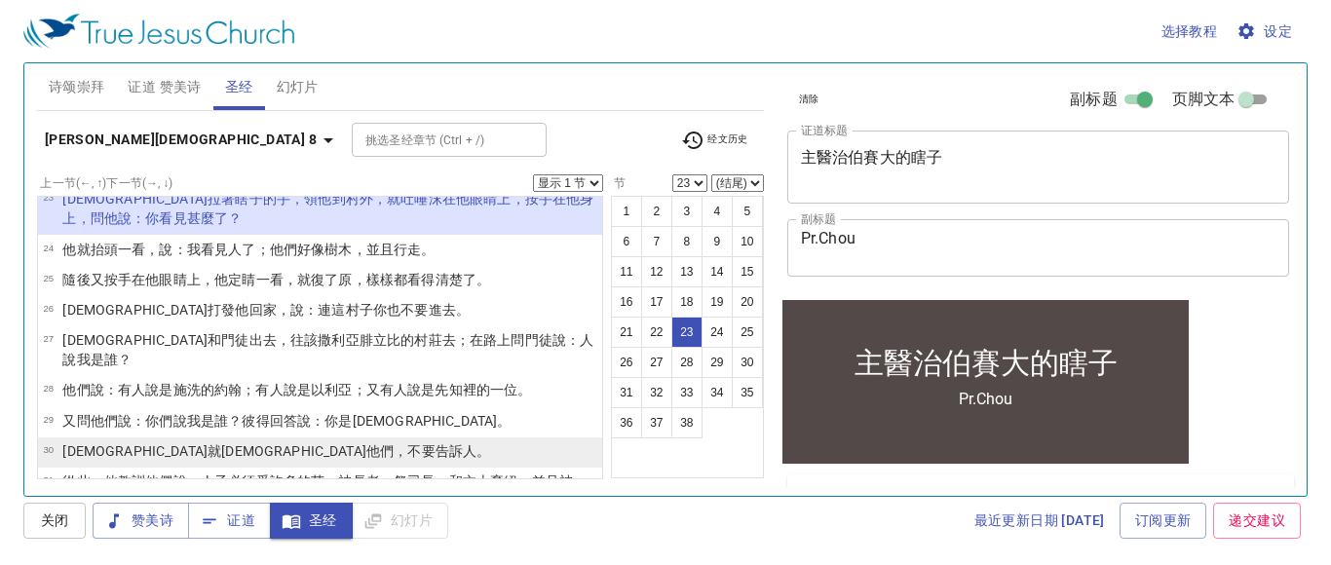
scroll to position [1064, 0]
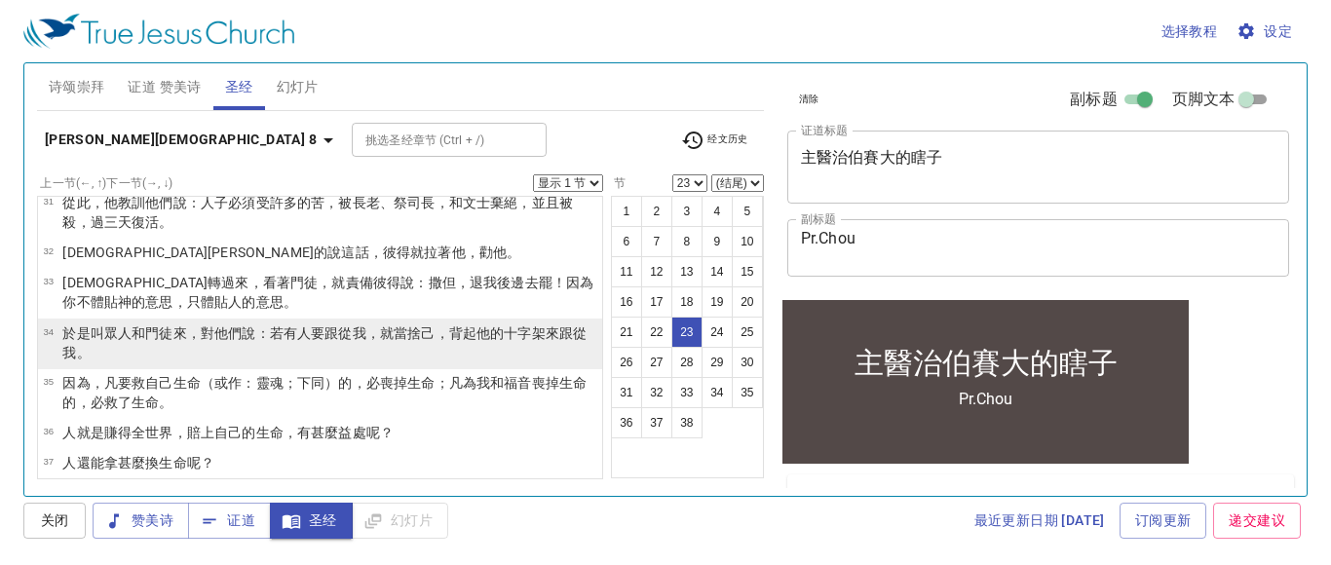
click at [194, 323] on p "於是 叫 眾人 和 門徒 來，對他們 說 ：若有人 要 跟從 我 ，就當捨 己 ，背起 他的 十字架 來跟從 我 。" at bounding box center [329, 342] width 534 height 39
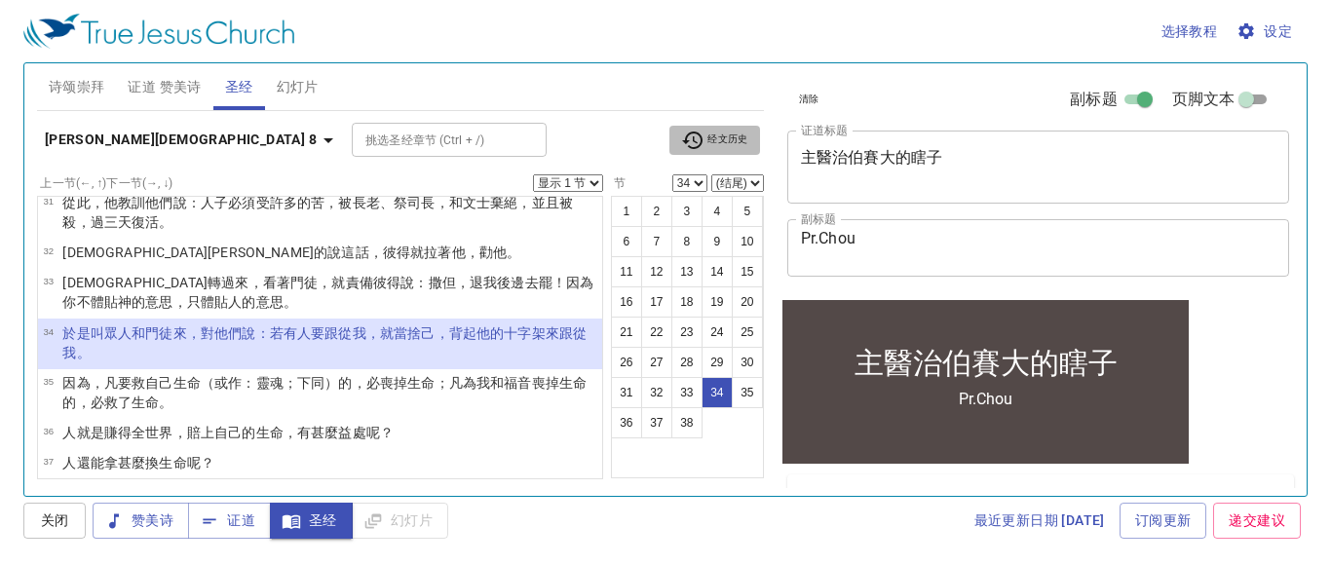
click at [734, 142] on span "经文历史" at bounding box center [714, 140] width 67 height 23
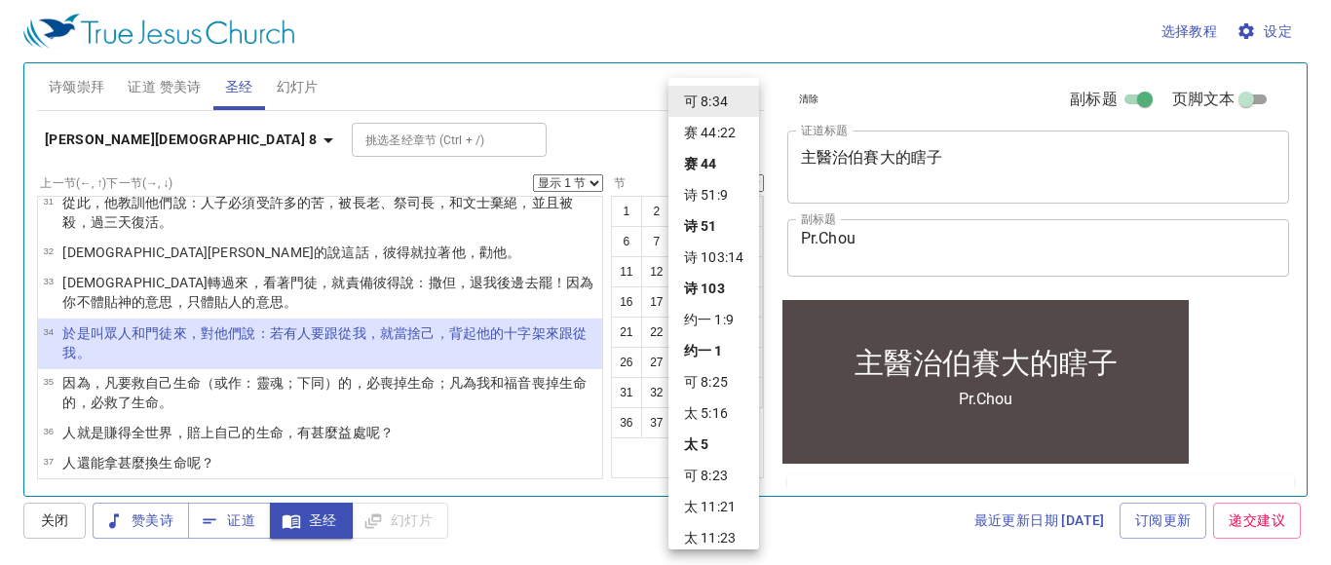
click at [597, 208] on div at bounding box center [665, 282] width 1331 height 565
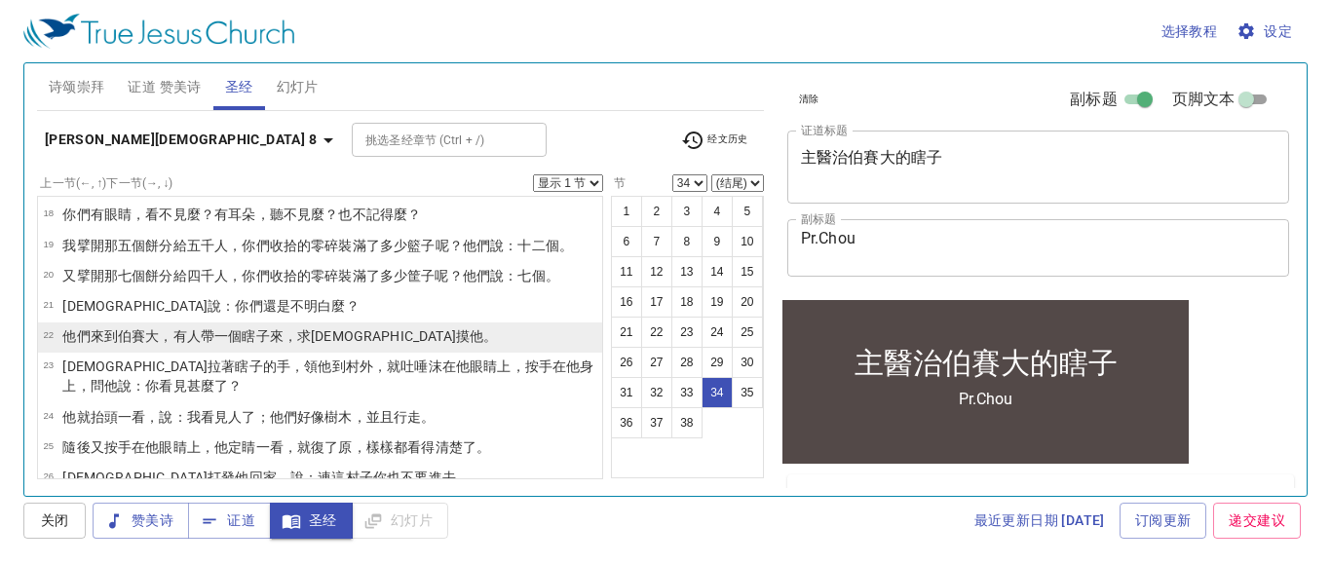
scroll to position [620, 0]
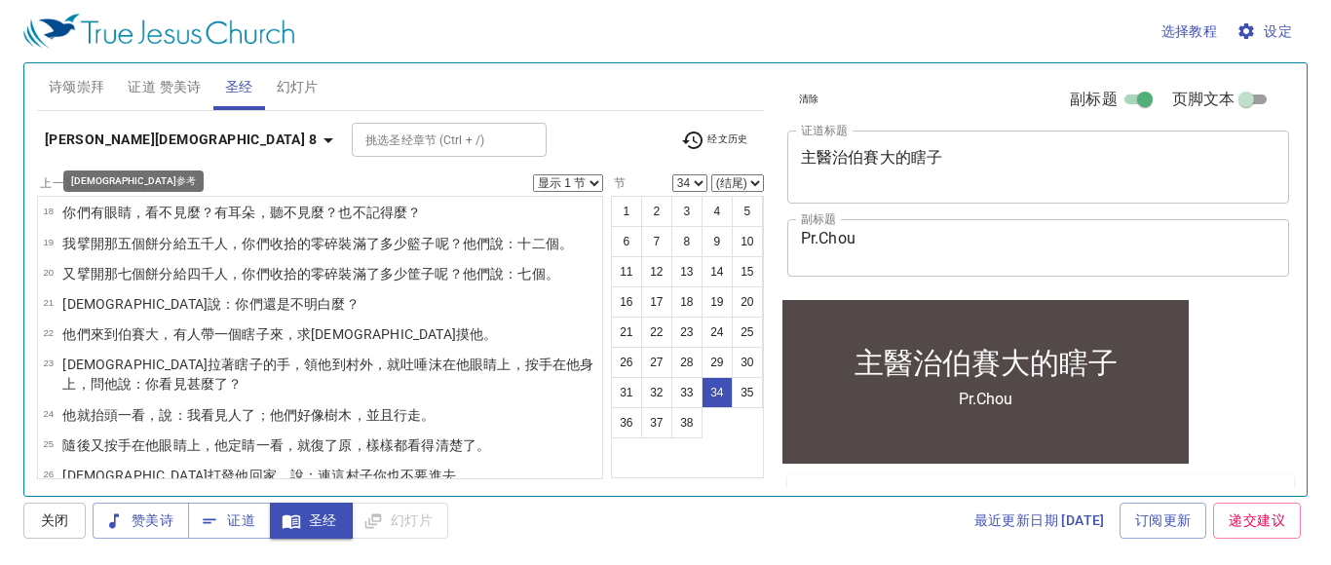
click at [317, 143] on icon "button" at bounding box center [328, 140] width 23 height 23
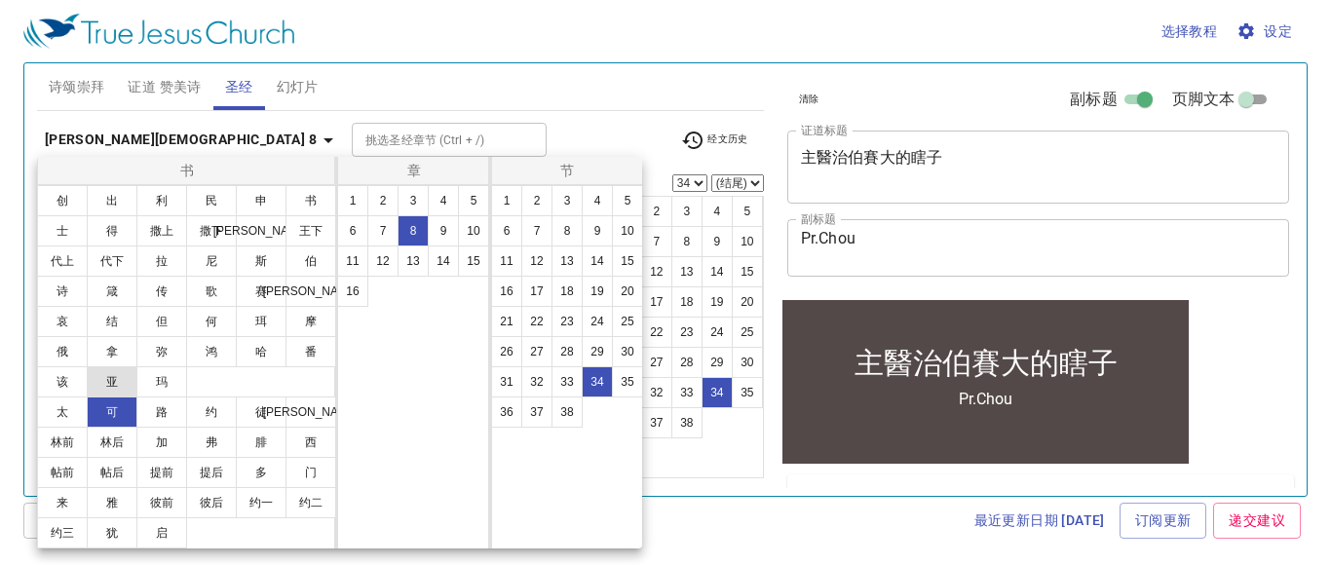
click at [62, 403] on button "太" at bounding box center [62, 411] width 51 height 31
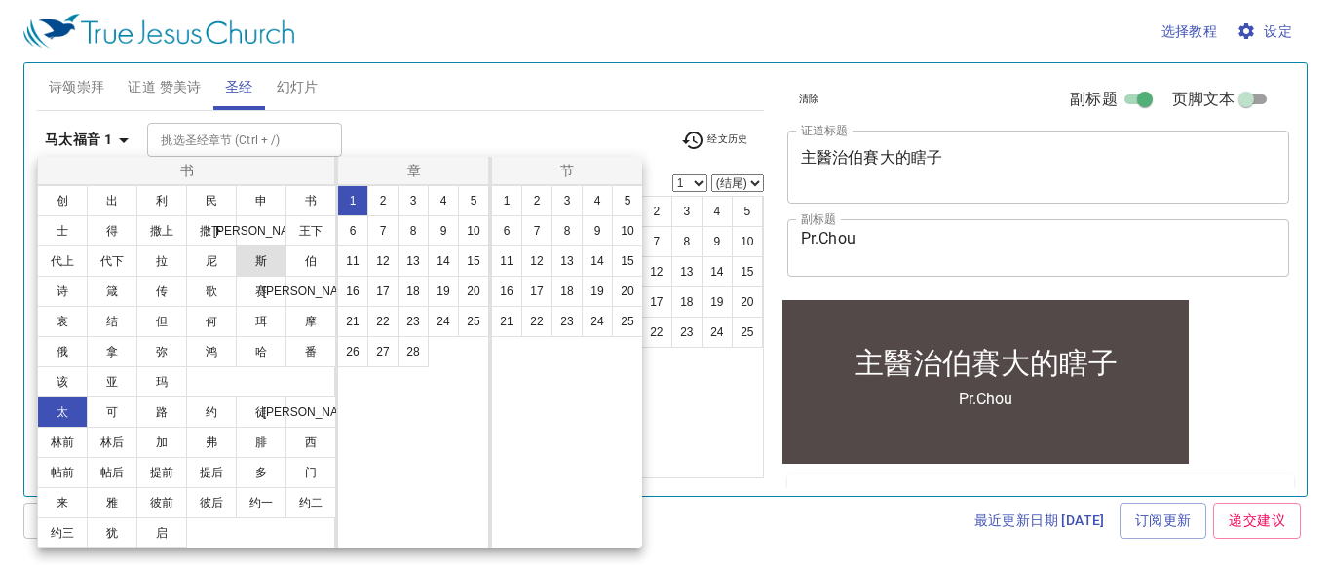
scroll to position [0, 0]
click at [375, 237] on button "7" at bounding box center [382, 230] width 31 height 31
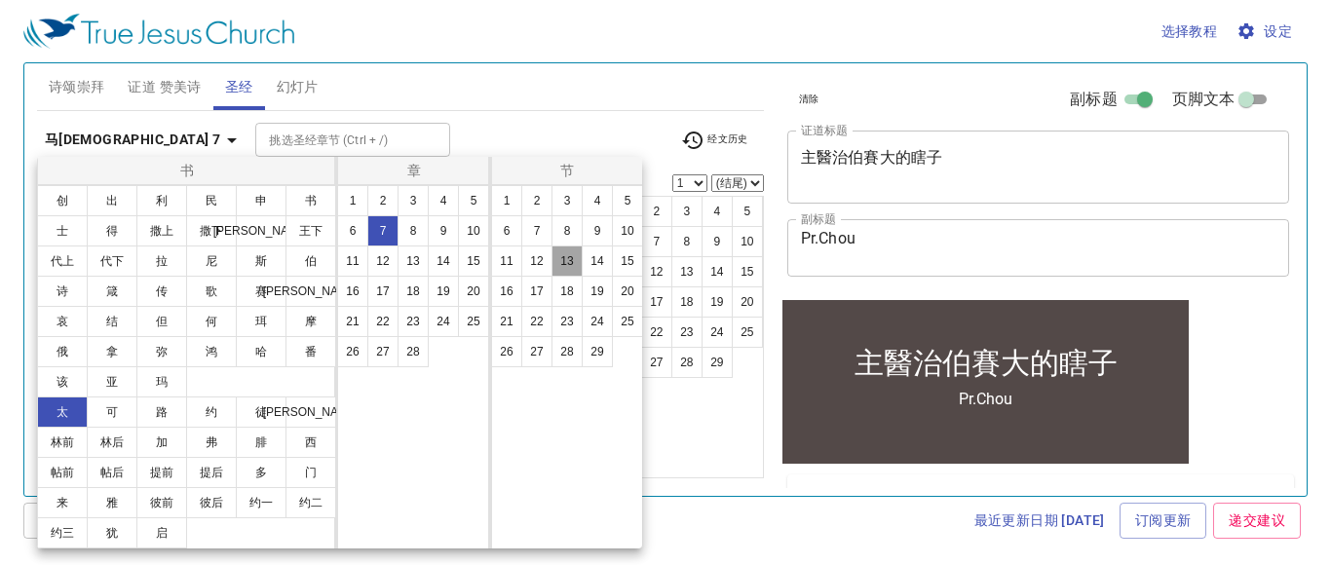
click at [566, 264] on button "13" at bounding box center [566, 260] width 31 height 31
select select "13"
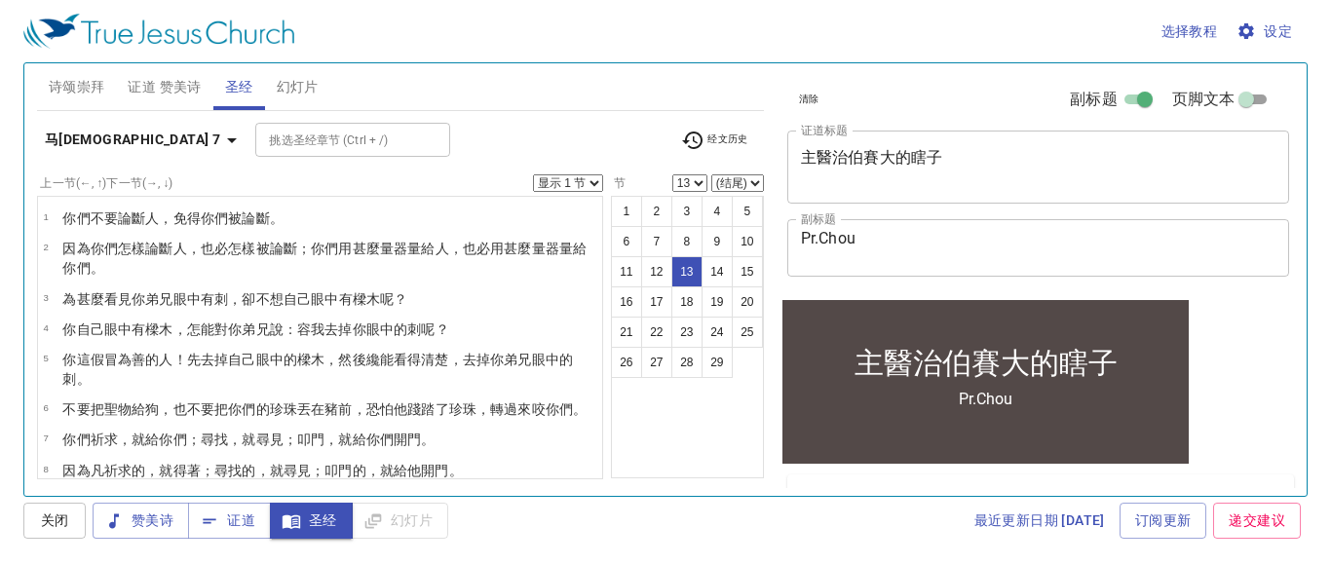
scroll to position [324, 0]
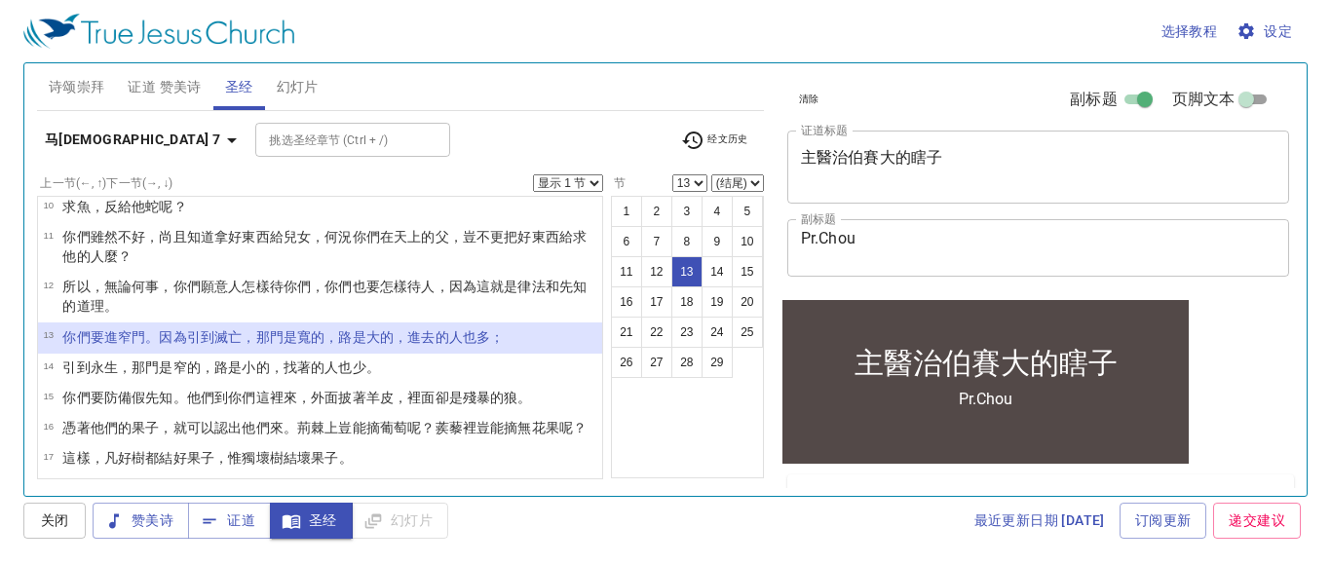
click at [589, 186] on select "显示 1 节 显示 2 节 显示 3 节 显示 4 节 显示 5 节" at bounding box center [568, 183] width 70 height 18
click at [536, 174] on select "显示 1 节 显示 2 节 显示 3 节 显示 4 节 显示 5 节" at bounding box center [568, 183] width 70 height 18
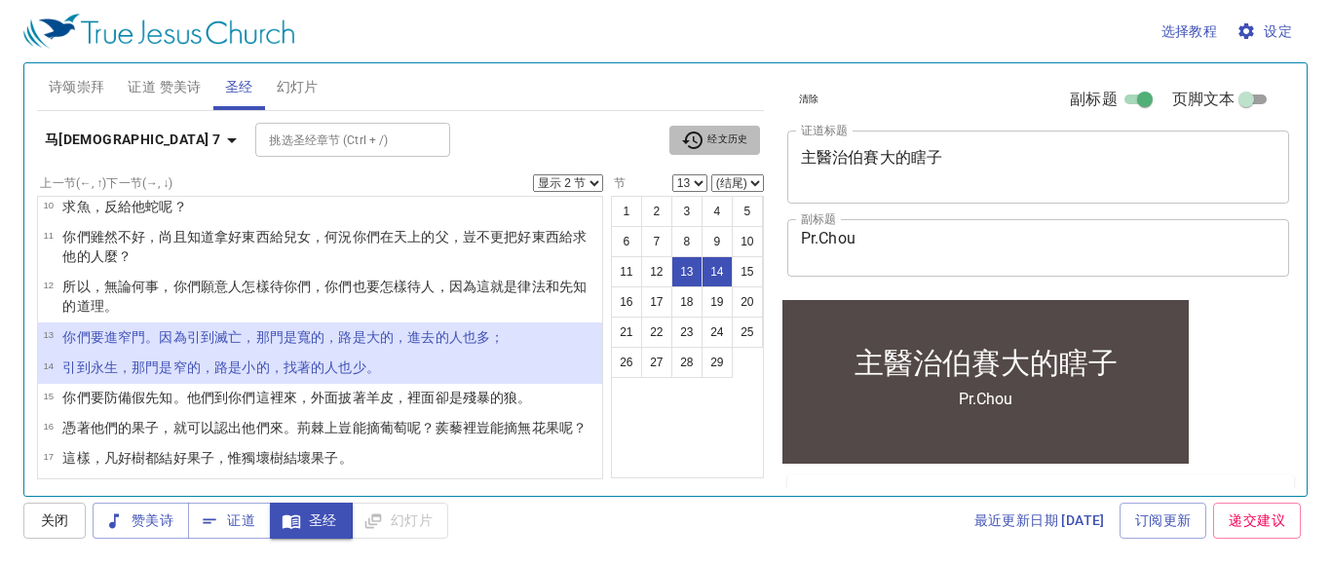
click at [712, 138] on span "经文历史" at bounding box center [714, 140] width 67 height 23
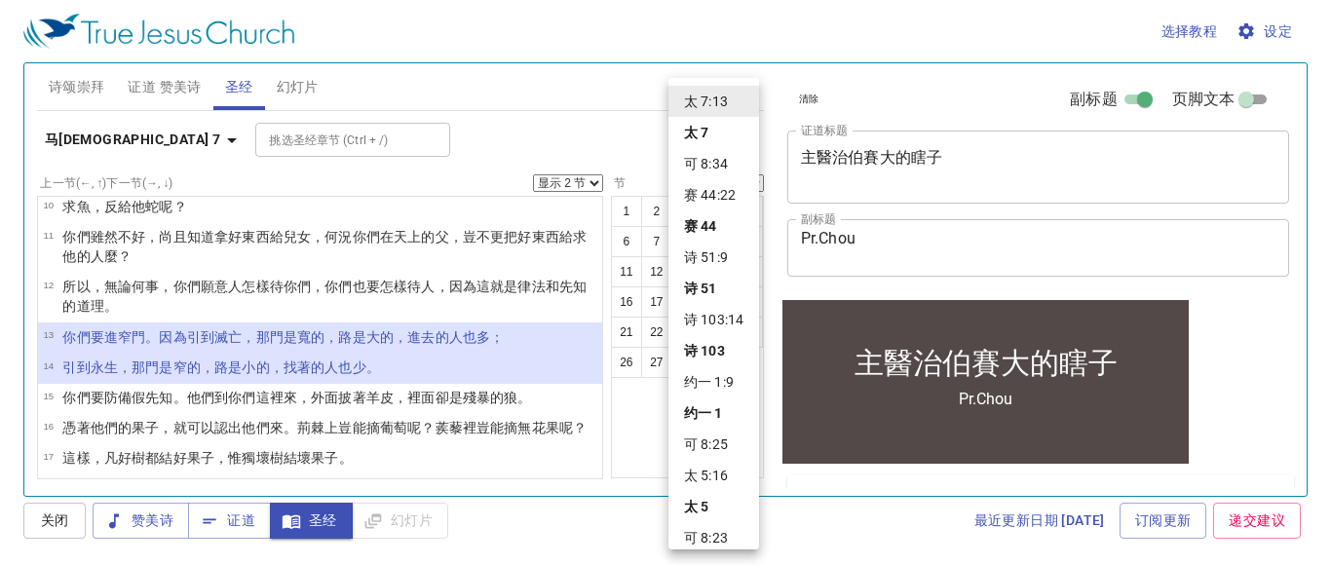
click at [701, 166] on li "可 8:34" at bounding box center [713, 163] width 91 height 31
select select "1"
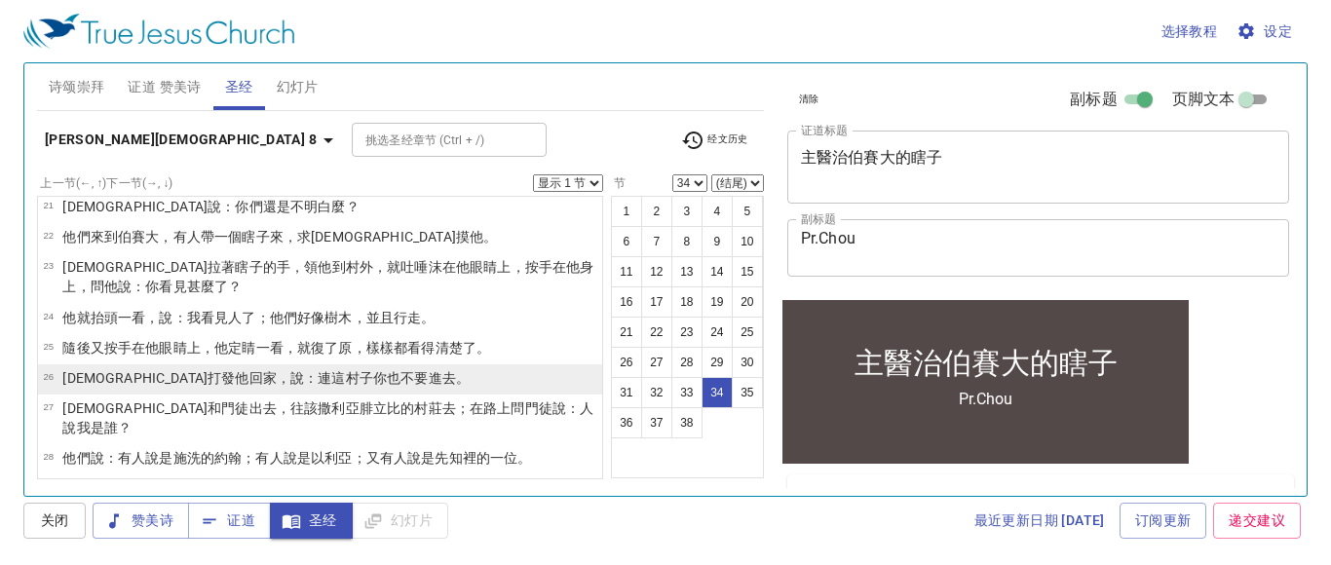
scroll to position [719, 0]
click at [367, 362] on li "26 耶穌打發 他 回家 ，說 ：連這村子 你也不要 進去 。" at bounding box center [320, 377] width 564 height 30
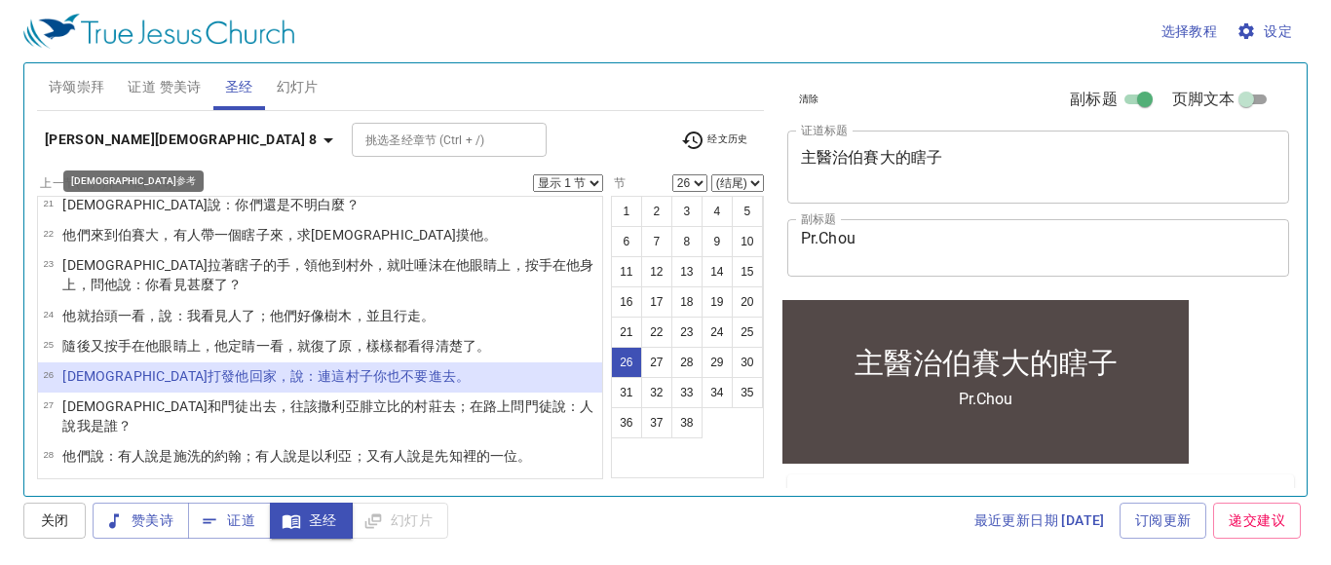
click at [317, 144] on icon "button" at bounding box center [328, 140] width 23 height 23
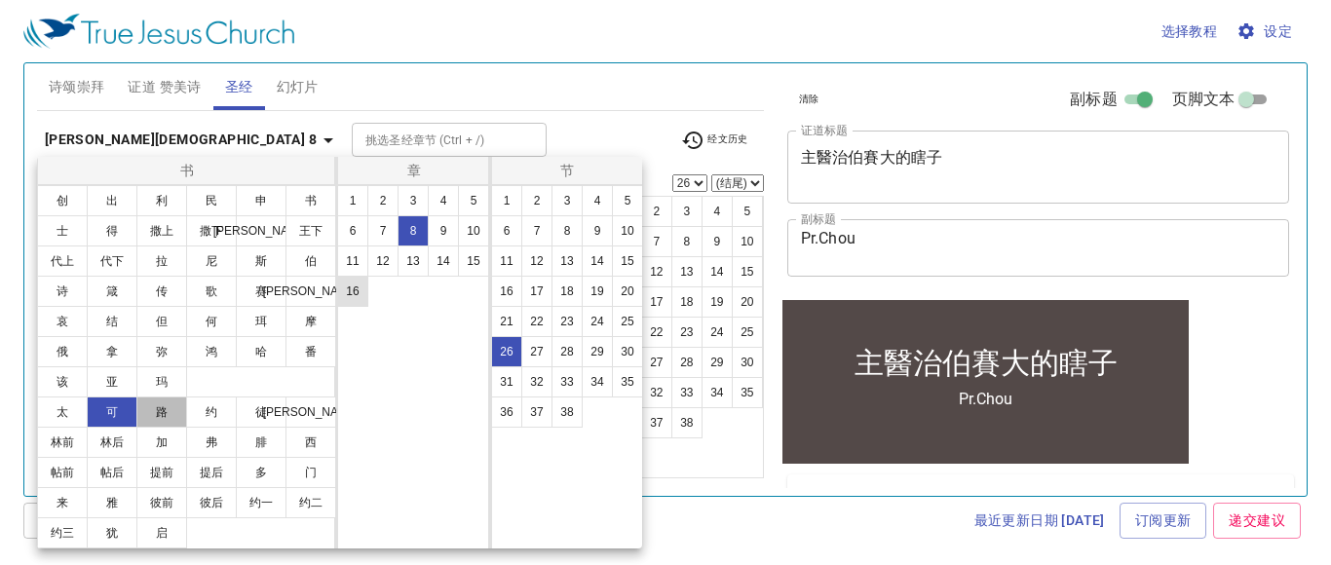
drag, startPoint x: 143, startPoint y: 413, endPoint x: 342, endPoint y: 255, distance: 253.8
click at [144, 413] on button "路" at bounding box center [161, 411] width 51 height 31
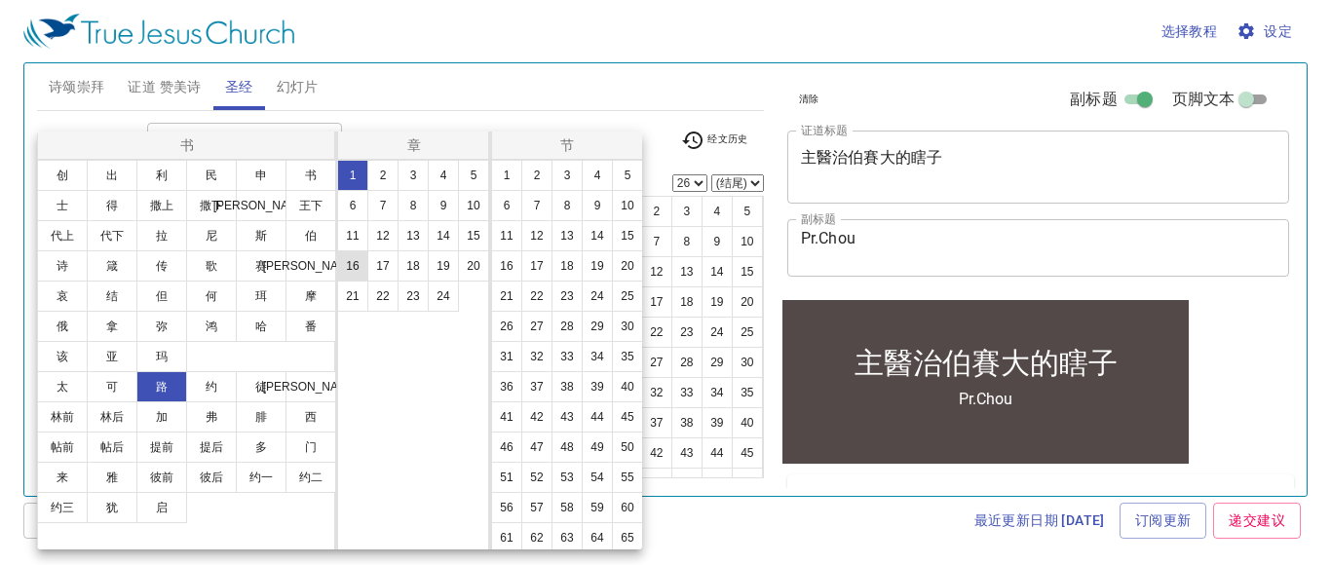
scroll to position [0, 0]
click at [352, 243] on button "11" at bounding box center [352, 235] width 31 height 31
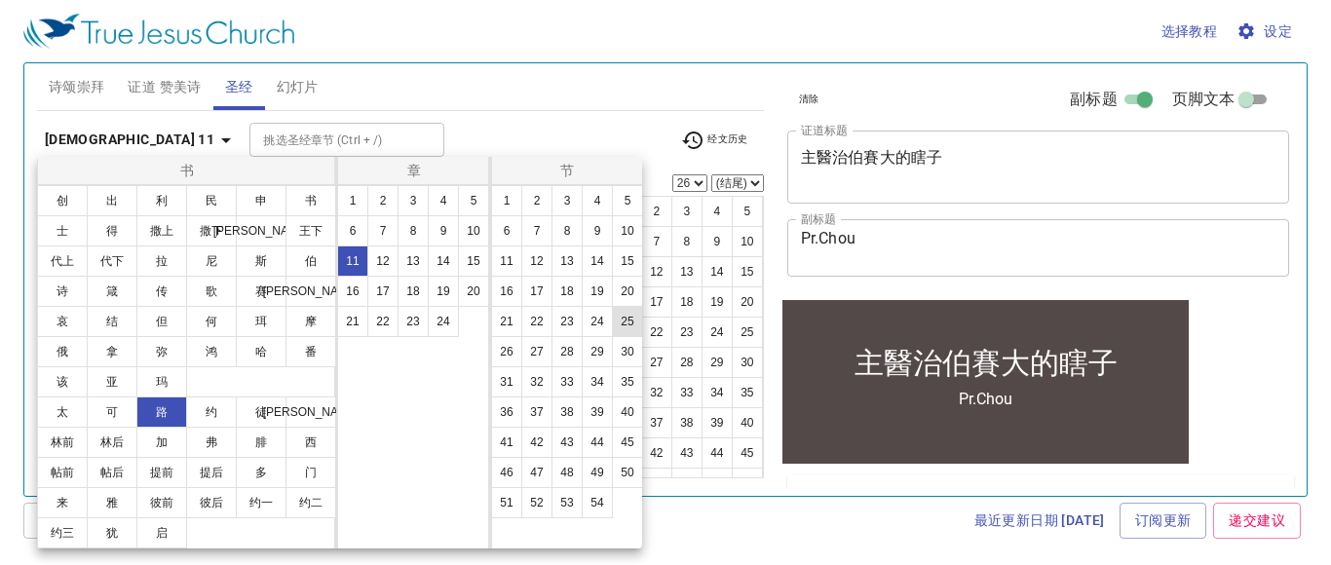
click at [624, 326] on button "25" at bounding box center [627, 321] width 31 height 31
select select "25"
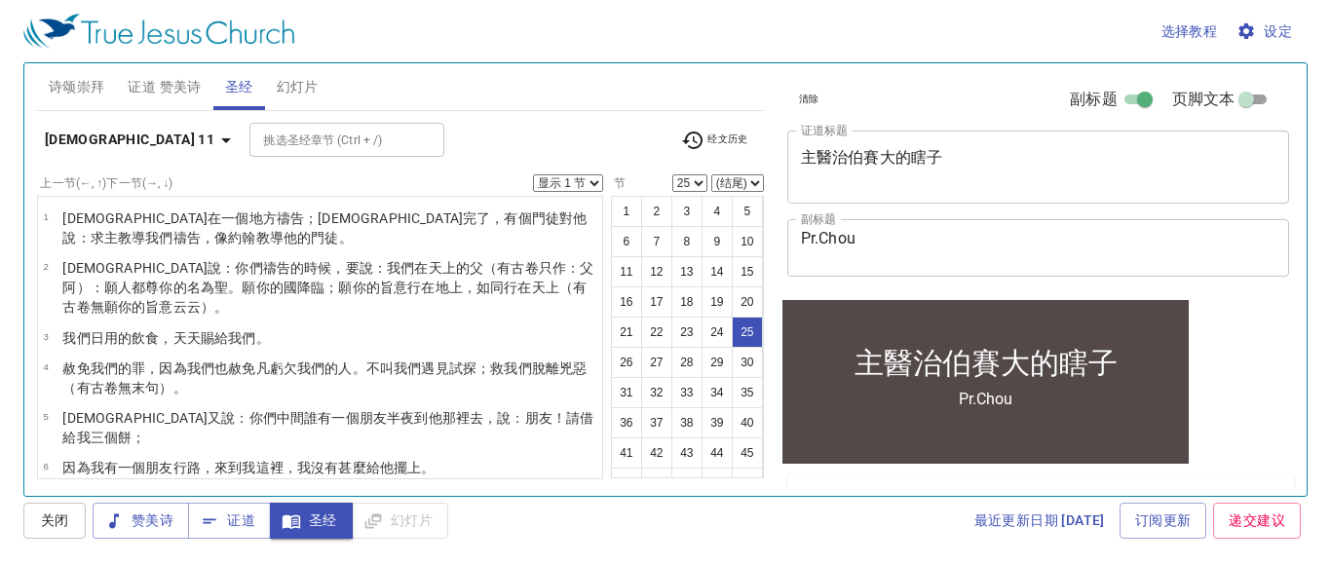
scroll to position [768, 0]
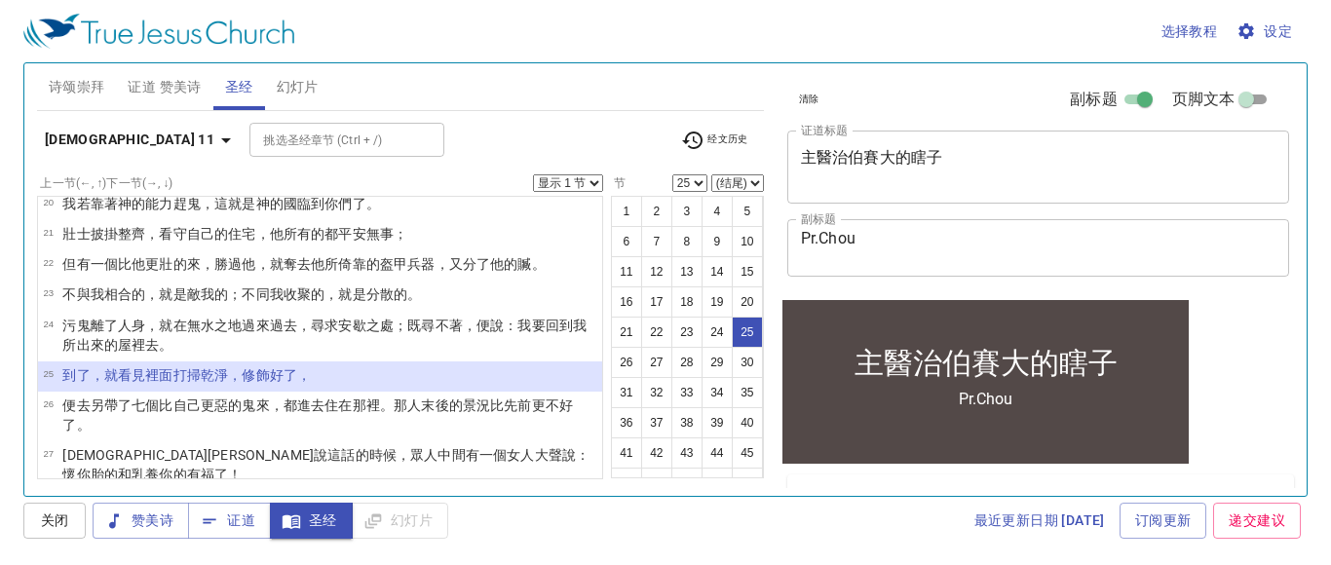
click at [596, 180] on select "显示 1 节 显示 2 节 显示 3 节 显示 4 节 显示 5 节" at bounding box center [568, 183] width 70 height 18
click at [536, 174] on select "显示 1 节 显示 2 节 显示 3 节 显示 4 节 显示 5 节" at bounding box center [568, 183] width 70 height 18
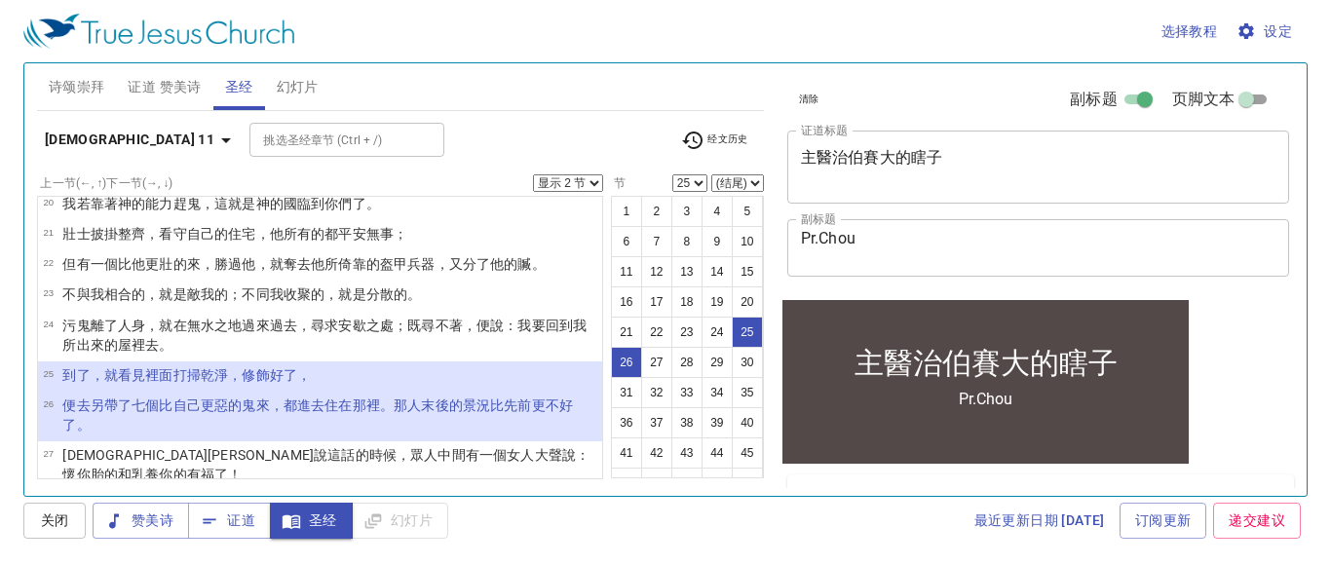
click at [597, 182] on select "显示 1 节 显示 2 节 显示 3 节 显示 4 节 显示 5 节" at bounding box center [568, 183] width 70 height 18
select select "4"
click at [536, 174] on select "显示 1 节 显示 2 节 显示 3 节 显示 4 节 显示 5 节" at bounding box center [568, 183] width 70 height 18
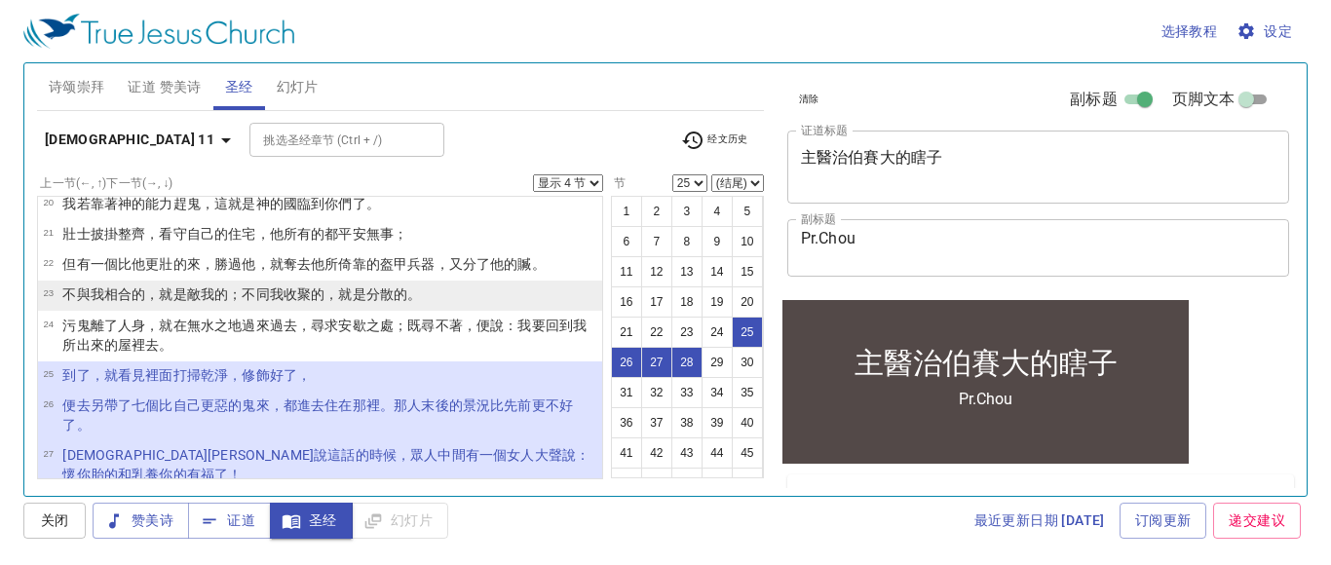
click at [288, 286] on wg1700 "收聚 的，就是分散的 。" at bounding box center [352, 294] width 138 height 16
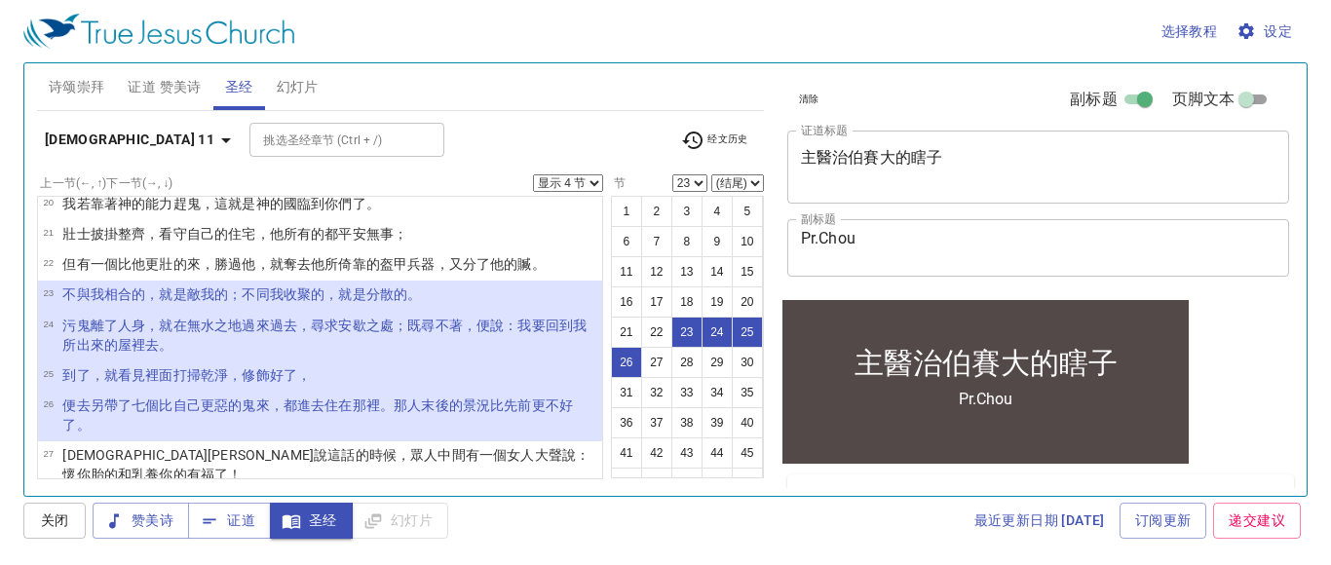
click at [281, 318] on wg5117 "過來過去 ，尋求 安歇之處 ；既 尋 不著 ，便說 ：我要回 到 我 所出來 的屋裡 去。" at bounding box center [324, 335] width 524 height 35
select select "24"
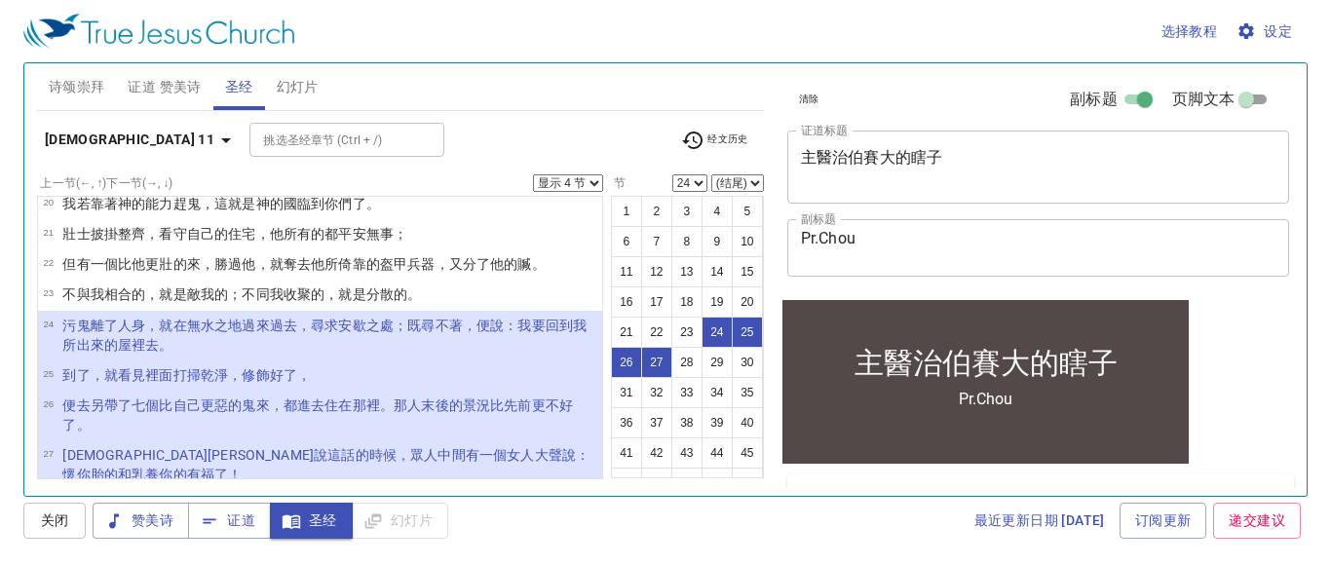
click at [592, 189] on select "显示 1 节 显示 2 节 显示 3 节 显示 4 节 显示 5 节" at bounding box center [568, 183] width 70 height 18
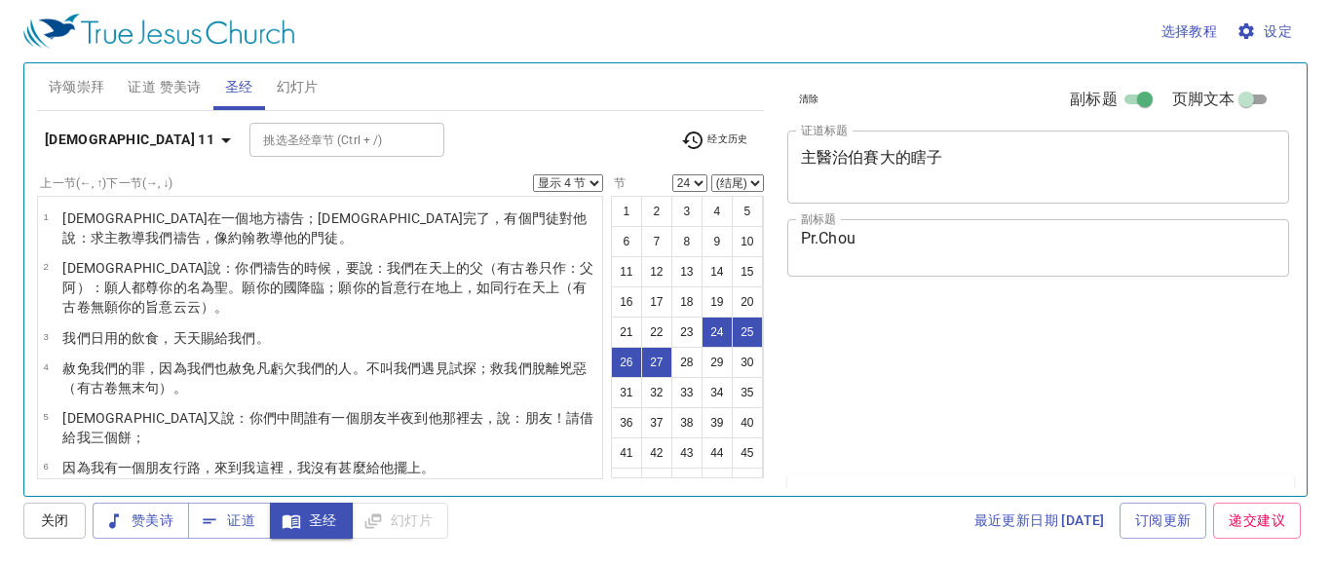
select select "4"
select select "24"
select select "3"
click at [536, 174] on select "显示 1 节 显示 2 节 显示 3 节 显示 4 节 显示 5 节" at bounding box center [568, 183] width 70 height 18
